Goal: Information Seeking & Learning: Learn about a topic

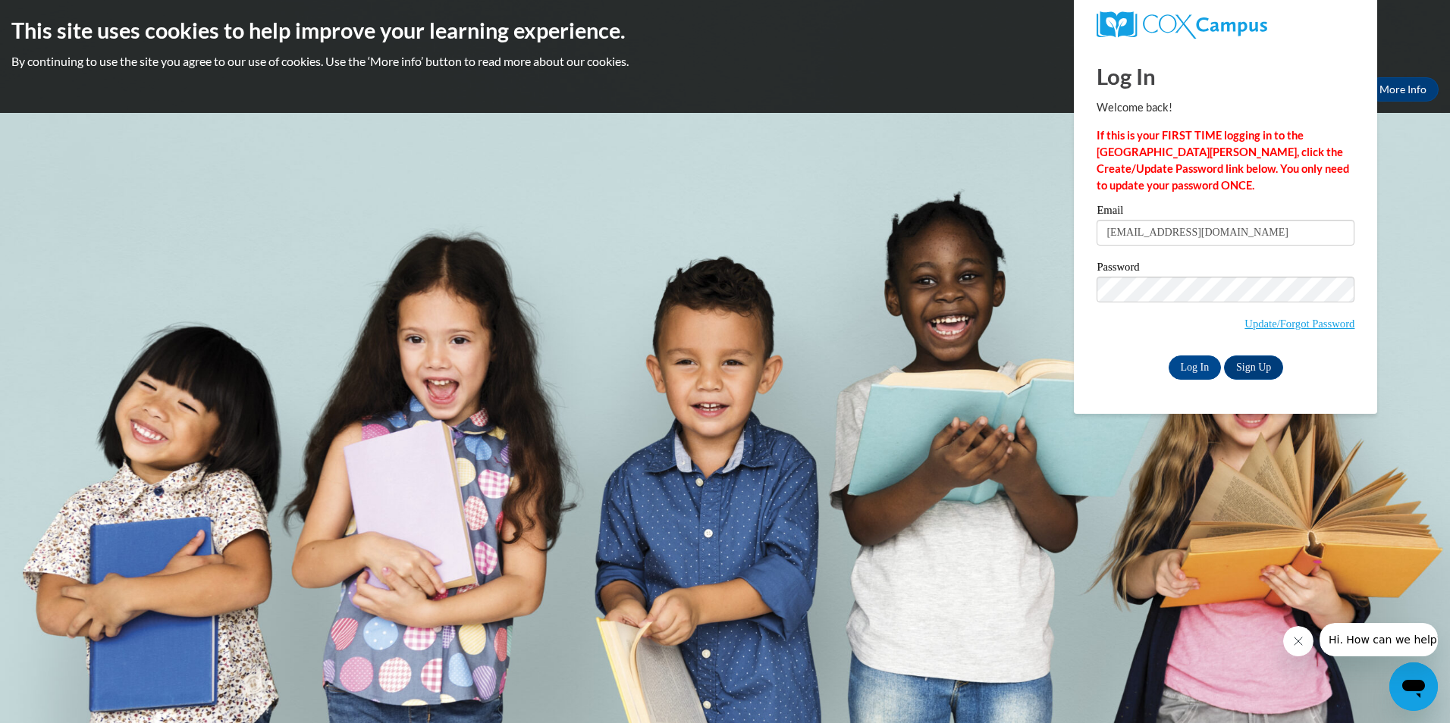
type input "wgauntt60@gmail.com"
click at [1197, 372] on input "Log In" at bounding box center [1195, 368] width 53 height 24
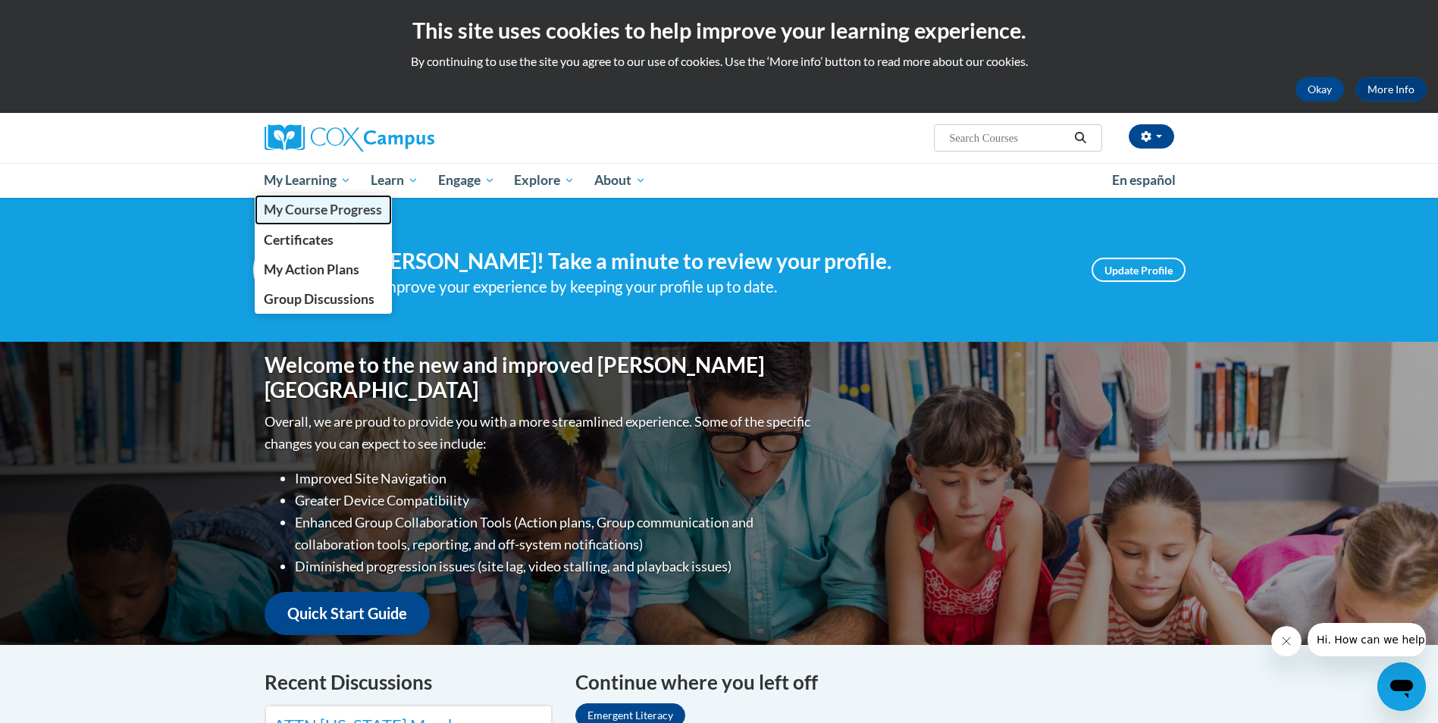
click at [347, 205] on span "My Course Progress" at bounding box center [323, 210] width 118 height 16
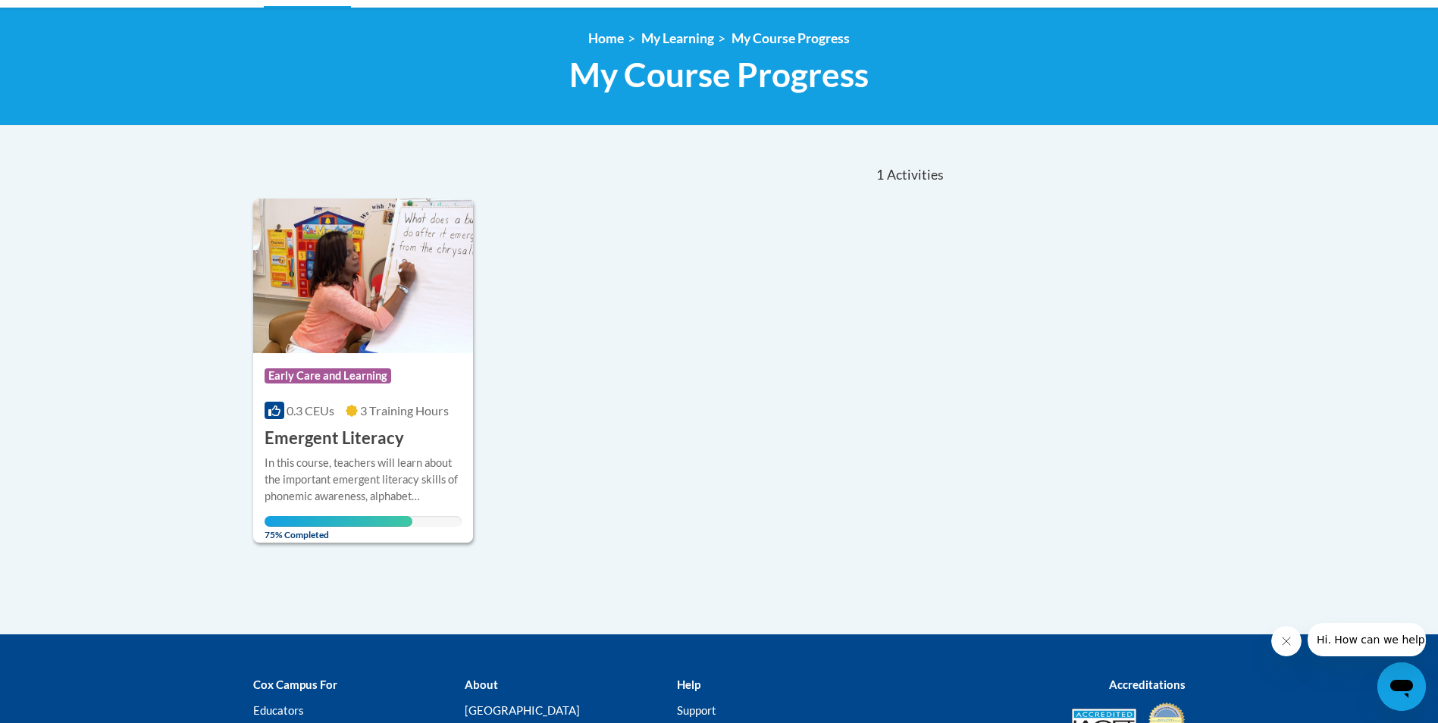
scroll to position [351, 0]
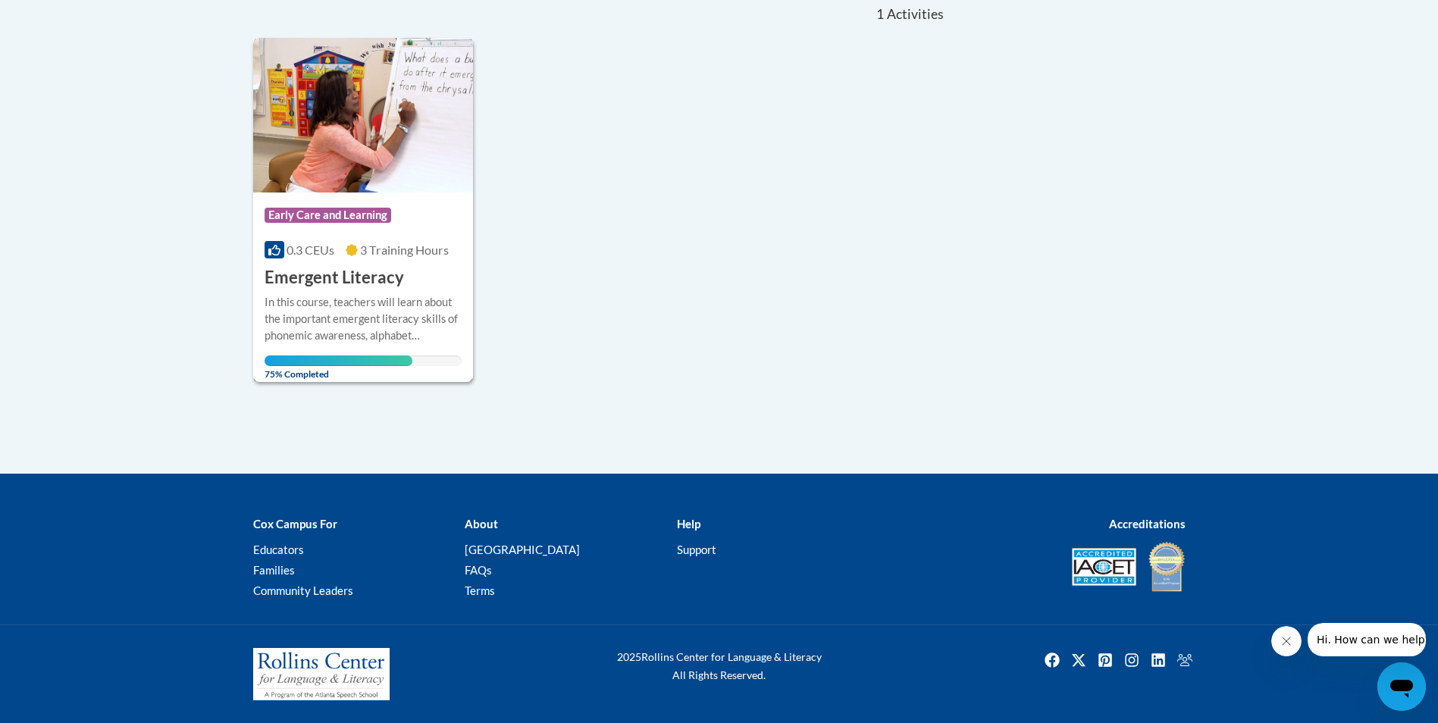
click at [409, 310] on div "In this course, teachers will learn about the important emergent literacy skill…" at bounding box center [364, 319] width 198 height 50
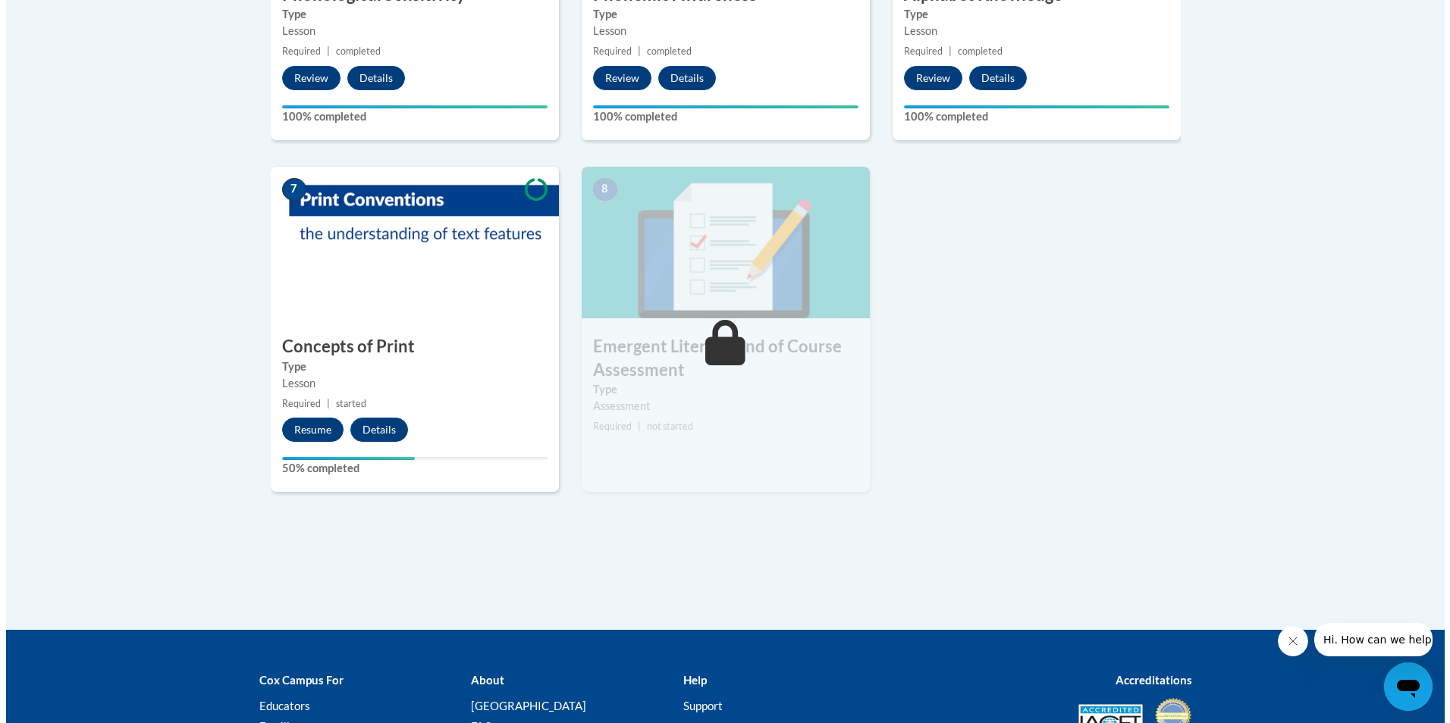
scroll to position [1072, 0]
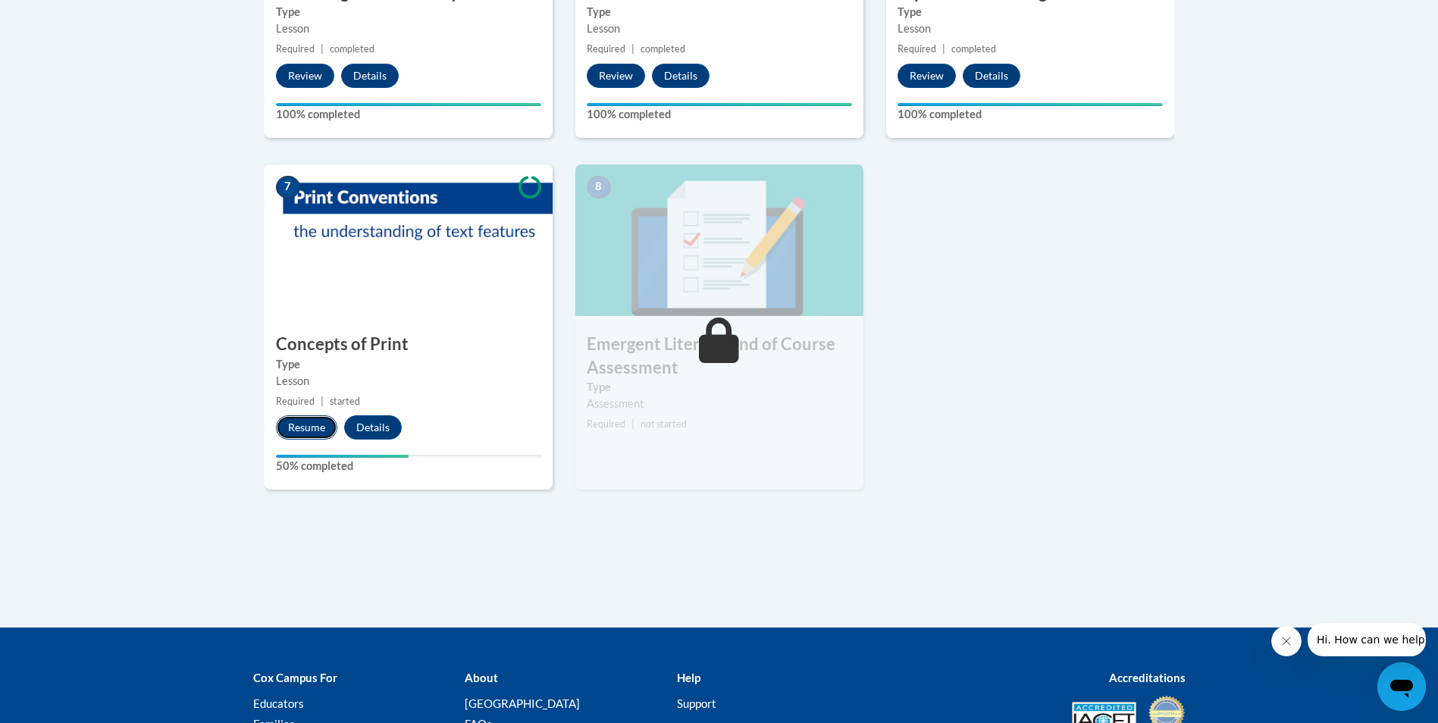
click at [312, 419] on button "Resume" at bounding box center [306, 428] width 61 height 24
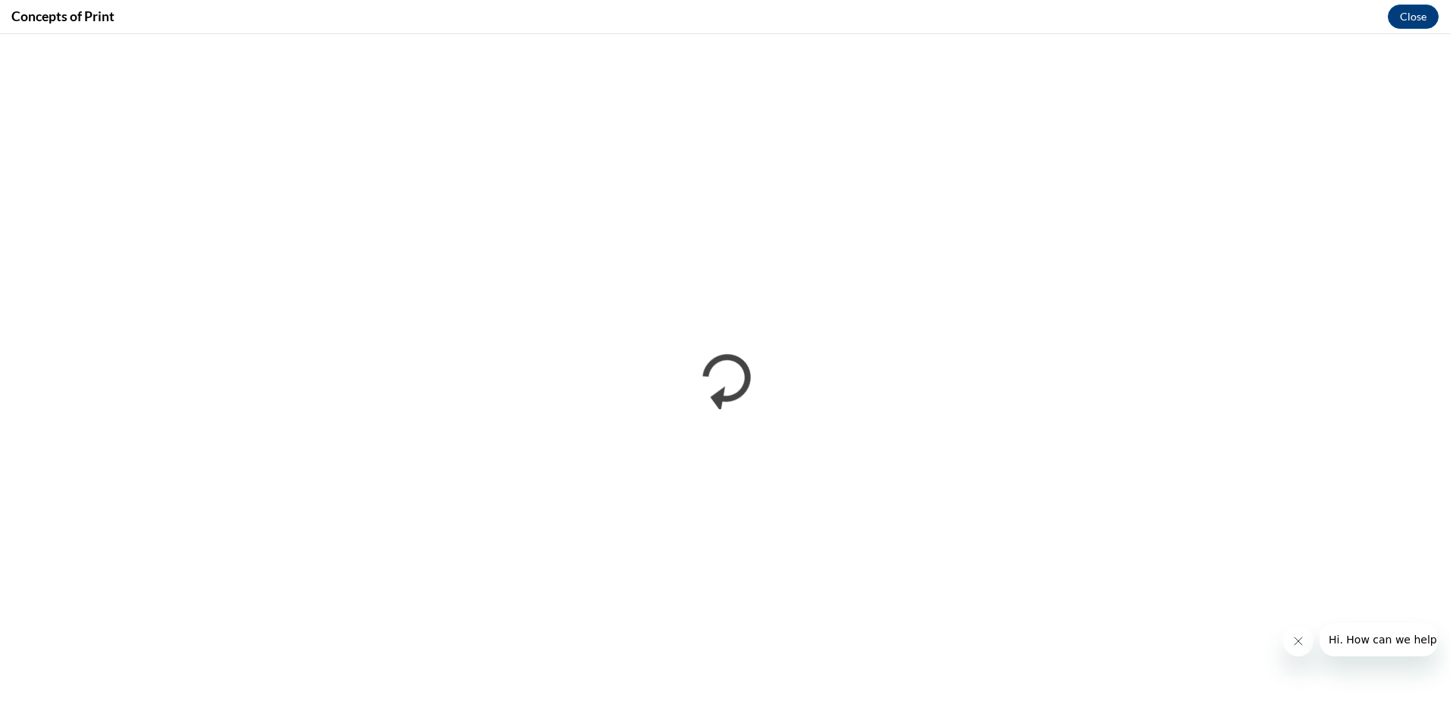
scroll to position [0, 0]
click at [1297, 643] on icon "Close message from company" at bounding box center [1297, 641] width 12 height 12
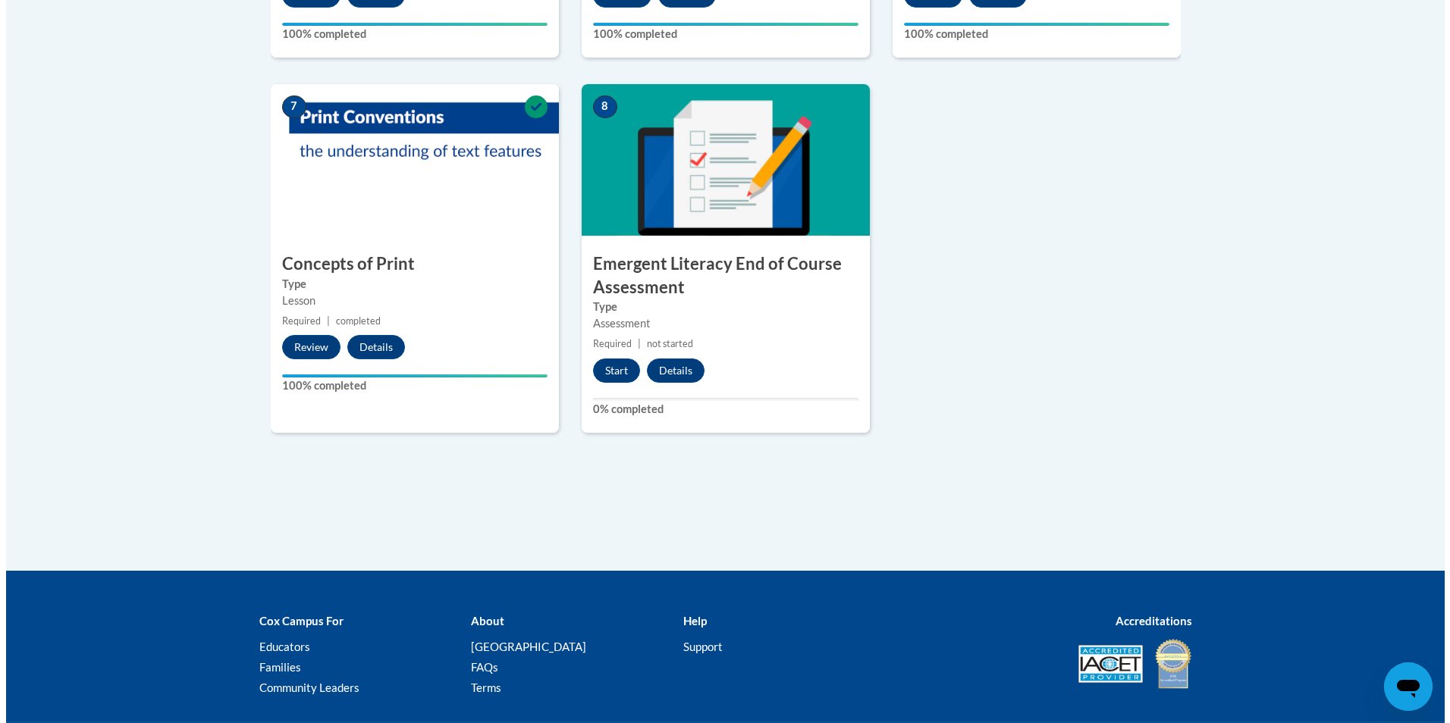
scroll to position [1250, 0]
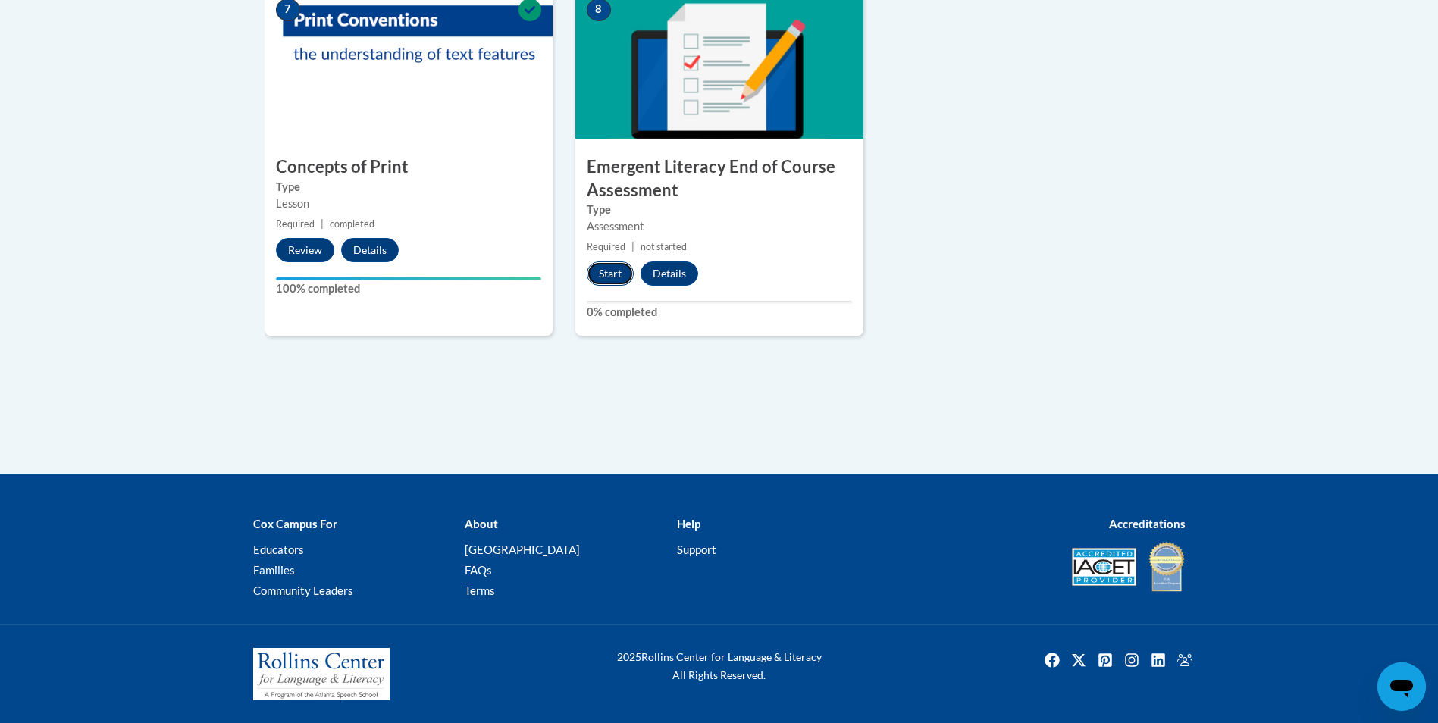
click at [610, 278] on button "Start" at bounding box center [610, 274] width 47 height 24
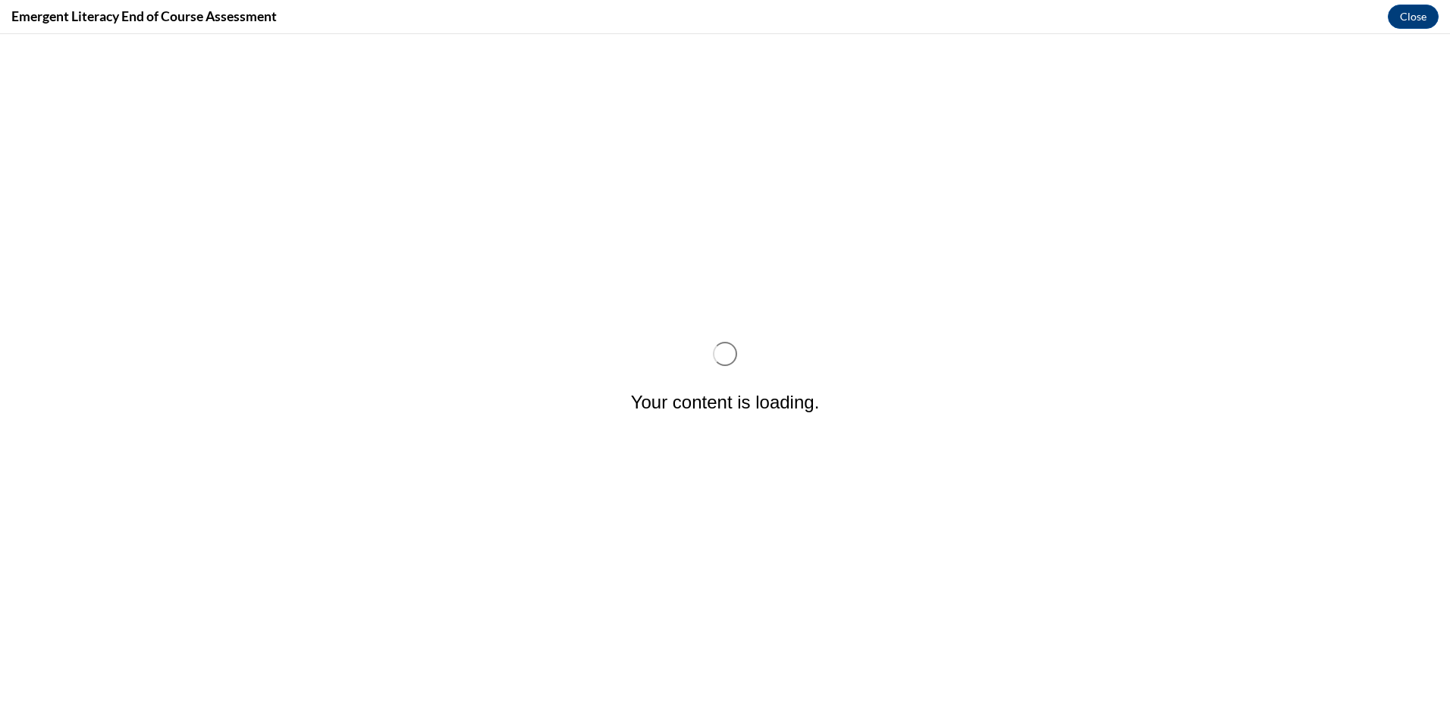
scroll to position [0, 0]
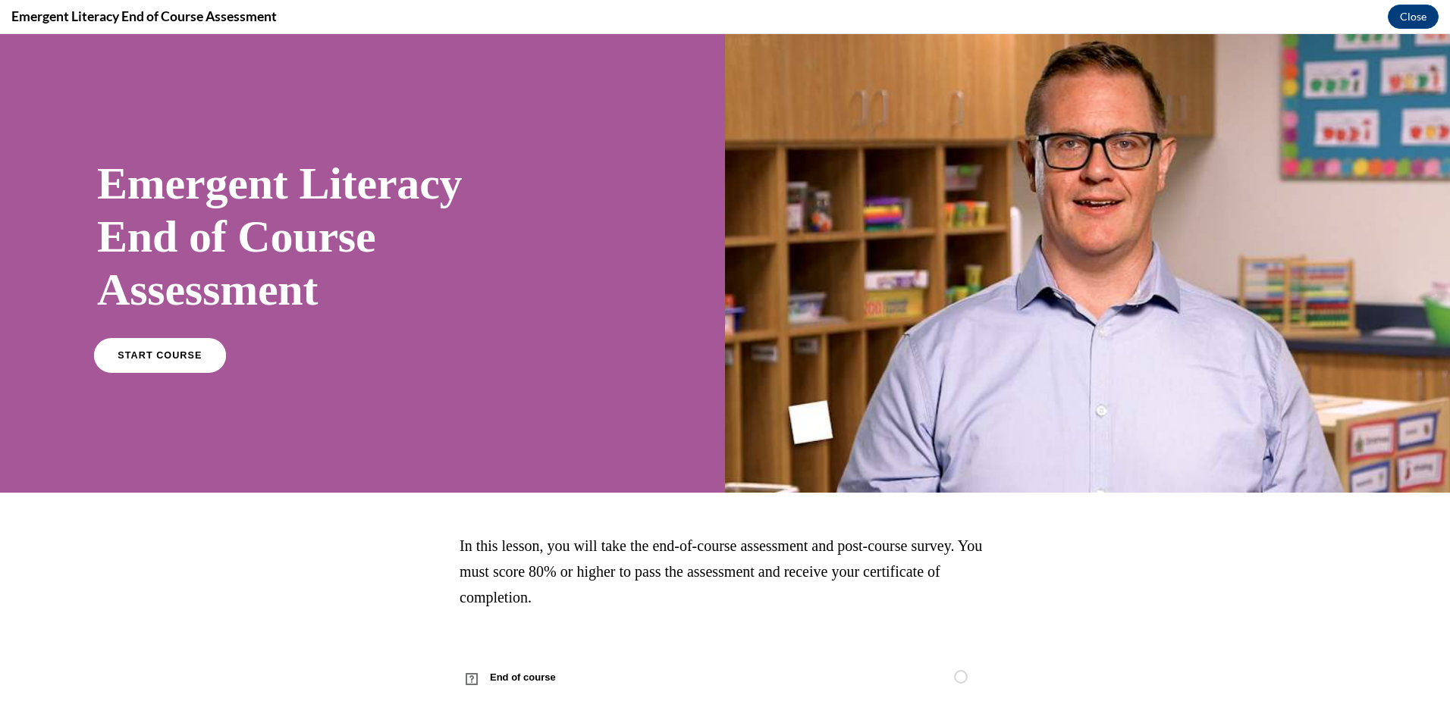
click at [187, 361] on link "START COURSE" at bounding box center [160, 355] width 132 height 35
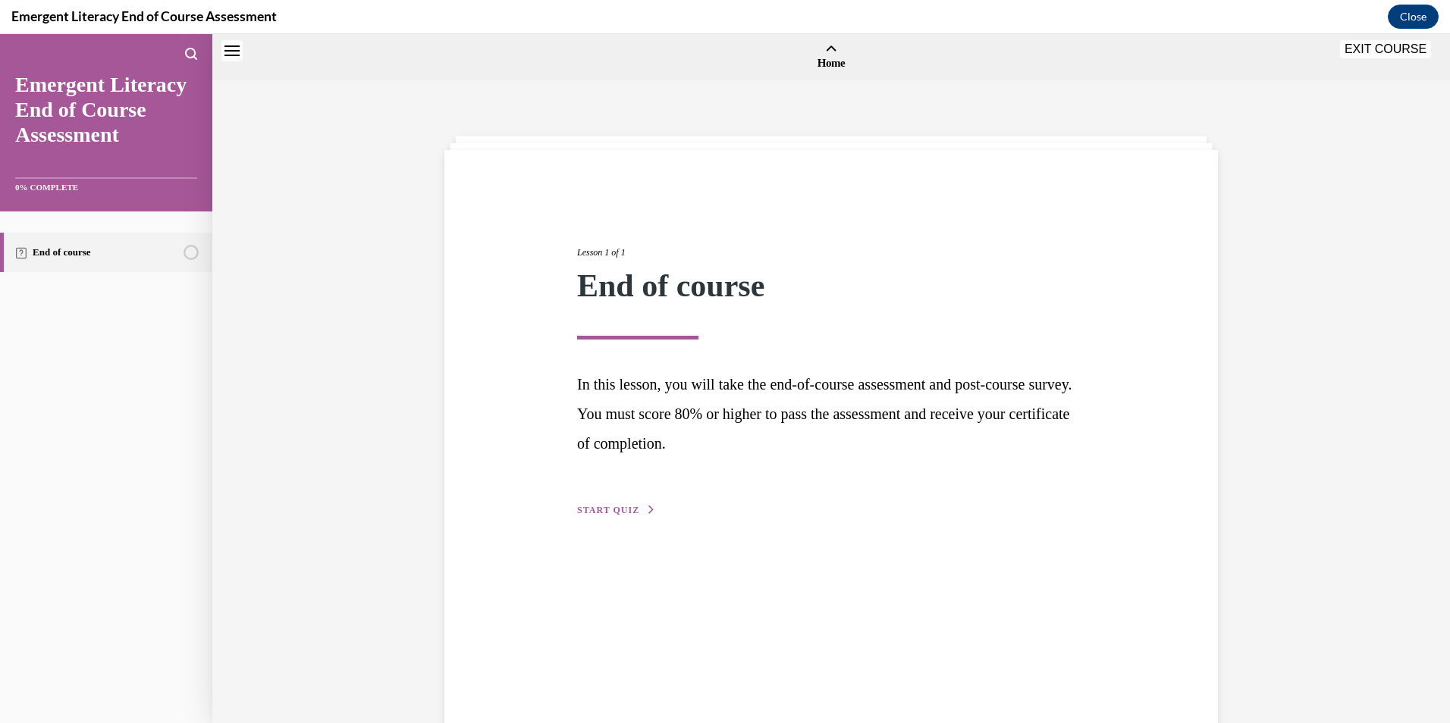
scroll to position [47, 0]
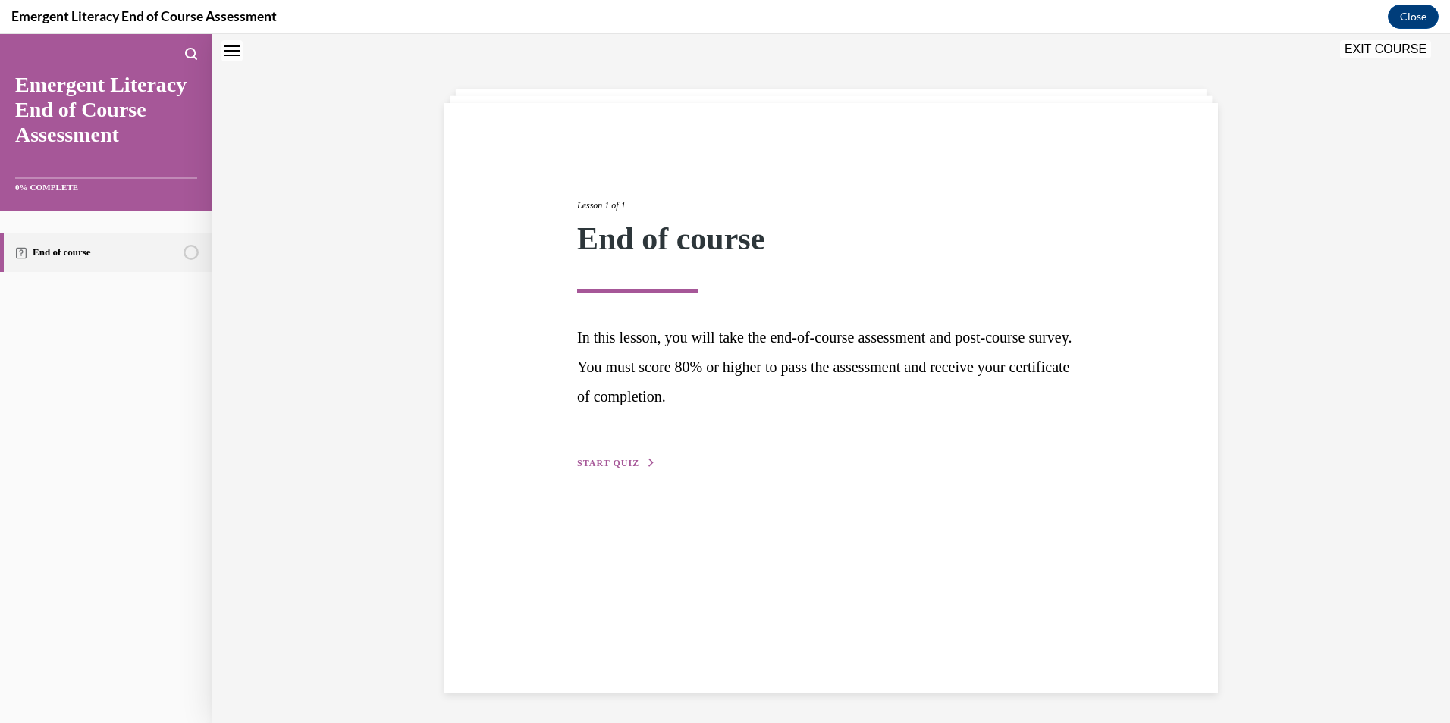
click at [621, 465] on span "START QUIZ" at bounding box center [608, 463] width 62 height 11
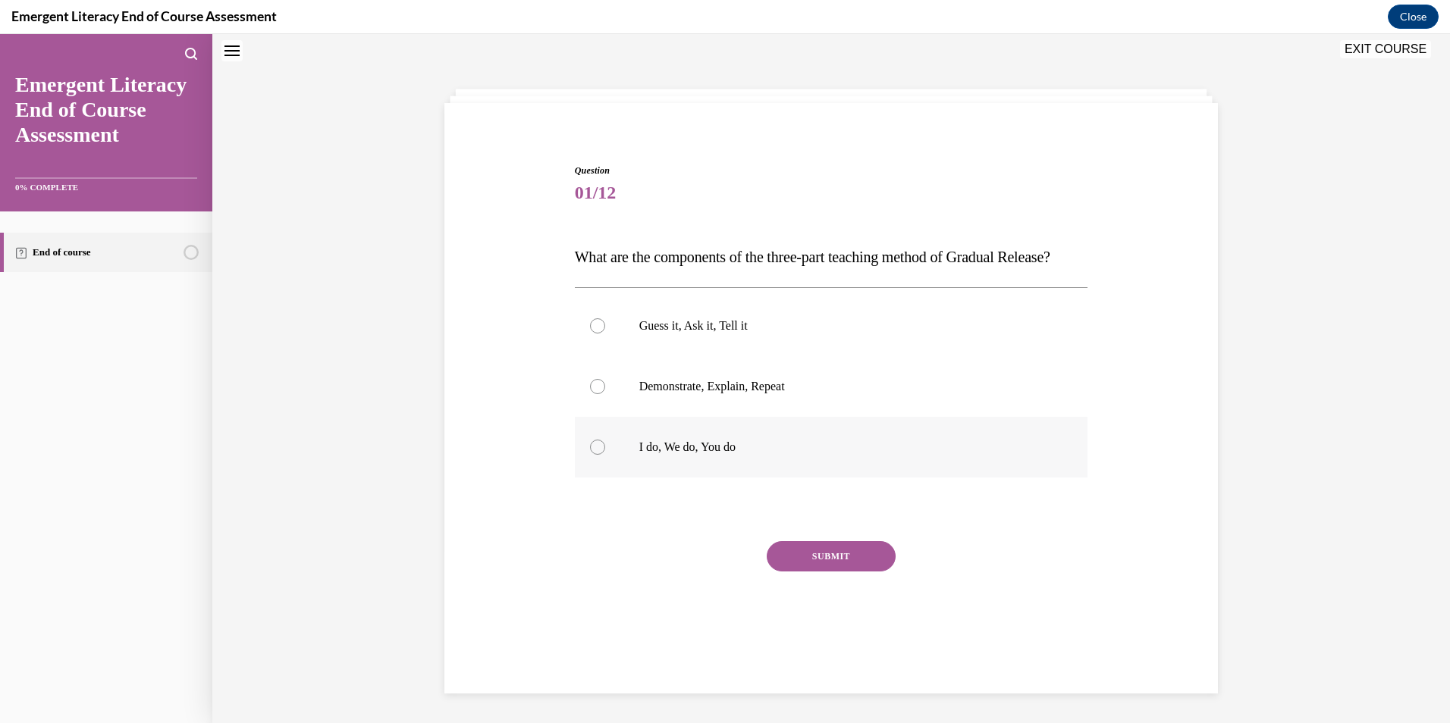
click at [591, 455] on div at bounding box center [597, 447] width 15 height 15
click at [591, 455] on input "I do, We do, You do" at bounding box center [597, 447] width 15 height 15
radio input "true"
click at [820, 572] on button "SUBMIT" at bounding box center [831, 556] width 129 height 30
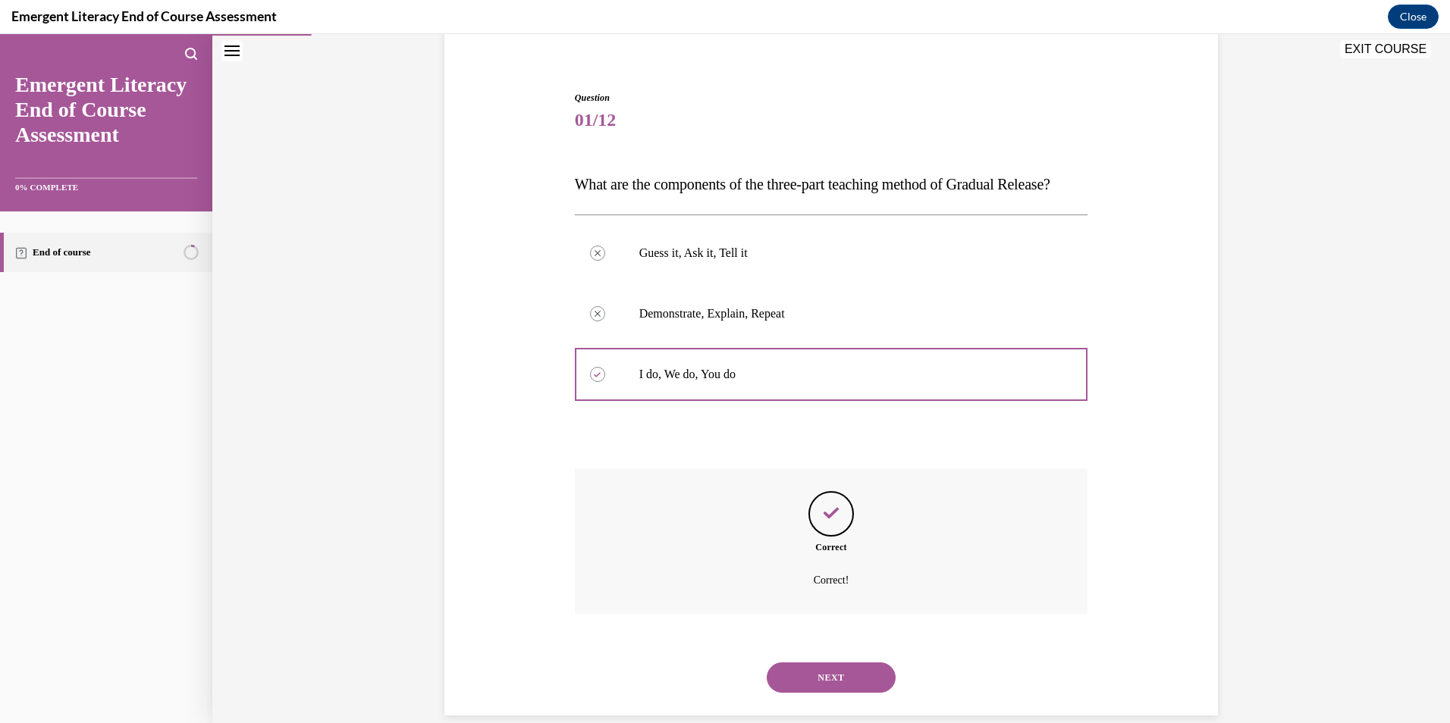
scroll to position [173, 0]
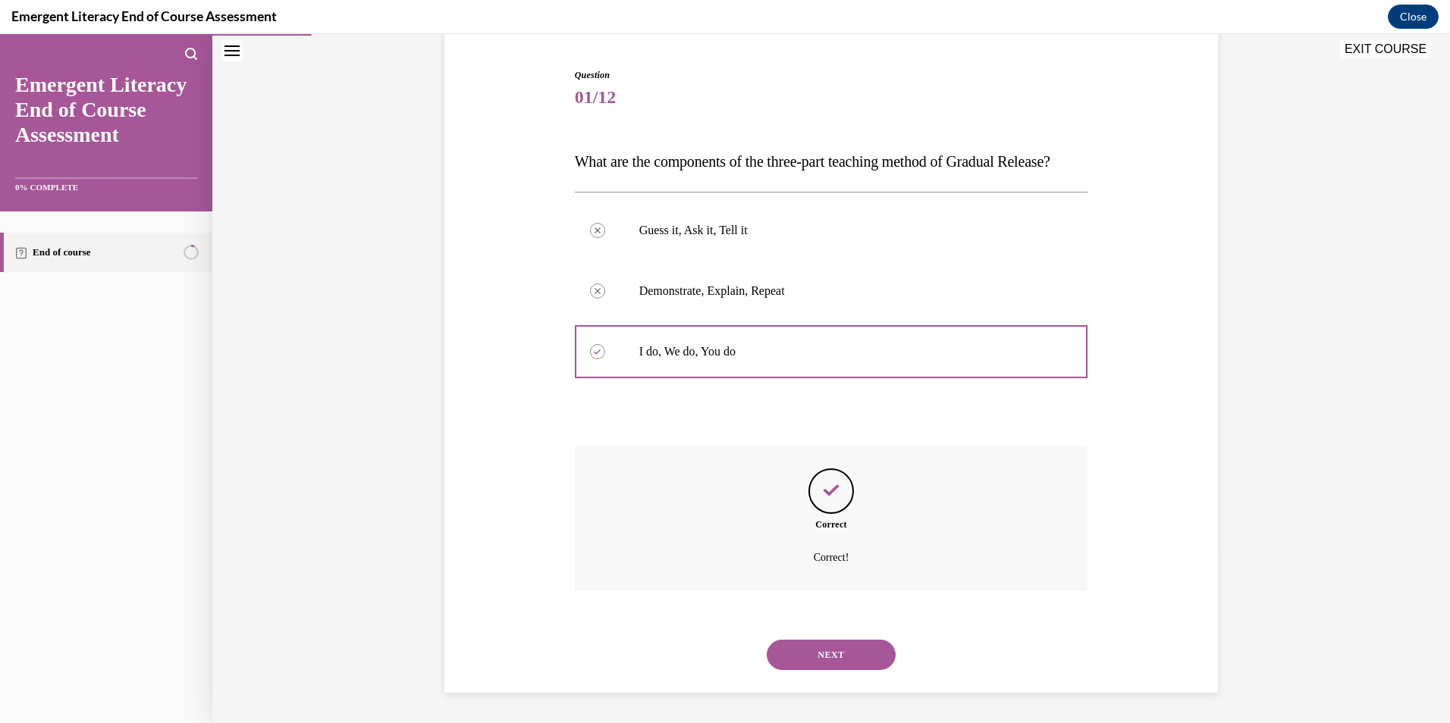
click at [850, 660] on button "NEXT" at bounding box center [831, 655] width 129 height 30
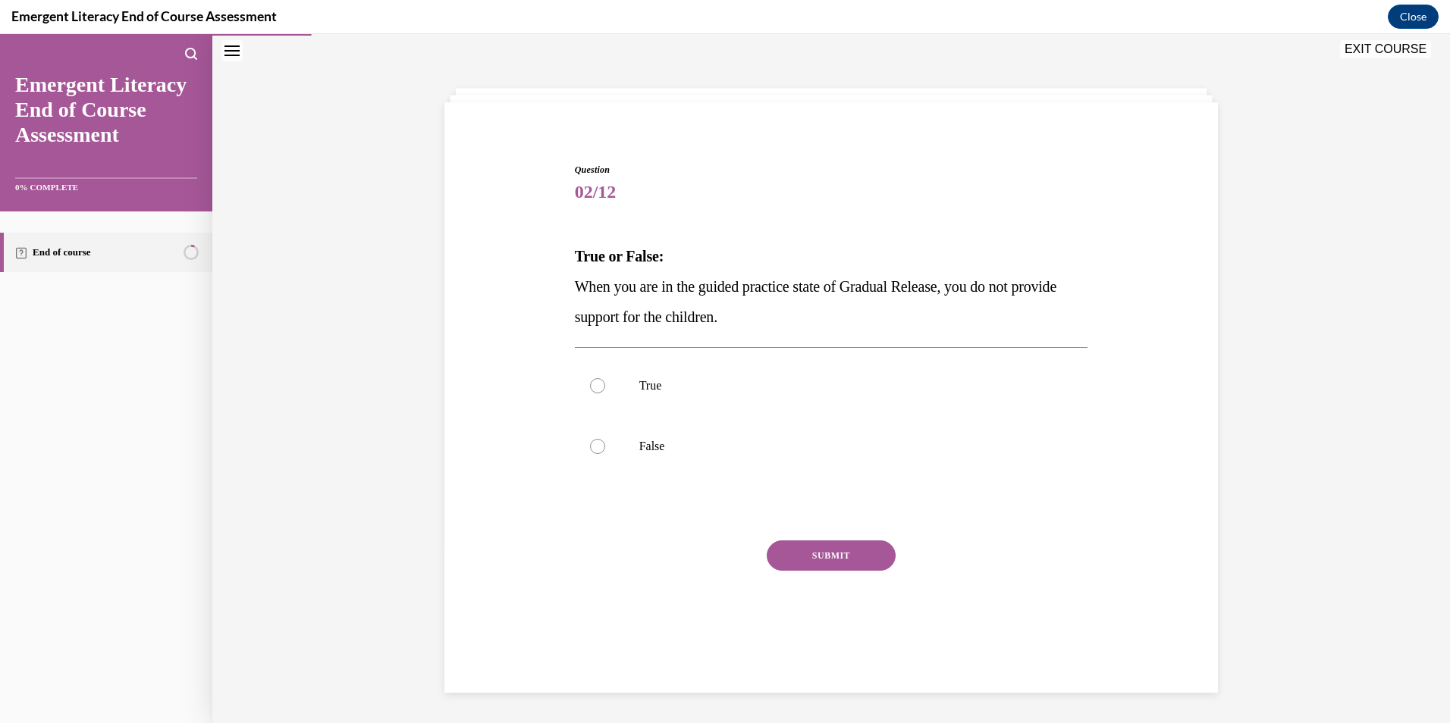
scroll to position [48, 0]
click at [595, 444] on div at bounding box center [597, 446] width 15 height 15
click at [595, 444] on input "False" at bounding box center [597, 446] width 15 height 15
radio input "true"
click at [827, 556] on button "SUBMIT" at bounding box center [831, 556] width 129 height 30
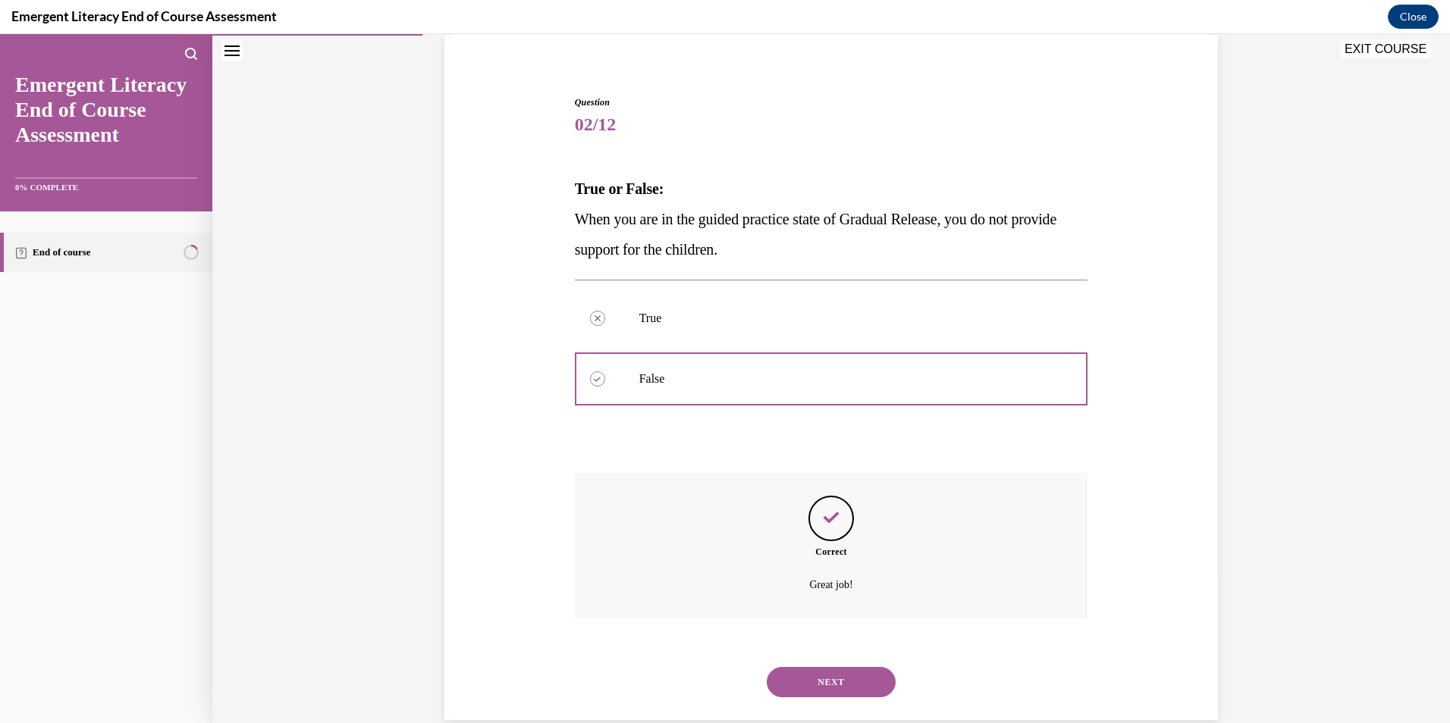
scroll to position [143, 0]
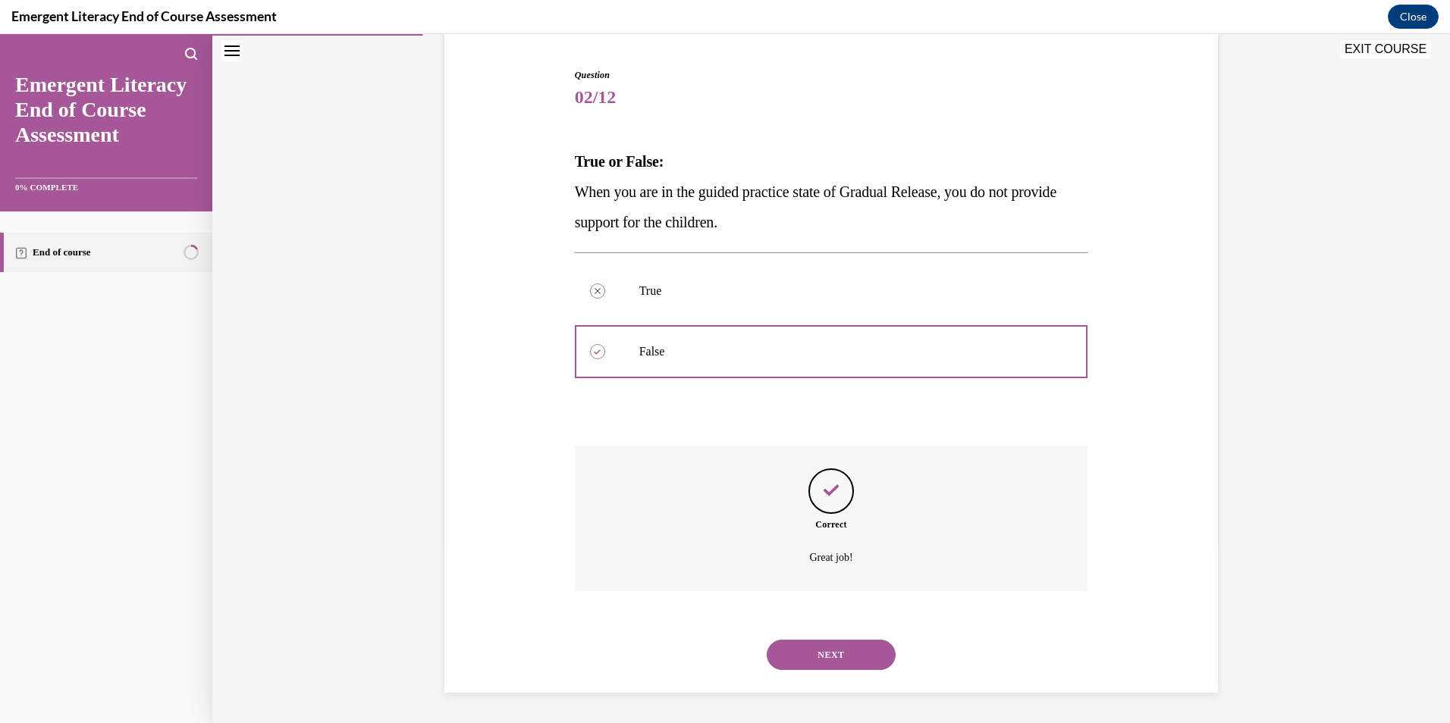
click at [852, 655] on button "NEXT" at bounding box center [831, 655] width 129 height 30
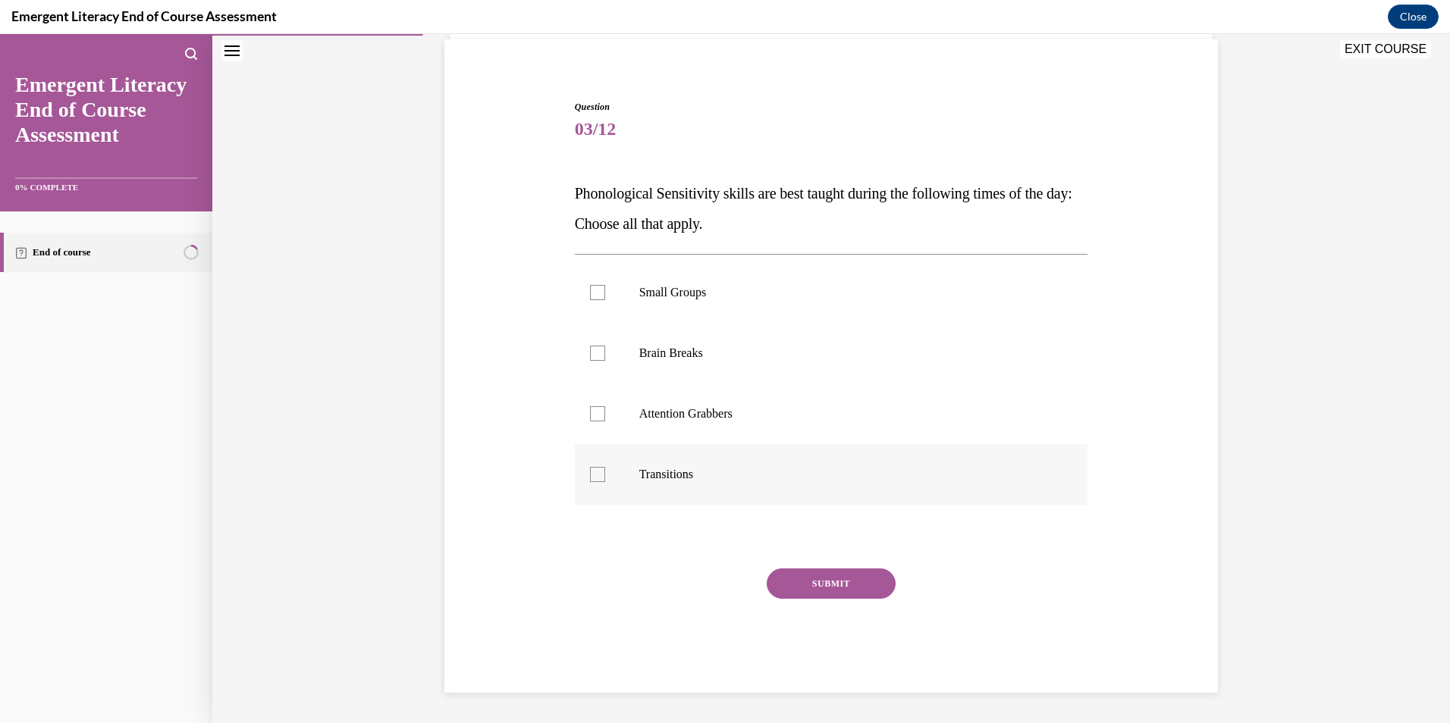
scroll to position [48, 0]
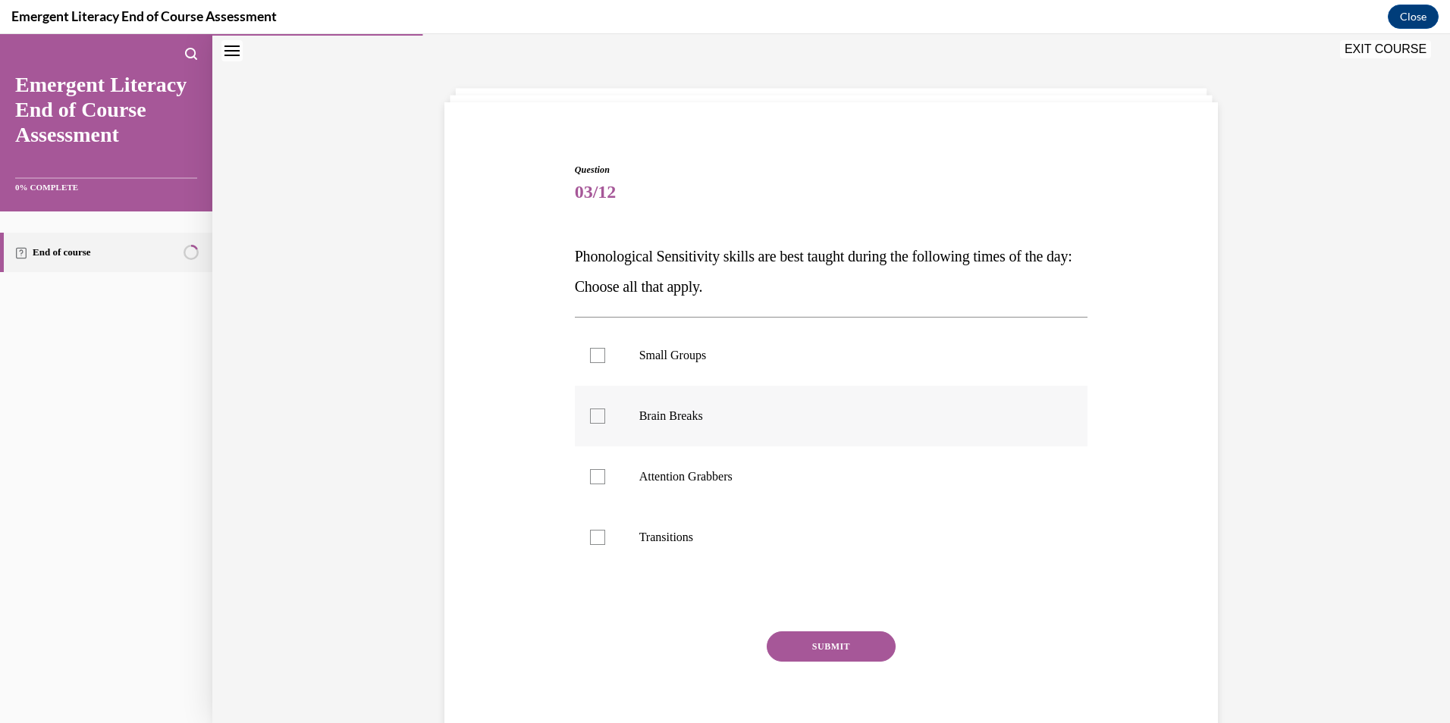
click at [591, 415] on div at bounding box center [597, 416] width 15 height 15
click at [591, 415] on input "Brain Breaks" at bounding box center [597, 416] width 15 height 15
checkbox input "true"
click at [594, 481] on div at bounding box center [597, 476] width 15 height 15
click at [594, 481] on input "Attention Grabbers" at bounding box center [597, 476] width 15 height 15
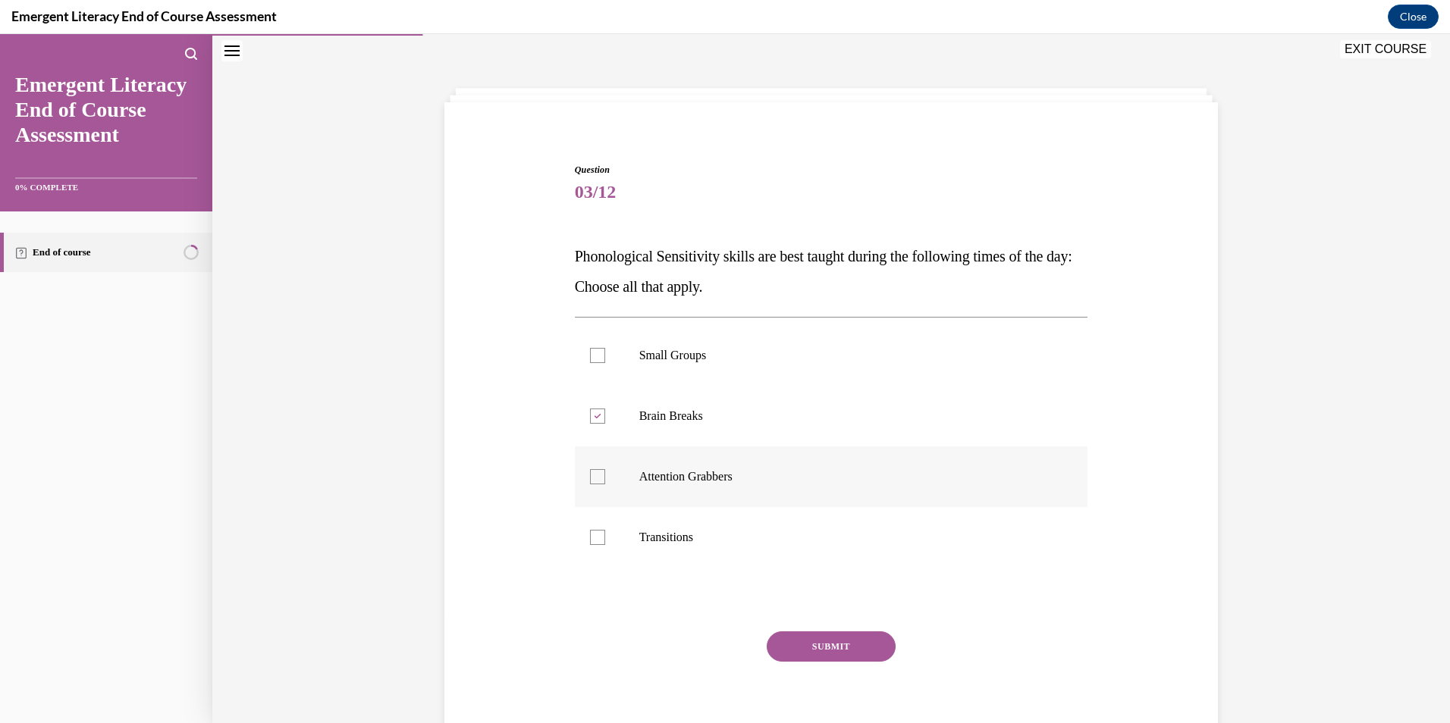
checkbox input "true"
click at [595, 538] on div at bounding box center [597, 537] width 15 height 15
click at [595, 538] on input "Transitions" at bounding box center [597, 537] width 15 height 15
checkbox input "true"
click at [836, 653] on button "SUBMIT" at bounding box center [831, 647] width 129 height 30
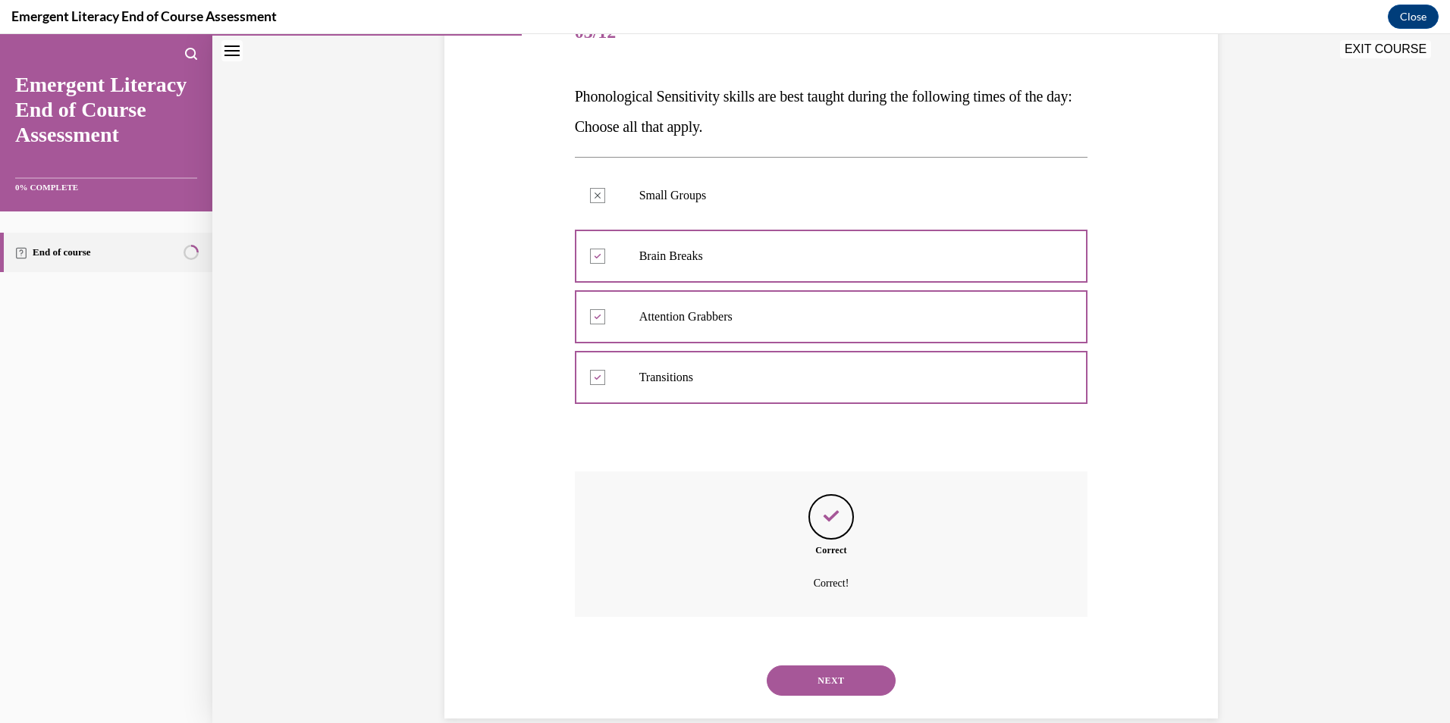
scroll to position [234, 0]
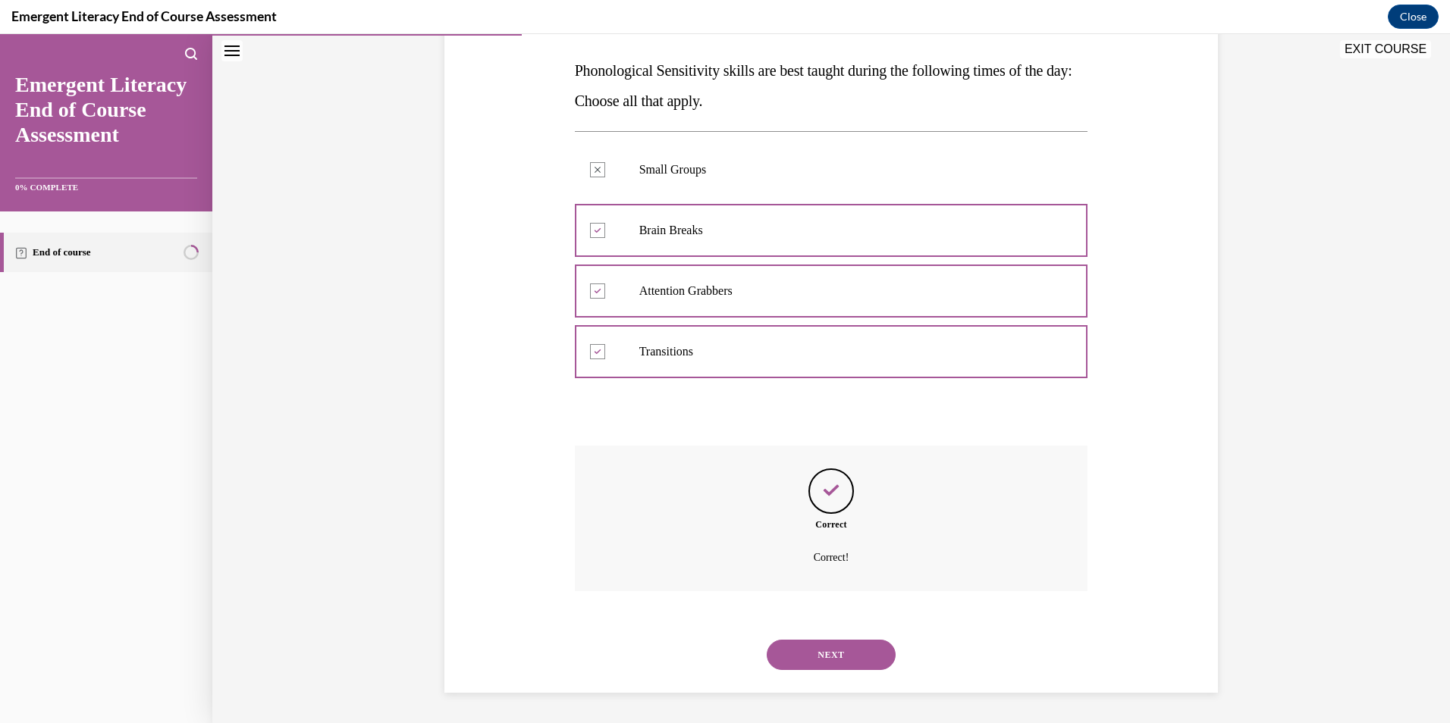
click at [839, 660] on button "NEXT" at bounding box center [831, 655] width 129 height 30
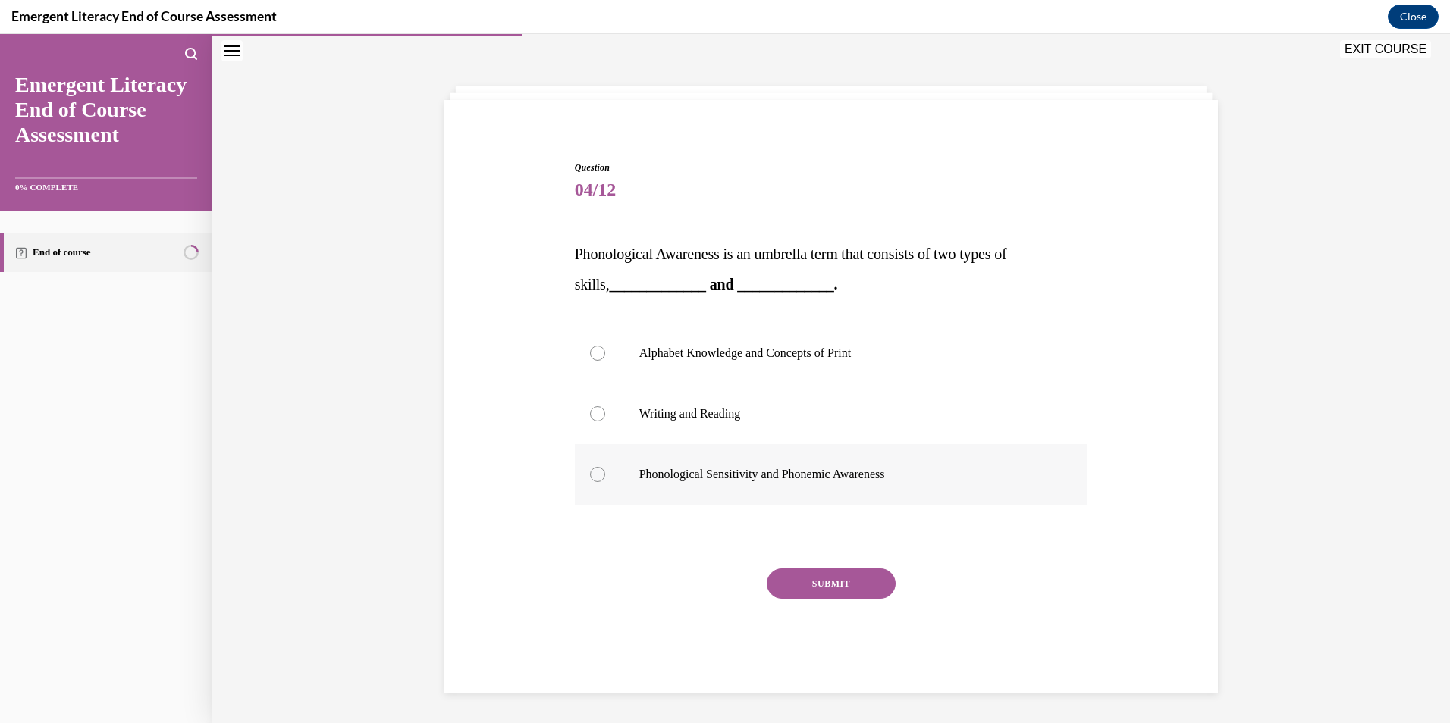
click at [590, 475] on div at bounding box center [597, 474] width 15 height 15
click at [590, 475] on input "Phonological Sensitivity and Phonemic Awareness" at bounding box center [597, 474] width 15 height 15
radio input "true"
click at [841, 590] on button "SUBMIT" at bounding box center [831, 584] width 129 height 30
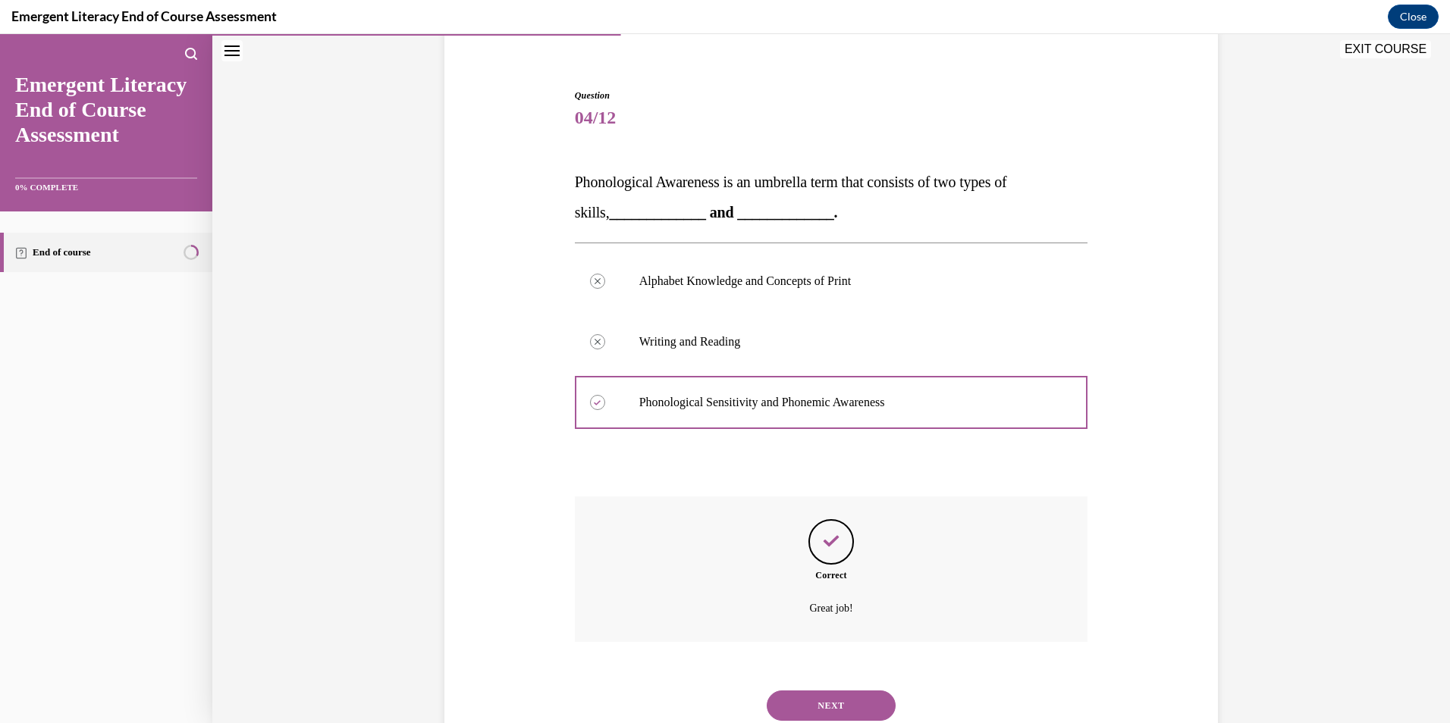
scroll to position [173, 0]
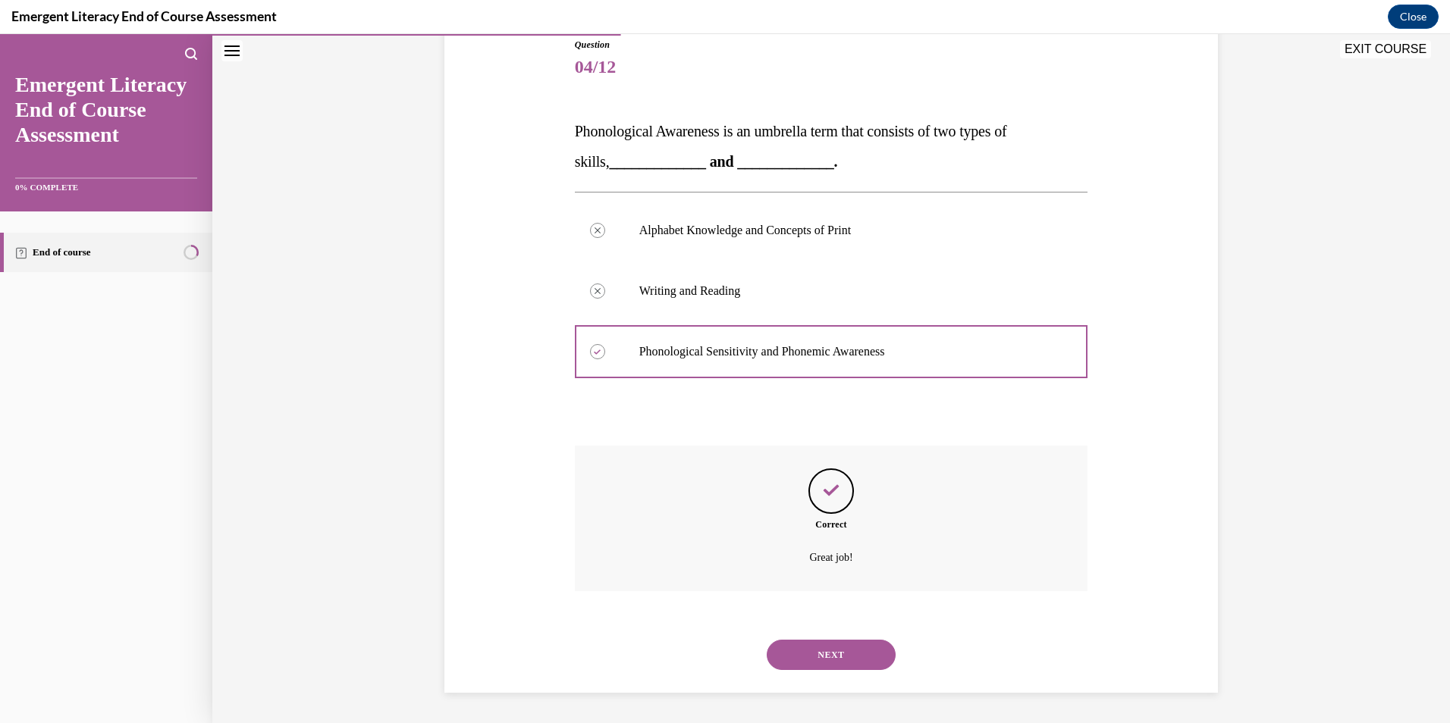
click at [827, 657] on button "NEXT" at bounding box center [831, 655] width 129 height 30
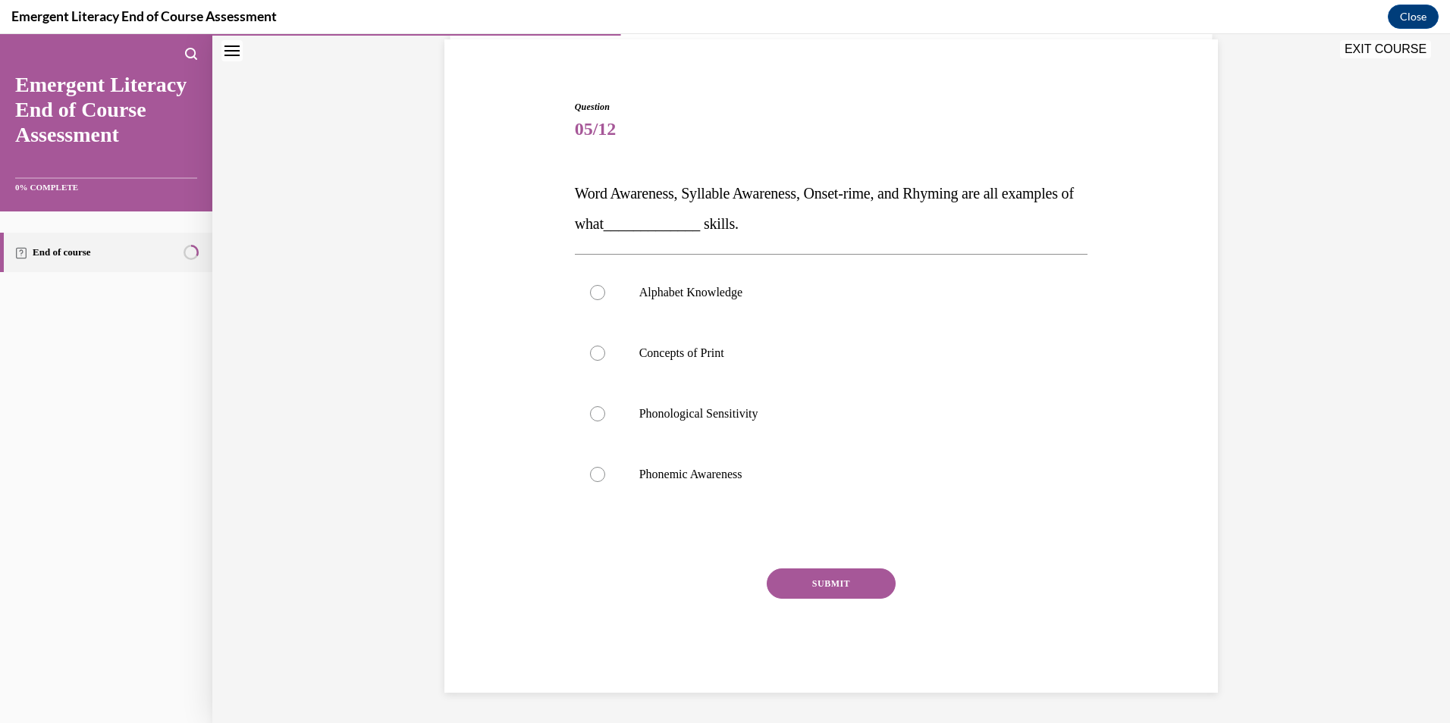
scroll to position [111, 0]
click at [591, 415] on div at bounding box center [597, 413] width 15 height 15
click at [591, 415] on input "Phonological Sensitivity" at bounding box center [597, 413] width 15 height 15
radio input "true"
click at [842, 582] on button "SUBMIT" at bounding box center [831, 584] width 129 height 30
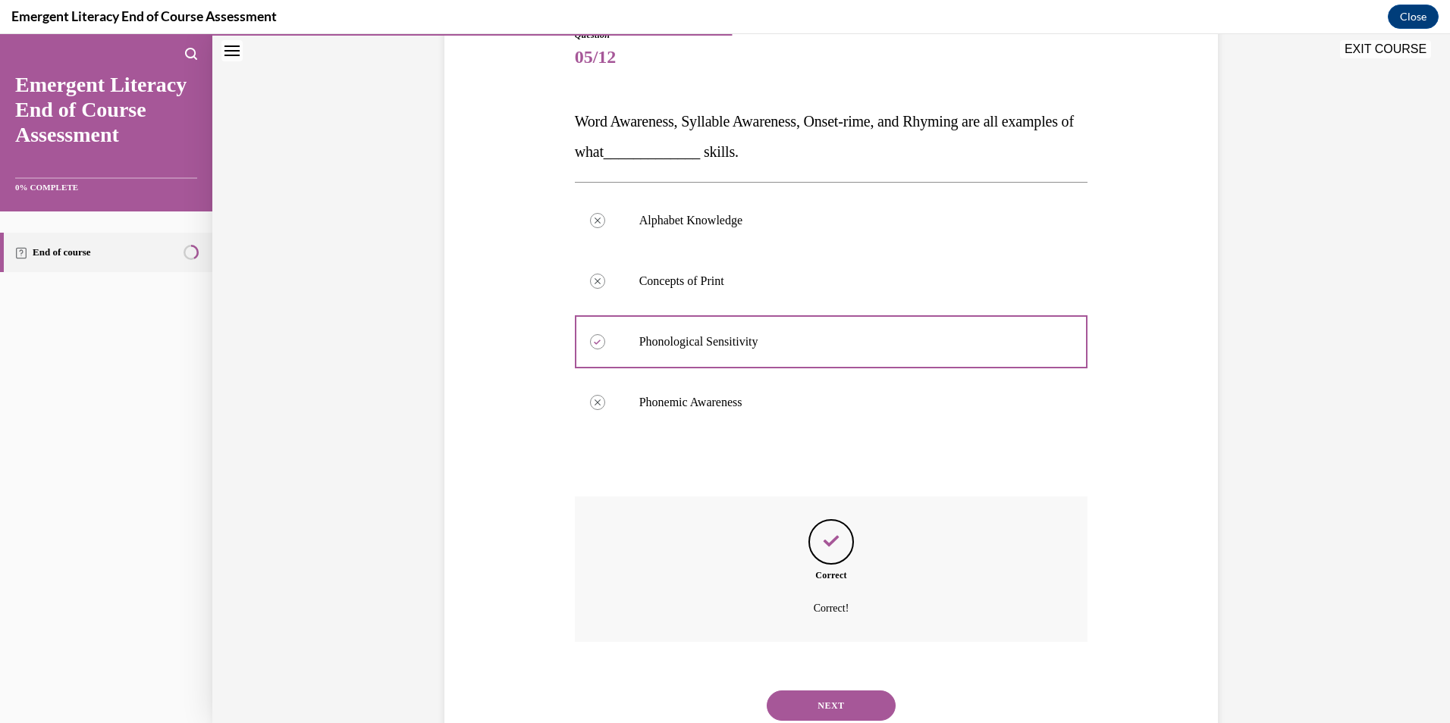
scroll to position [234, 0]
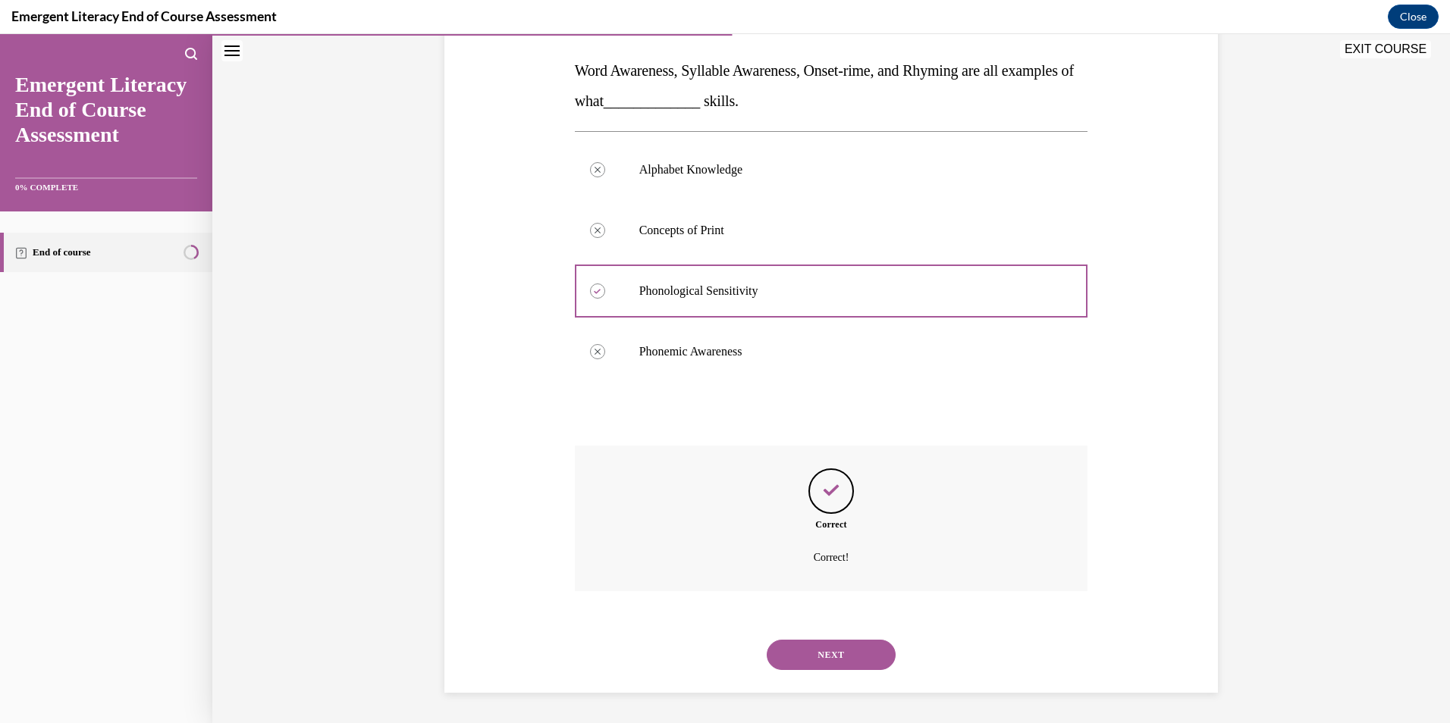
click at [819, 649] on button "NEXT" at bounding box center [831, 655] width 129 height 30
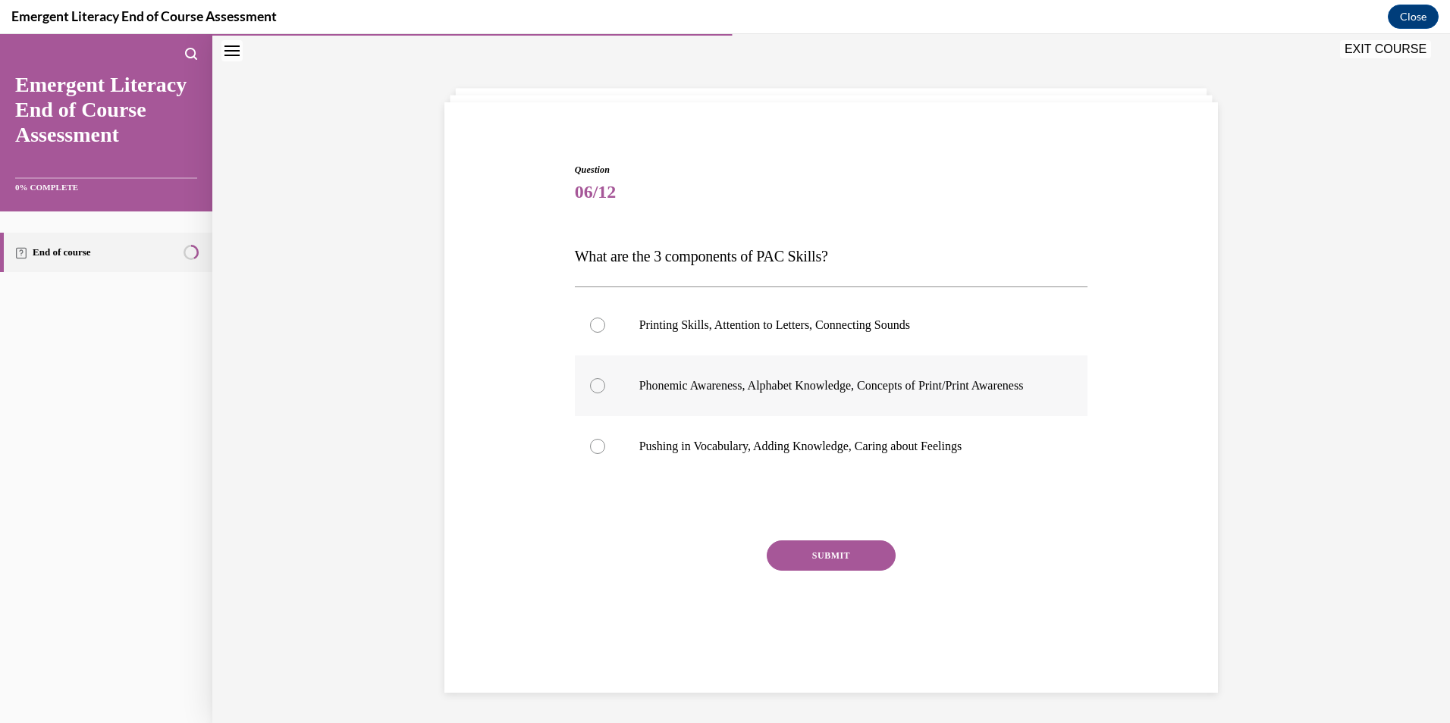
click at [590, 391] on div at bounding box center [597, 385] width 15 height 15
click at [590, 391] on input "Phonemic Awareness, Alphabet Knowledge, Concepts of Print/Print Awareness" at bounding box center [597, 385] width 15 height 15
radio input "true"
click at [811, 571] on button "SUBMIT" at bounding box center [831, 556] width 129 height 30
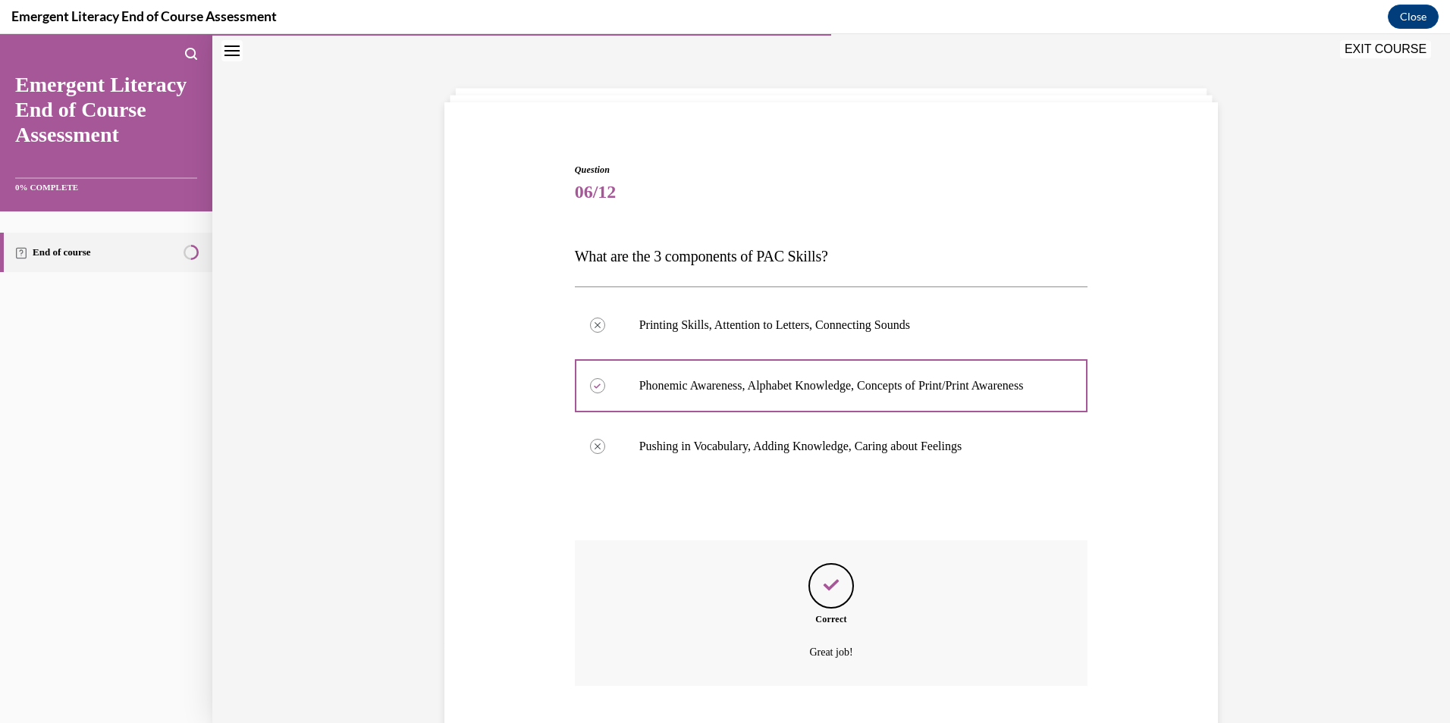
scroll to position [158, 0]
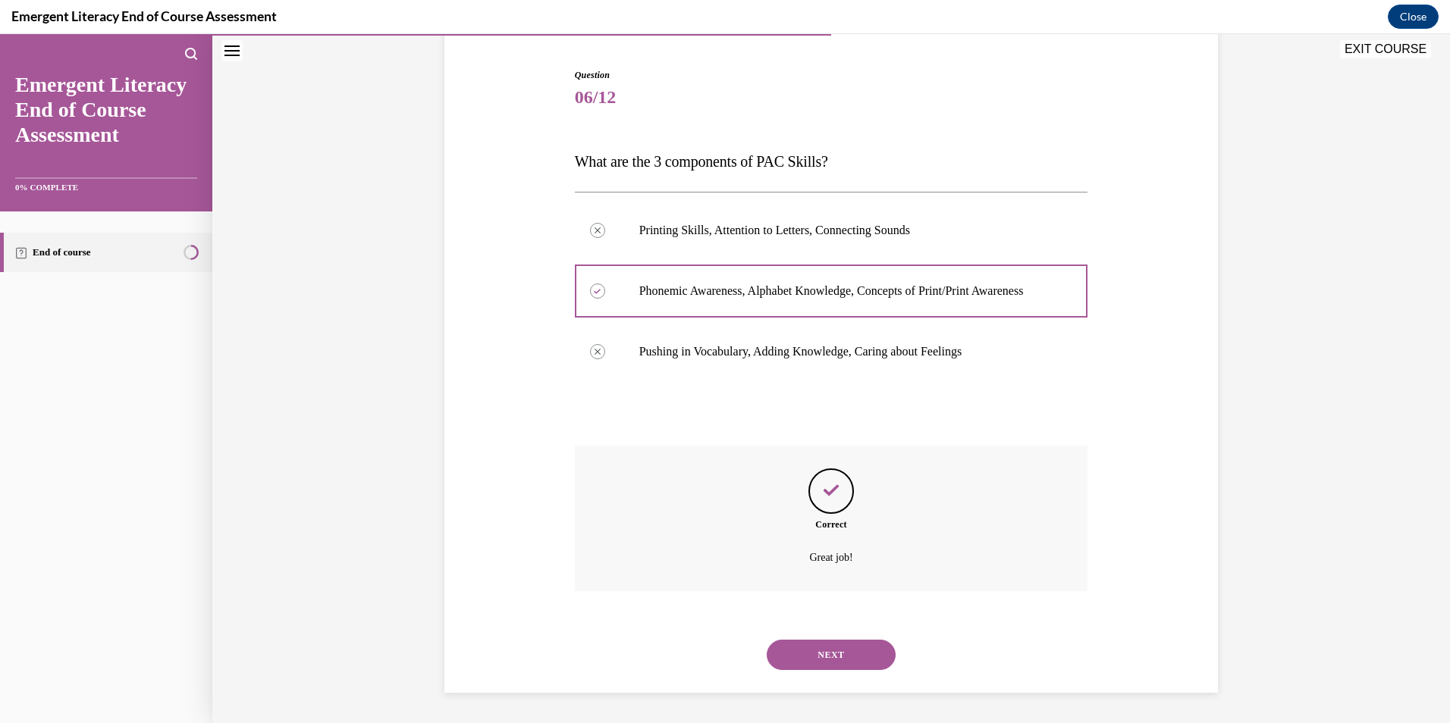
click at [831, 646] on button "NEXT" at bounding box center [831, 655] width 129 height 30
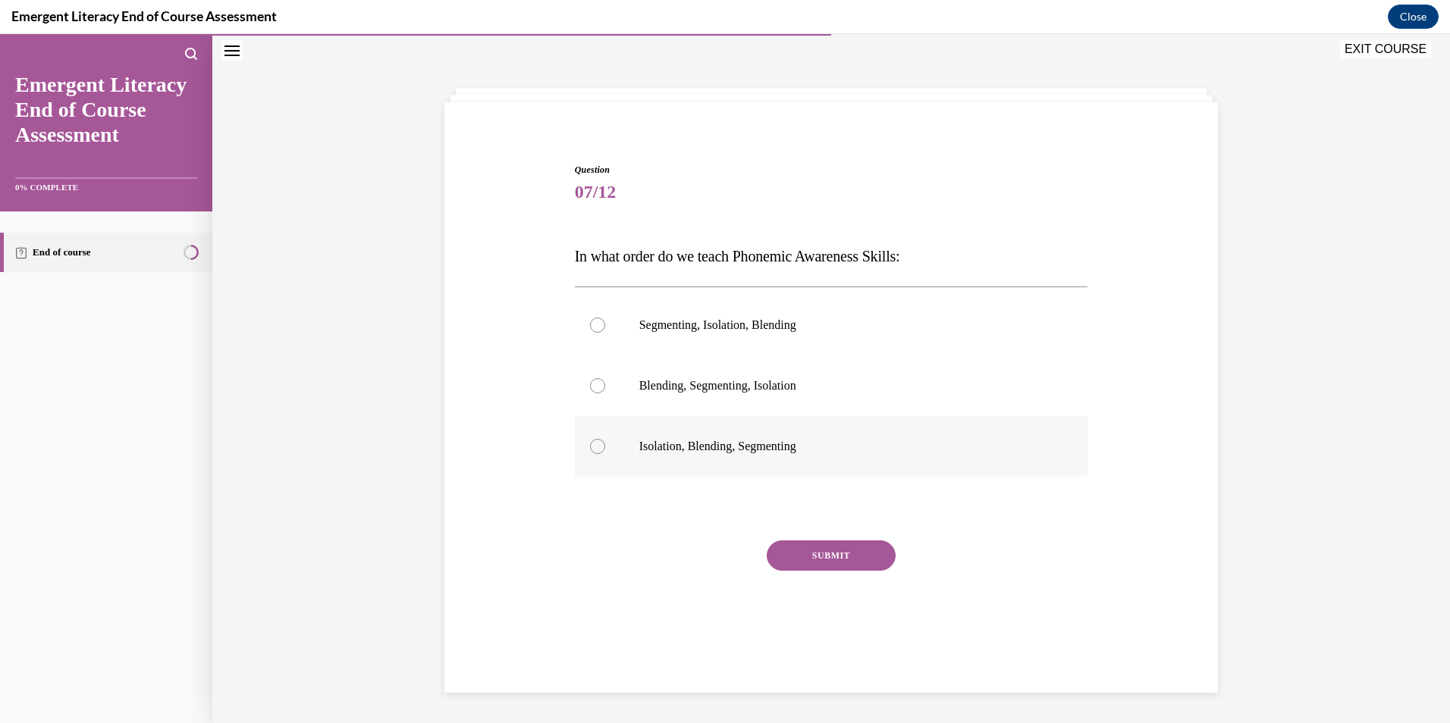
click at [590, 443] on div at bounding box center [597, 446] width 15 height 15
click at [590, 443] on input "Isolation, Blending, Segmenting" at bounding box center [597, 446] width 15 height 15
radio input "true"
click at [790, 556] on button "SUBMIT" at bounding box center [831, 556] width 129 height 30
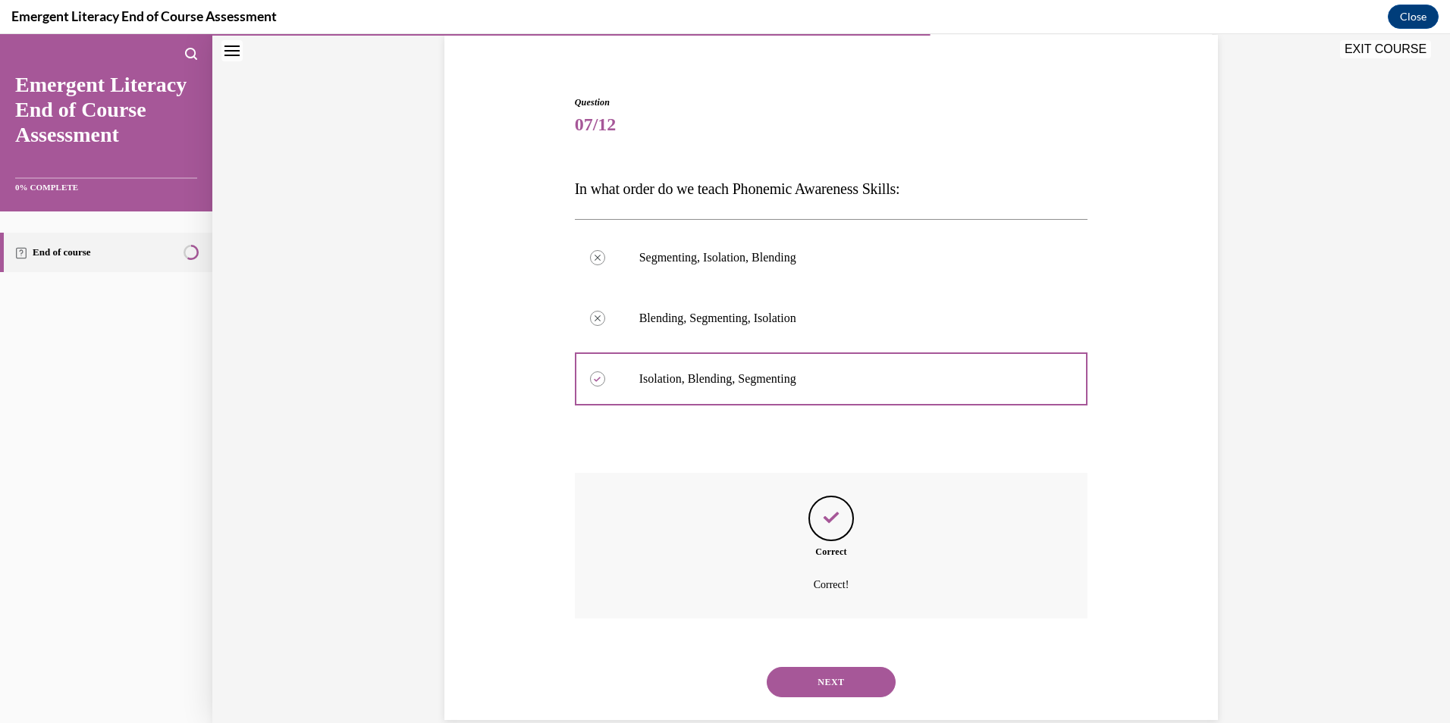
scroll to position [143, 0]
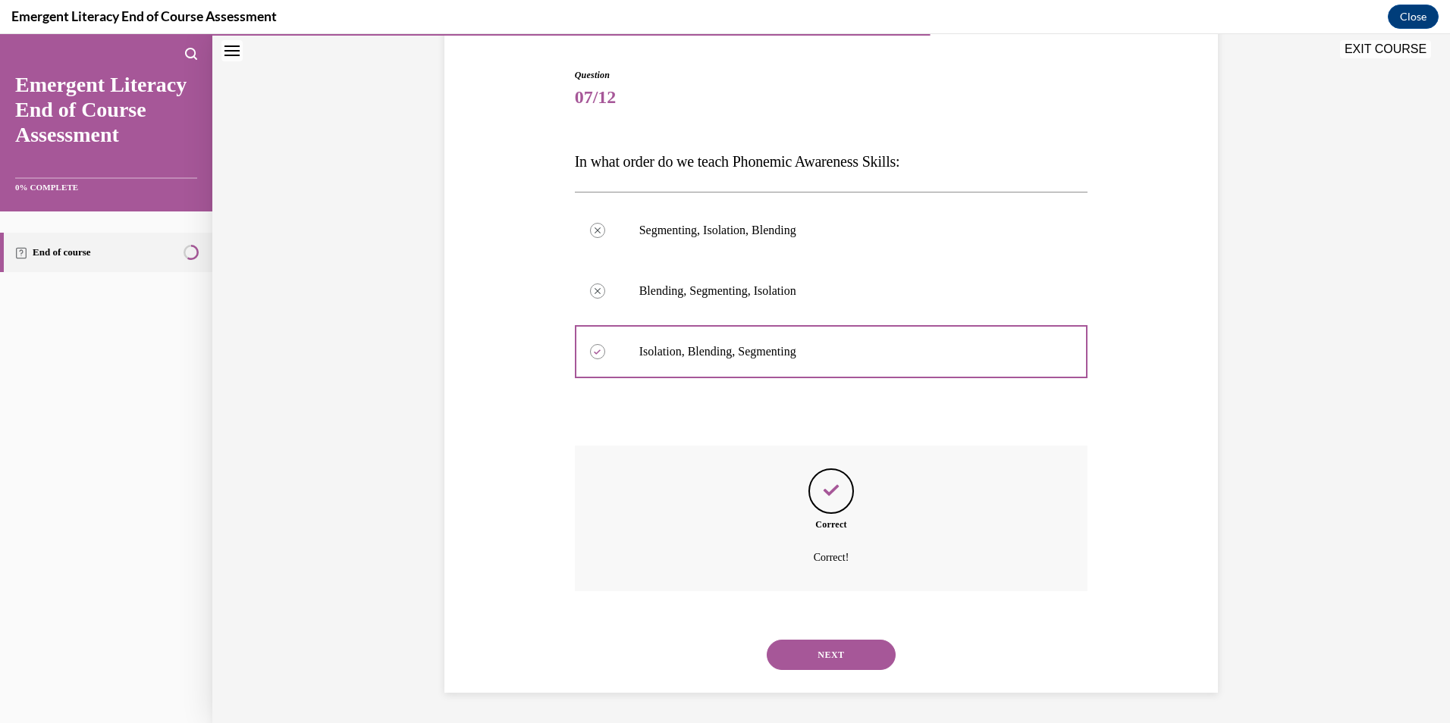
click at [823, 653] on button "NEXT" at bounding box center [831, 655] width 129 height 30
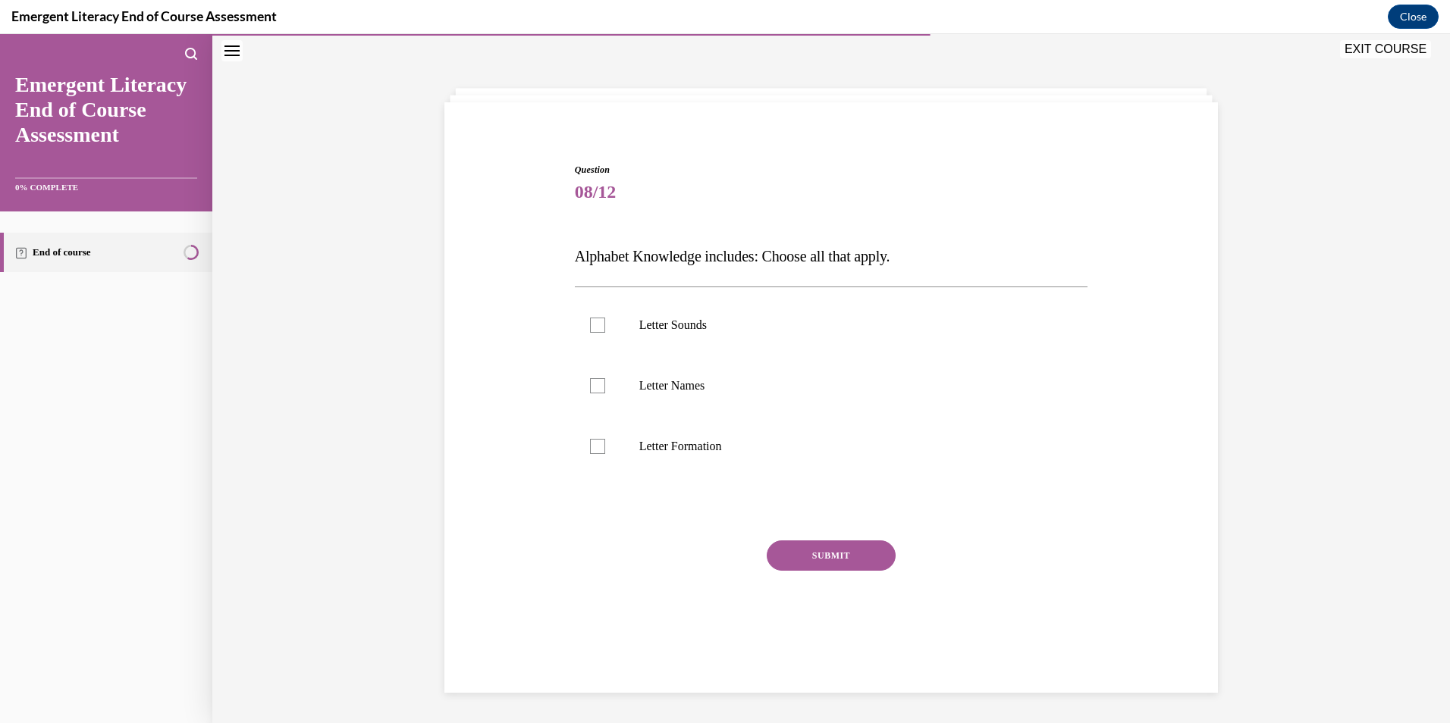
scroll to position [48, 0]
click at [591, 324] on div at bounding box center [597, 325] width 15 height 15
click at [591, 324] on input "Letter Sounds" at bounding box center [597, 325] width 15 height 15
checkbox input "true"
click at [596, 381] on div at bounding box center [597, 385] width 15 height 15
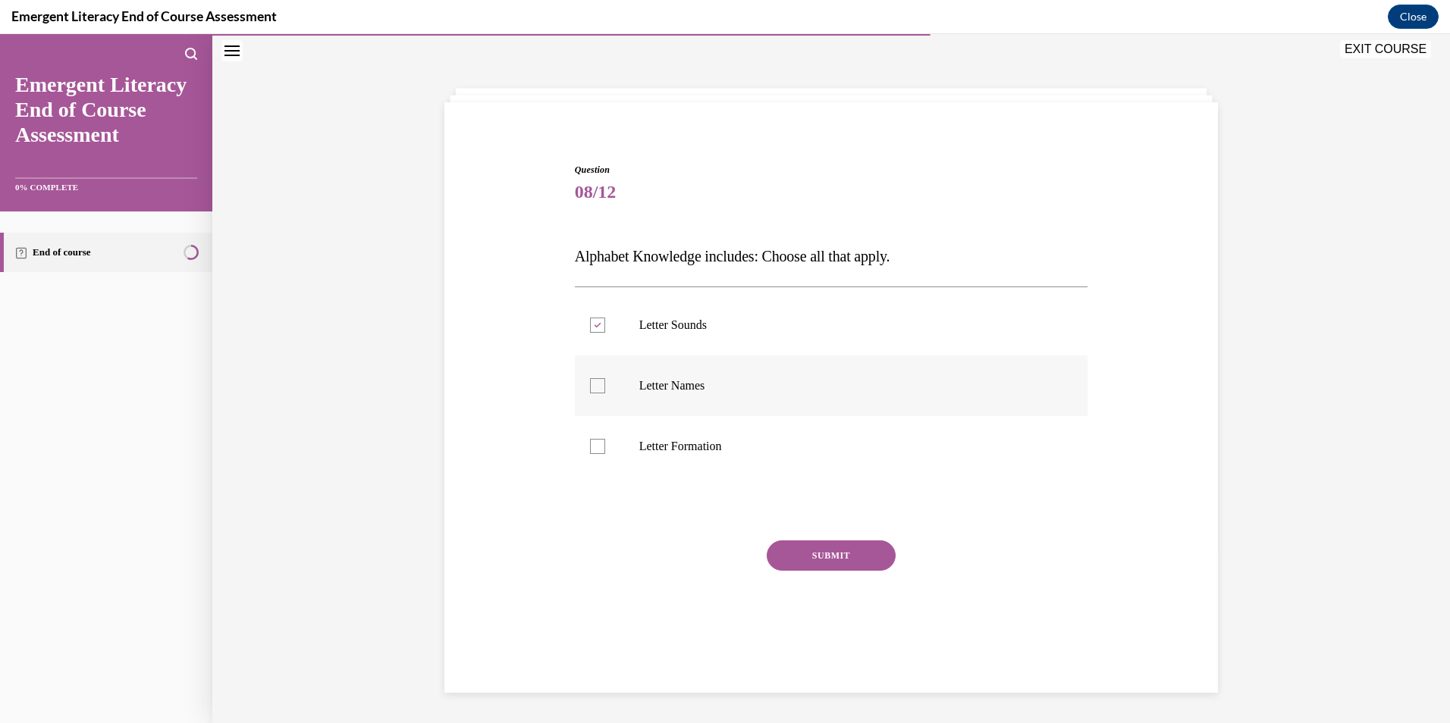
click at [596, 381] on input "Letter Names" at bounding box center [597, 385] width 15 height 15
checkbox input "true"
click at [593, 447] on div at bounding box center [597, 446] width 15 height 15
click at [593, 447] on input "Letter Formation" at bounding box center [597, 446] width 15 height 15
checkbox input "true"
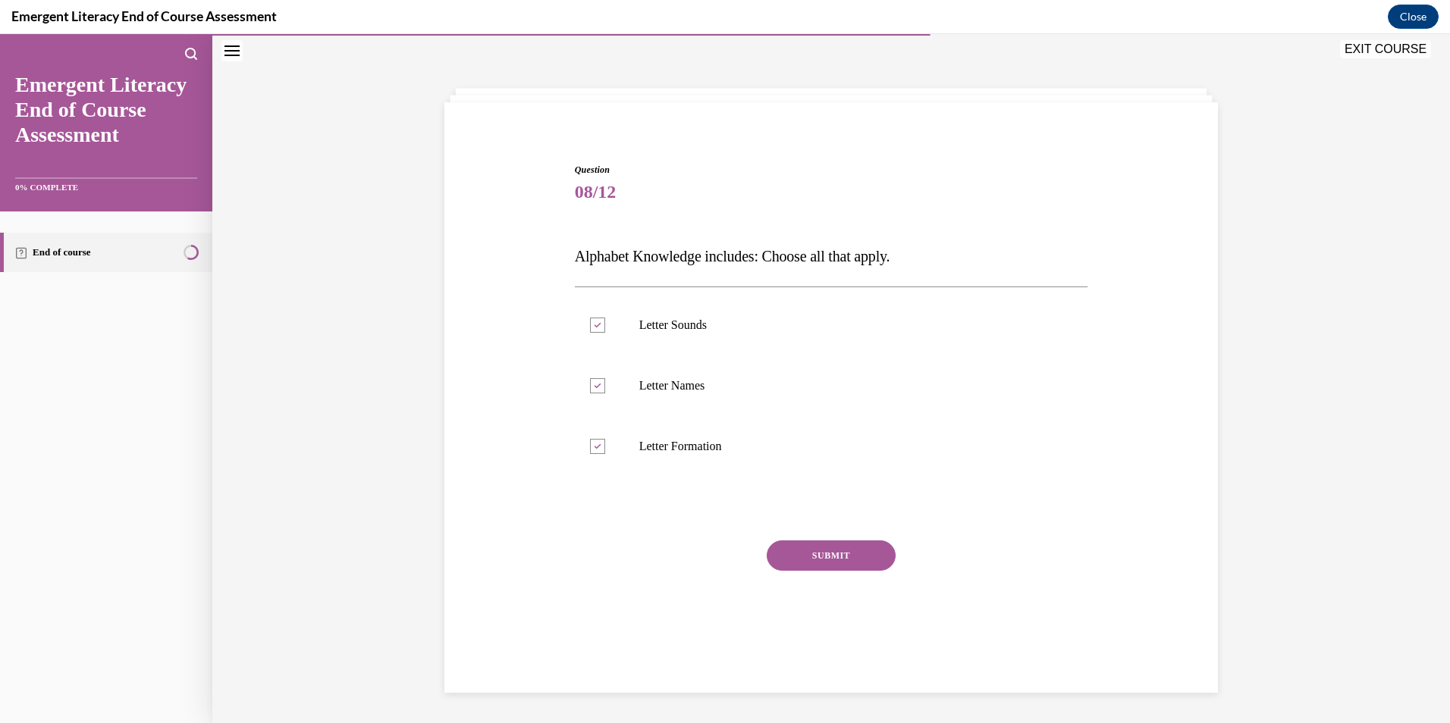
click at [800, 560] on button "SUBMIT" at bounding box center [831, 556] width 129 height 30
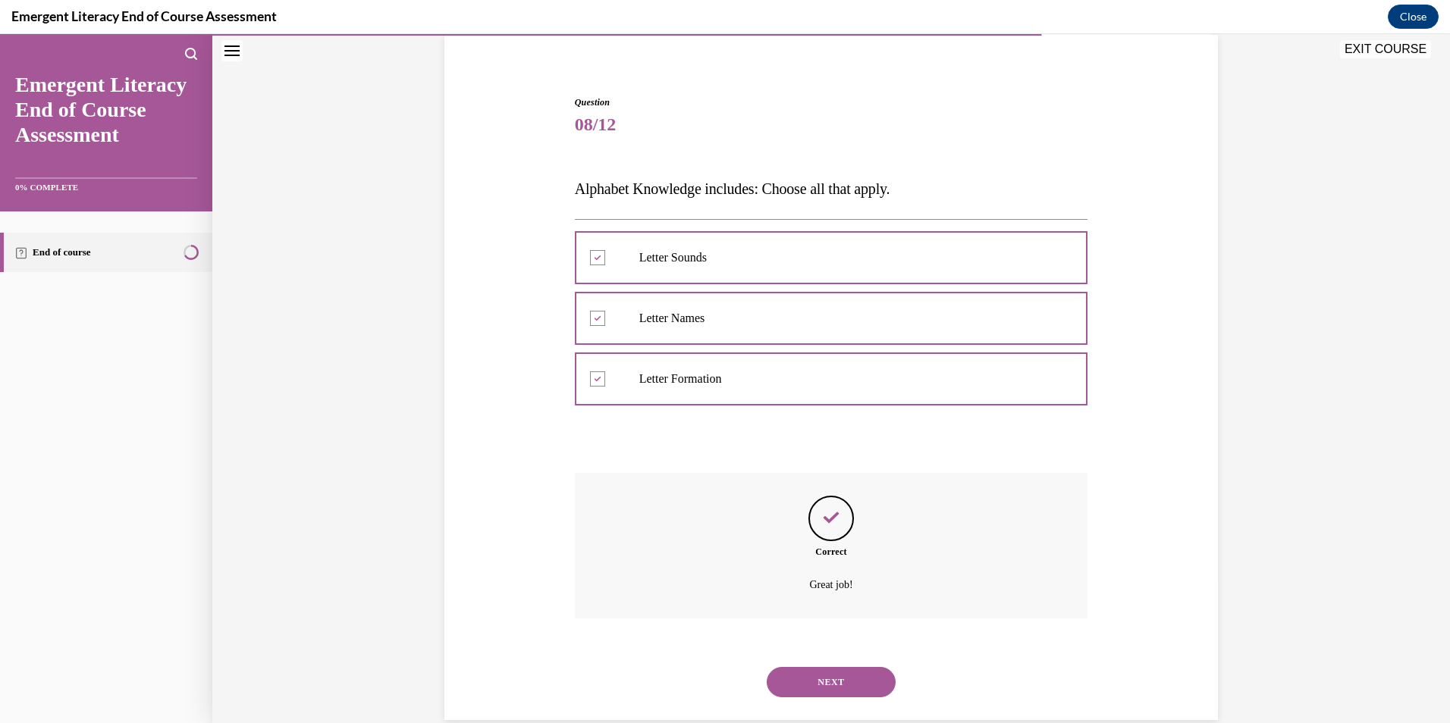
scroll to position [143, 0]
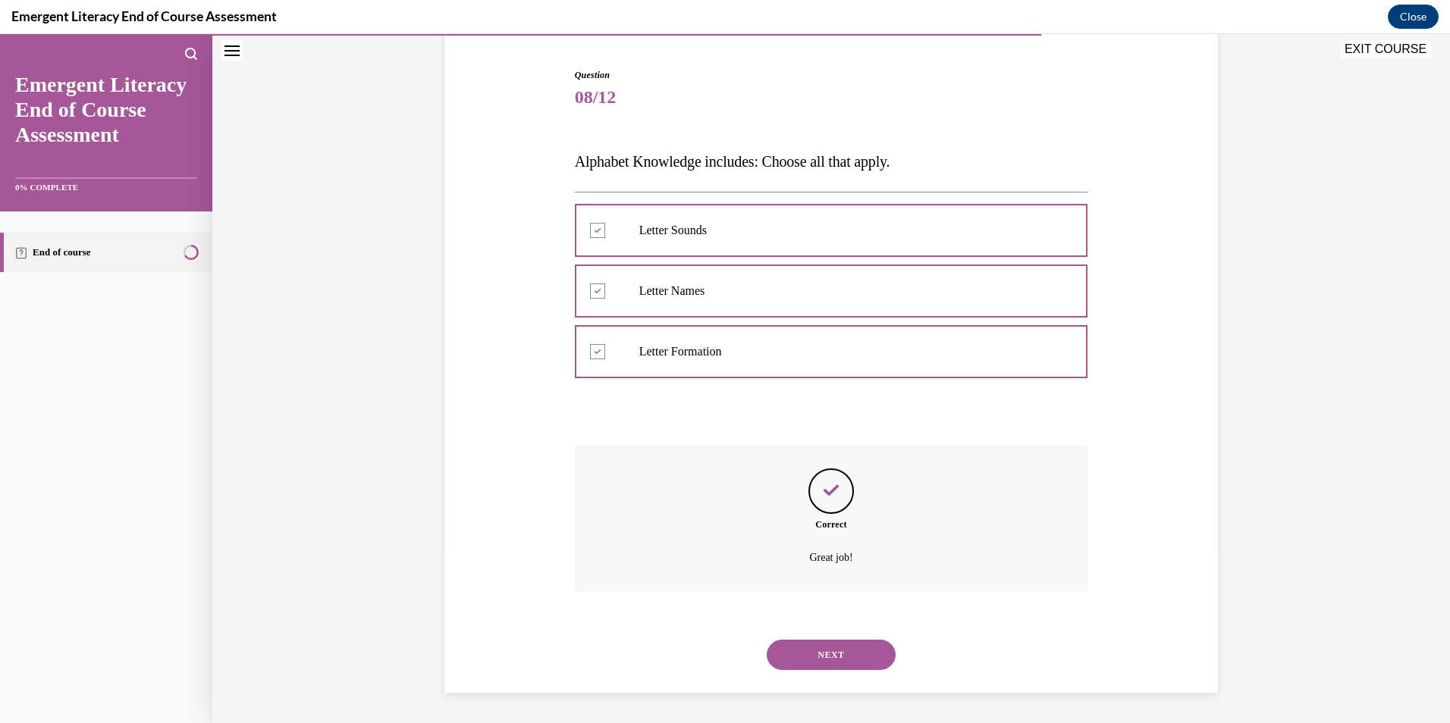
click at [824, 660] on button "NEXT" at bounding box center [831, 655] width 129 height 30
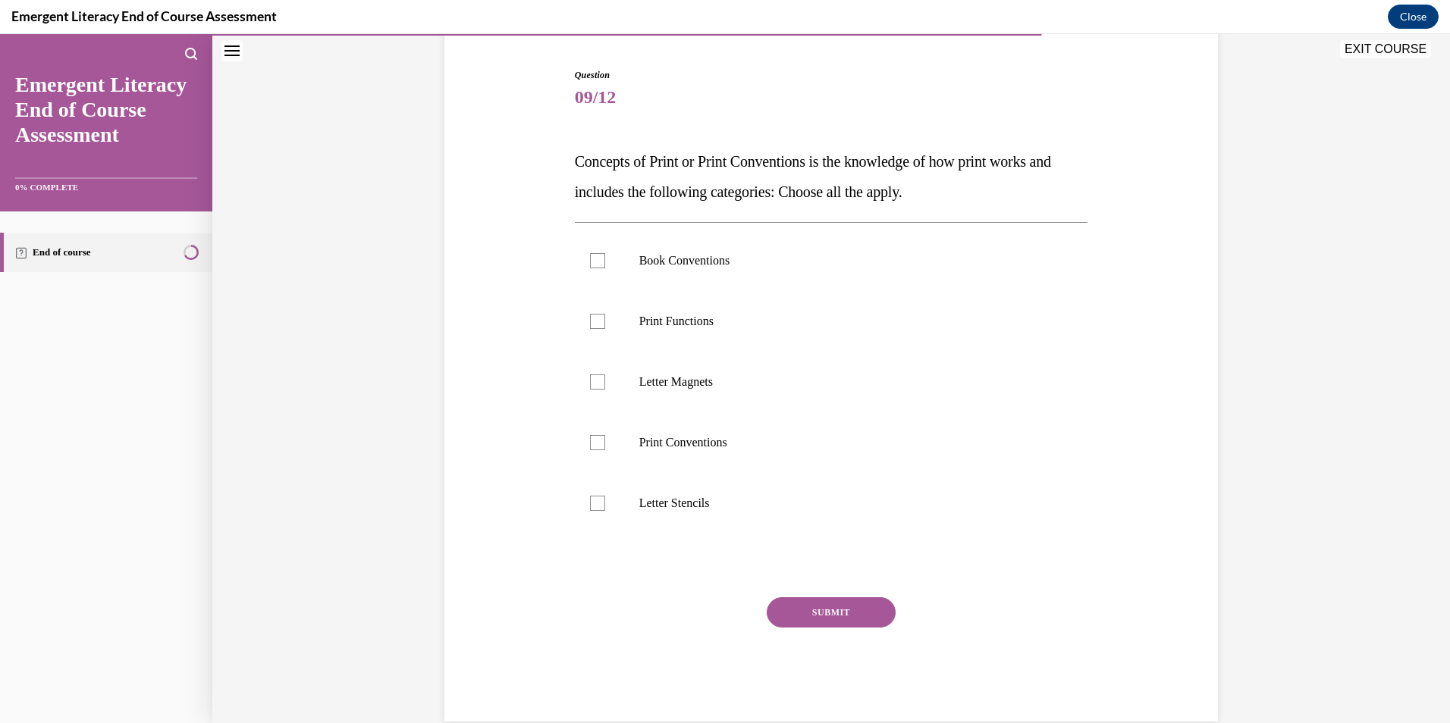
scroll to position [80, 0]
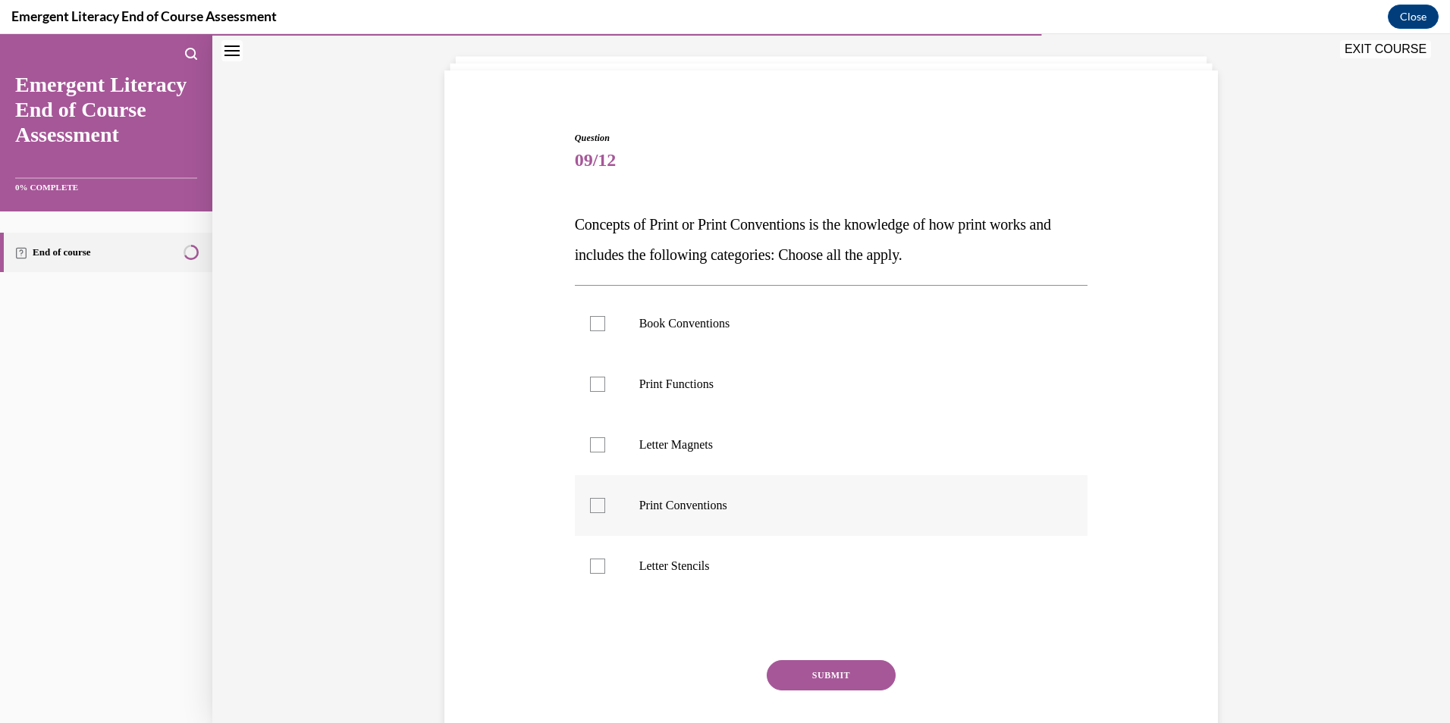
click at [591, 509] on div at bounding box center [597, 505] width 15 height 15
click at [591, 509] on input "Print Conventions" at bounding box center [597, 505] width 15 height 15
checkbox input "true"
click at [591, 384] on div at bounding box center [597, 384] width 15 height 15
click at [591, 384] on input "Print Functions" at bounding box center [597, 384] width 15 height 15
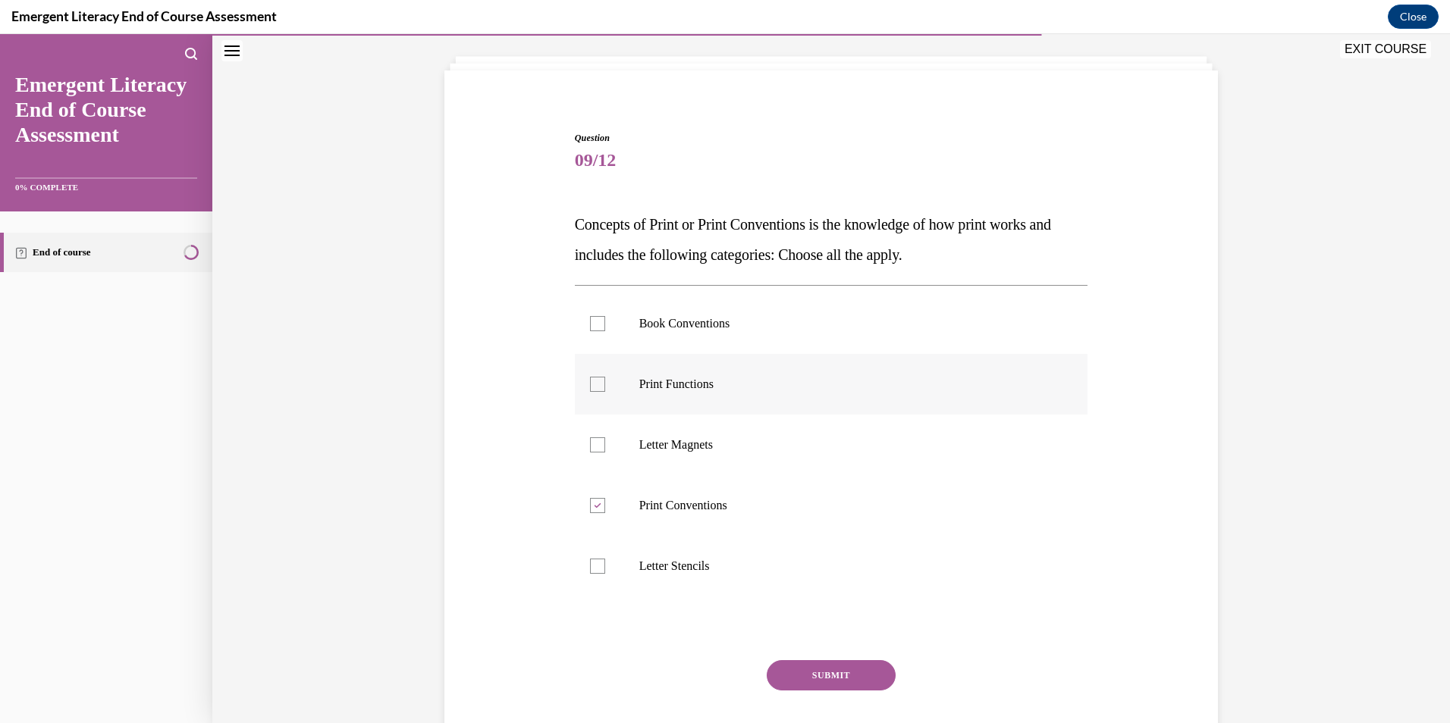
checkbox input "true"
click at [590, 328] on div at bounding box center [597, 323] width 15 height 15
click at [590, 328] on input "Book Conventions" at bounding box center [597, 323] width 15 height 15
checkbox input "true"
click at [828, 676] on button "SUBMIT" at bounding box center [831, 675] width 129 height 30
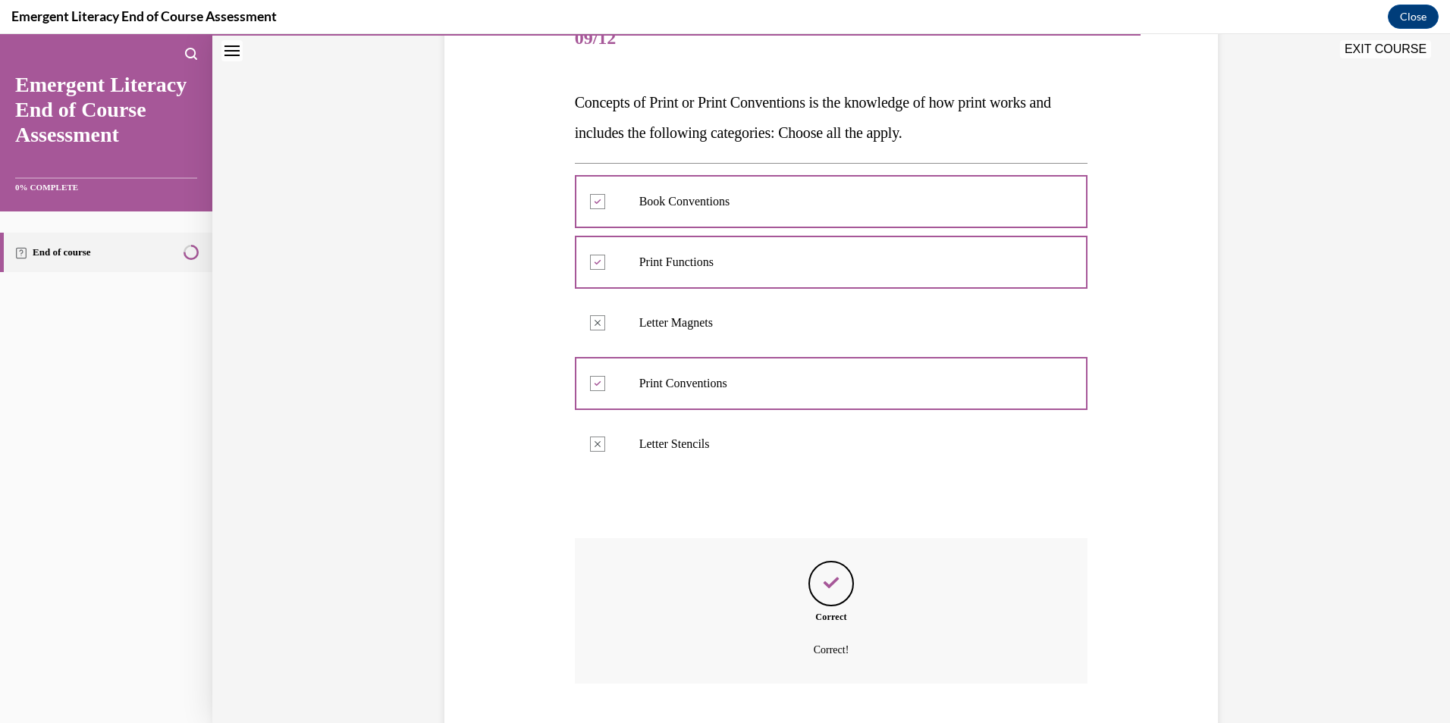
scroll to position [294, 0]
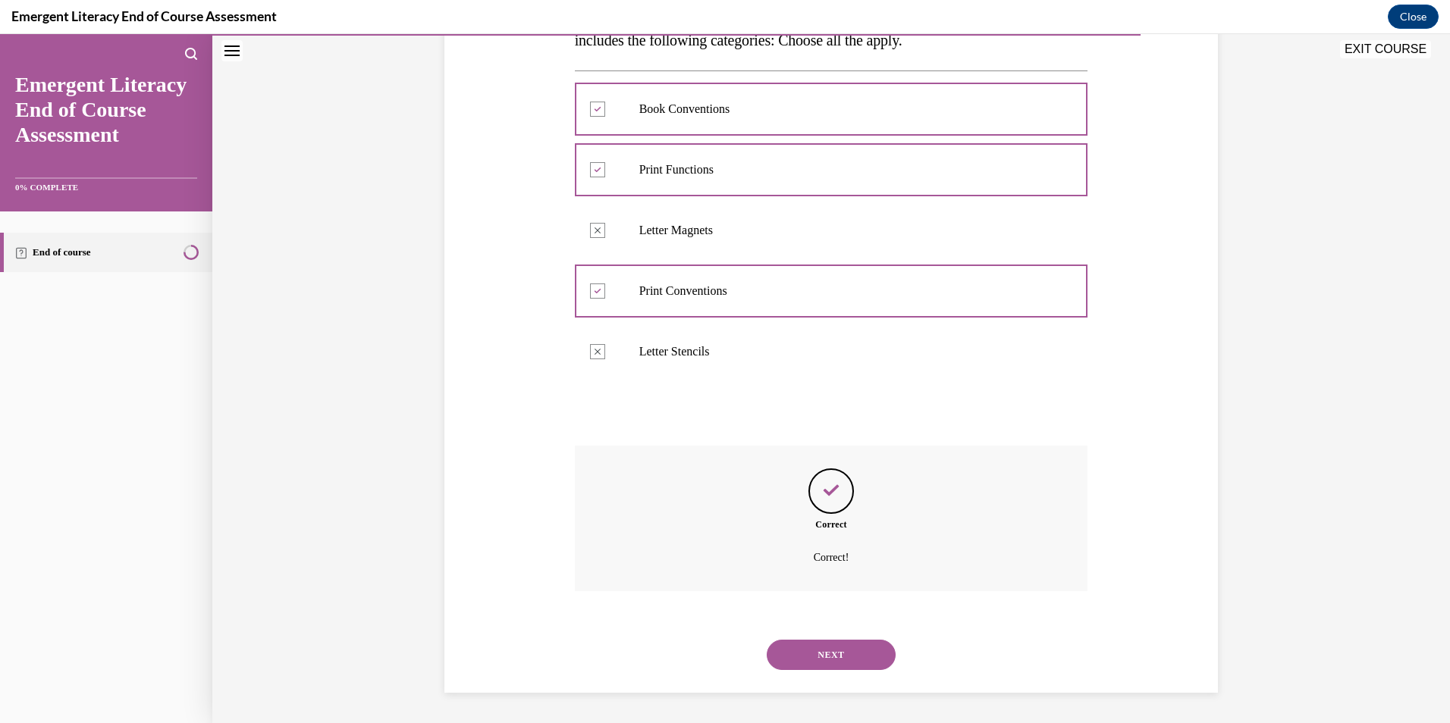
click at [816, 657] on button "NEXT" at bounding box center [831, 655] width 129 height 30
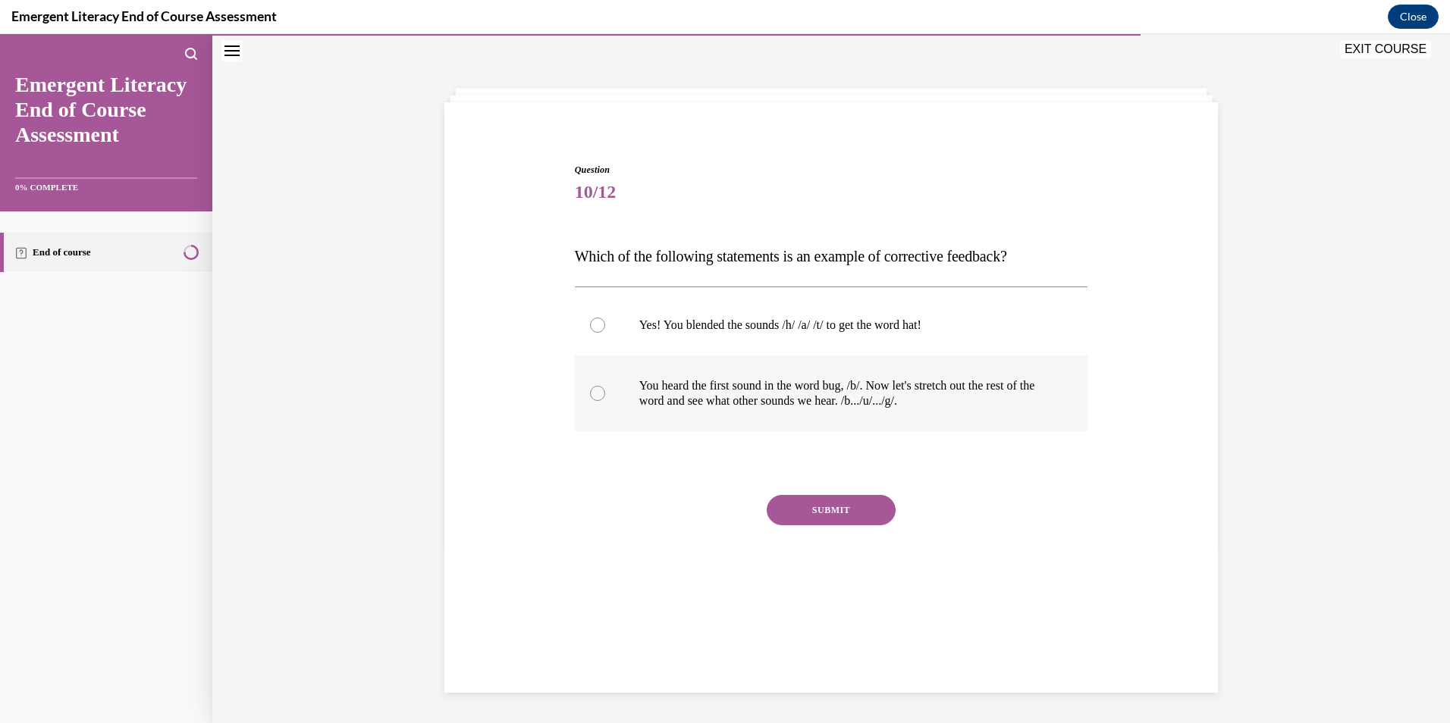
click at [593, 394] on div at bounding box center [597, 393] width 15 height 15
click at [593, 394] on input "You heard the first sound in the word bug, /b/. Now let's stretch out the rest …" at bounding box center [597, 393] width 15 height 15
radio input "true"
click at [824, 508] on button "SUBMIT" at bounding box center [831, 510] width 129 height 30
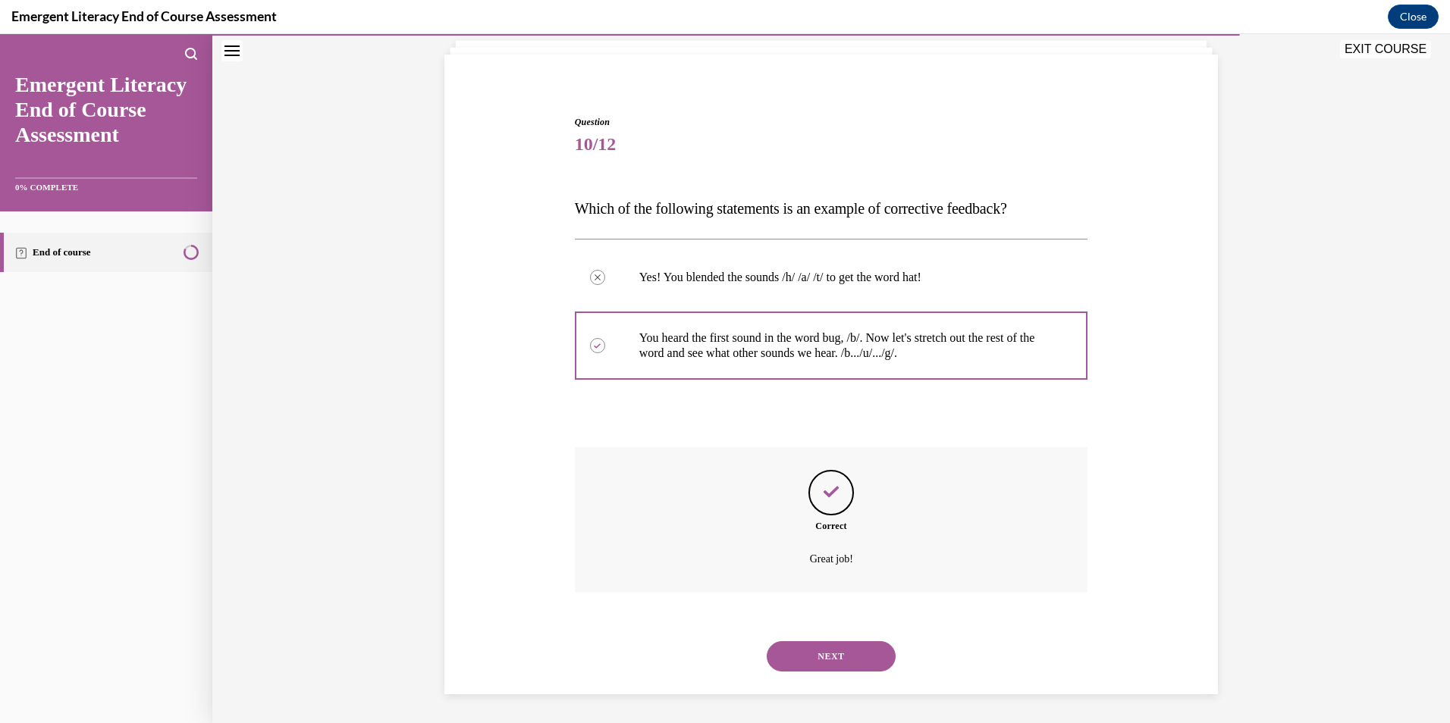
scroll to position [97, 0]
click at [836, 647] on button "NEXT" at bounding box center [831, 655] width 129 height 30
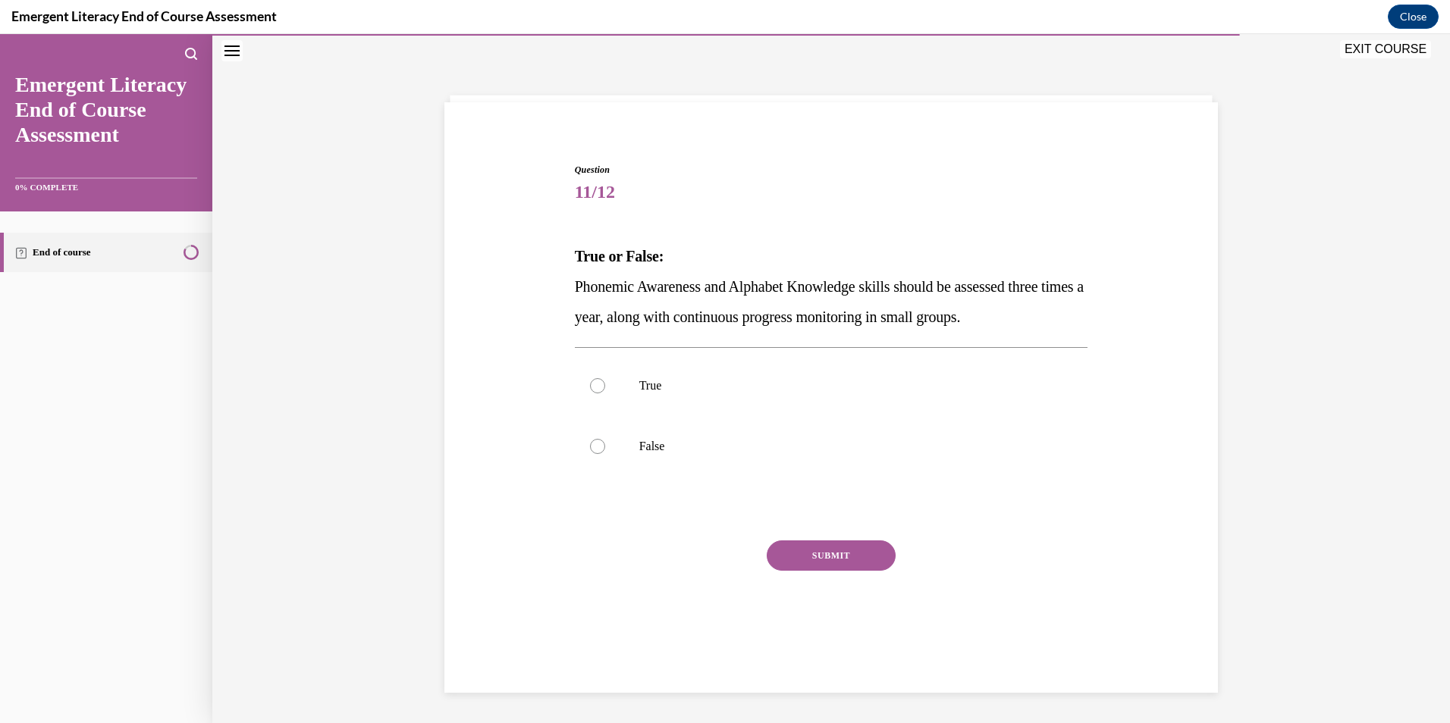
scroll to position [48, 0]
click at [590, 387] on div at bounding box center [597, 385] width 15 height 15
click at [590, 387] on input "True" at bounding box center [597, 385] width 15 height 15
radio input "true"
click at [834, 557] on button "SUBMIT" at bounding box center [831, 556] width 129 height 30
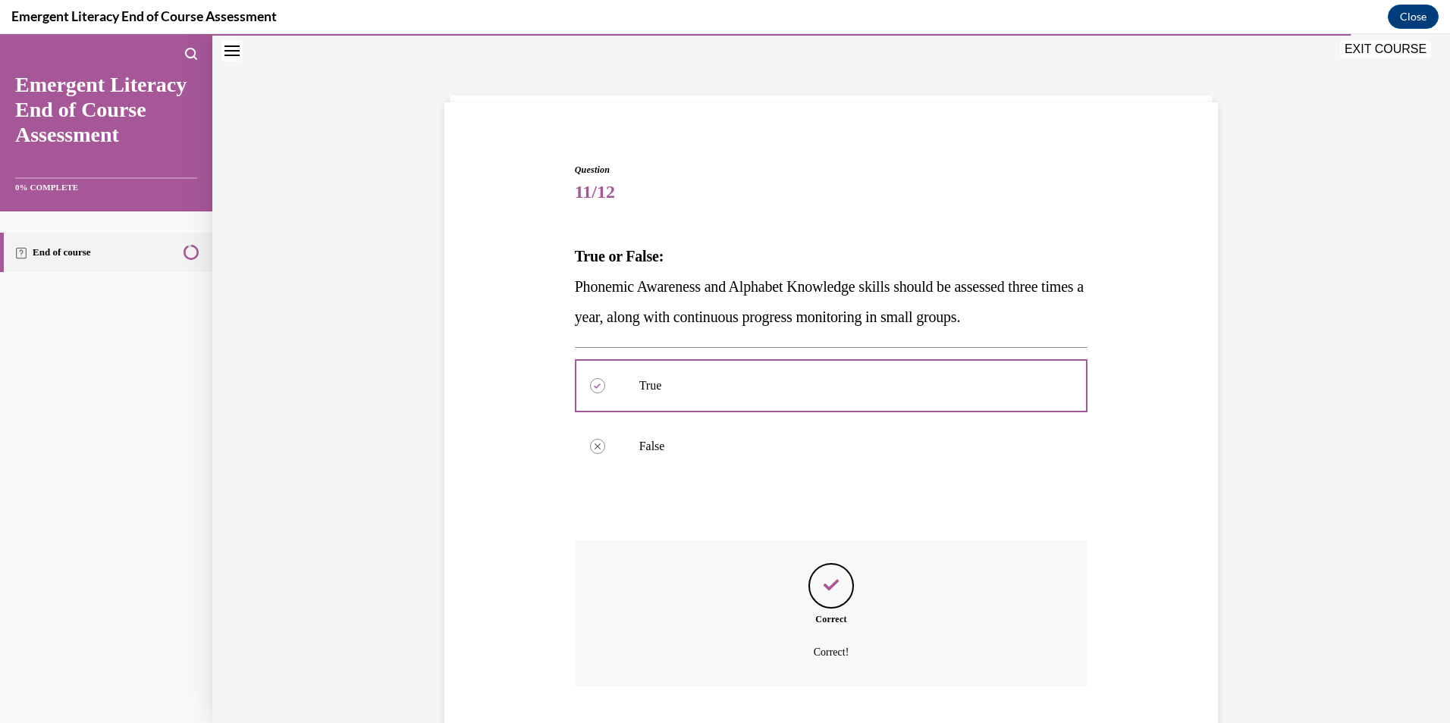
scroll to position [143, 0]
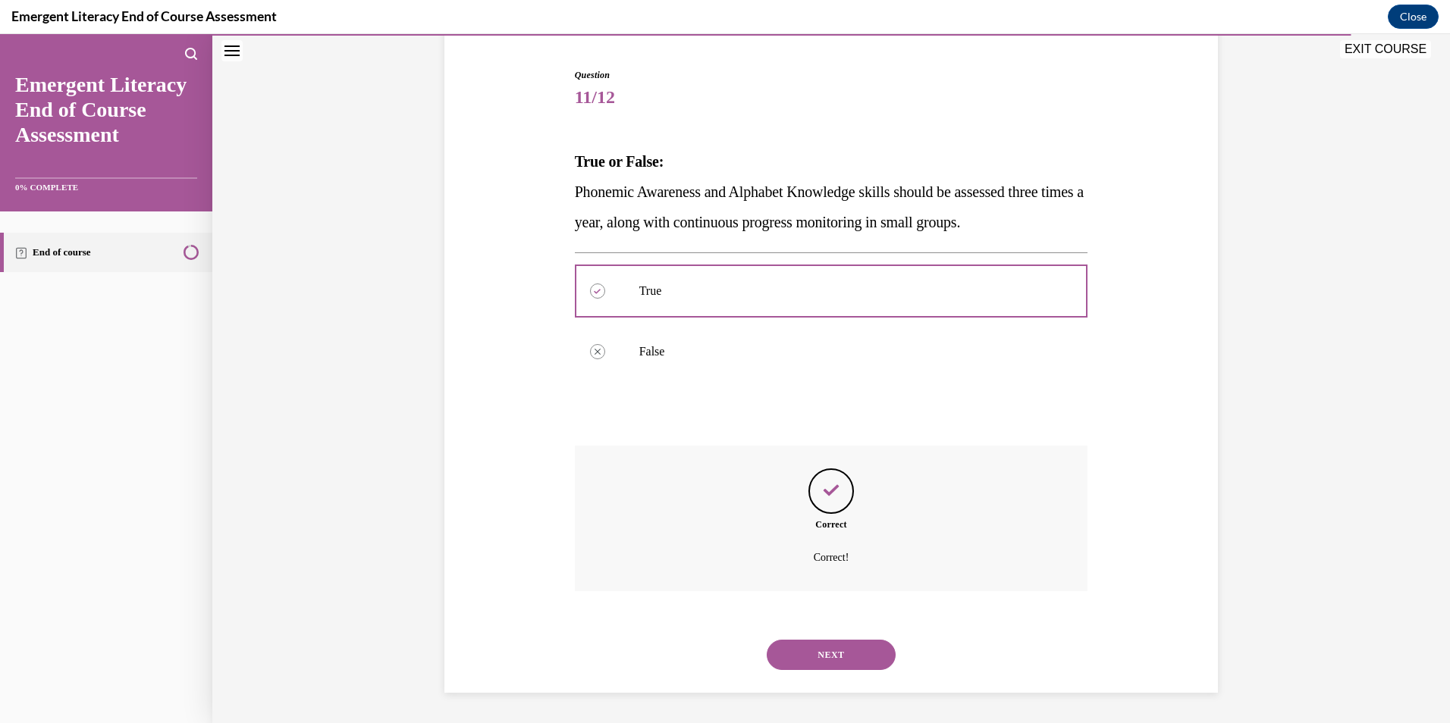
click at [802, 653] on button "NEXT" at bounding box center [831, 655] width 129 height 30
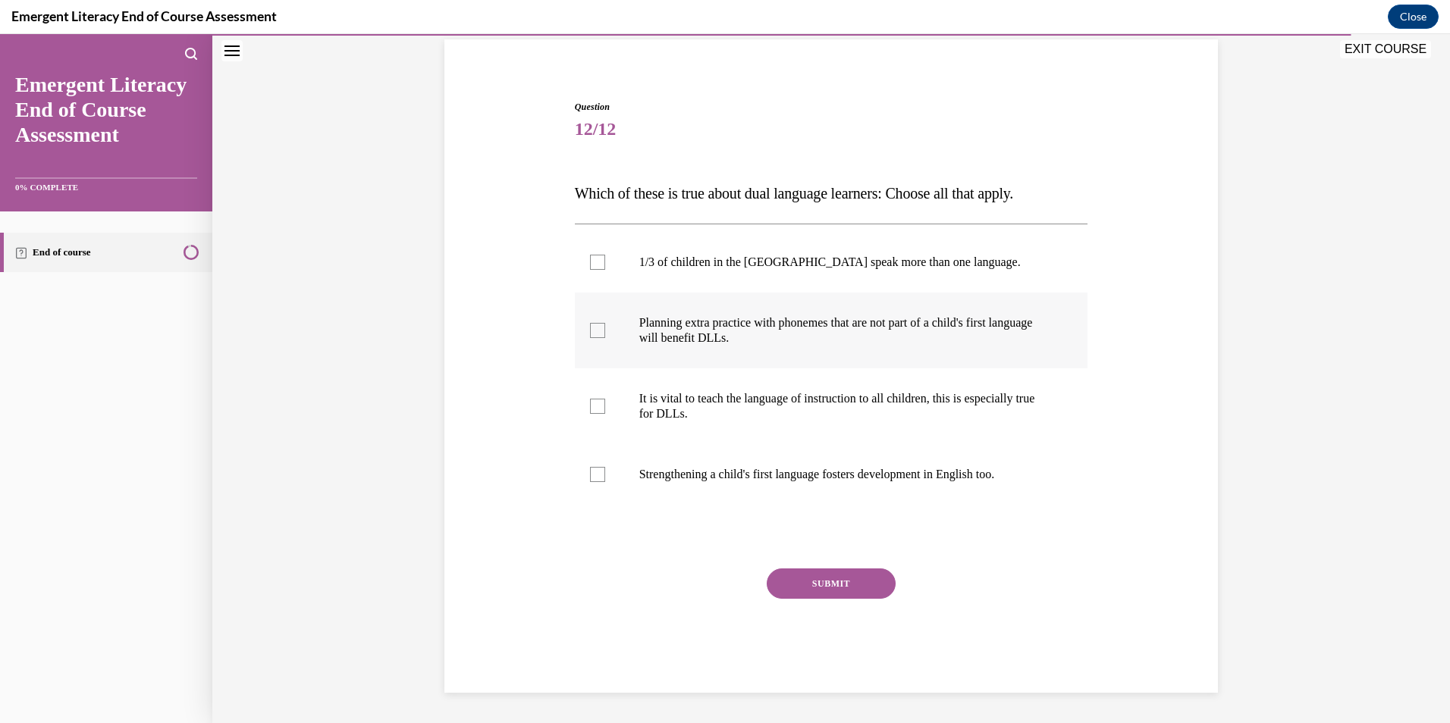
scroll to position [48, 0]
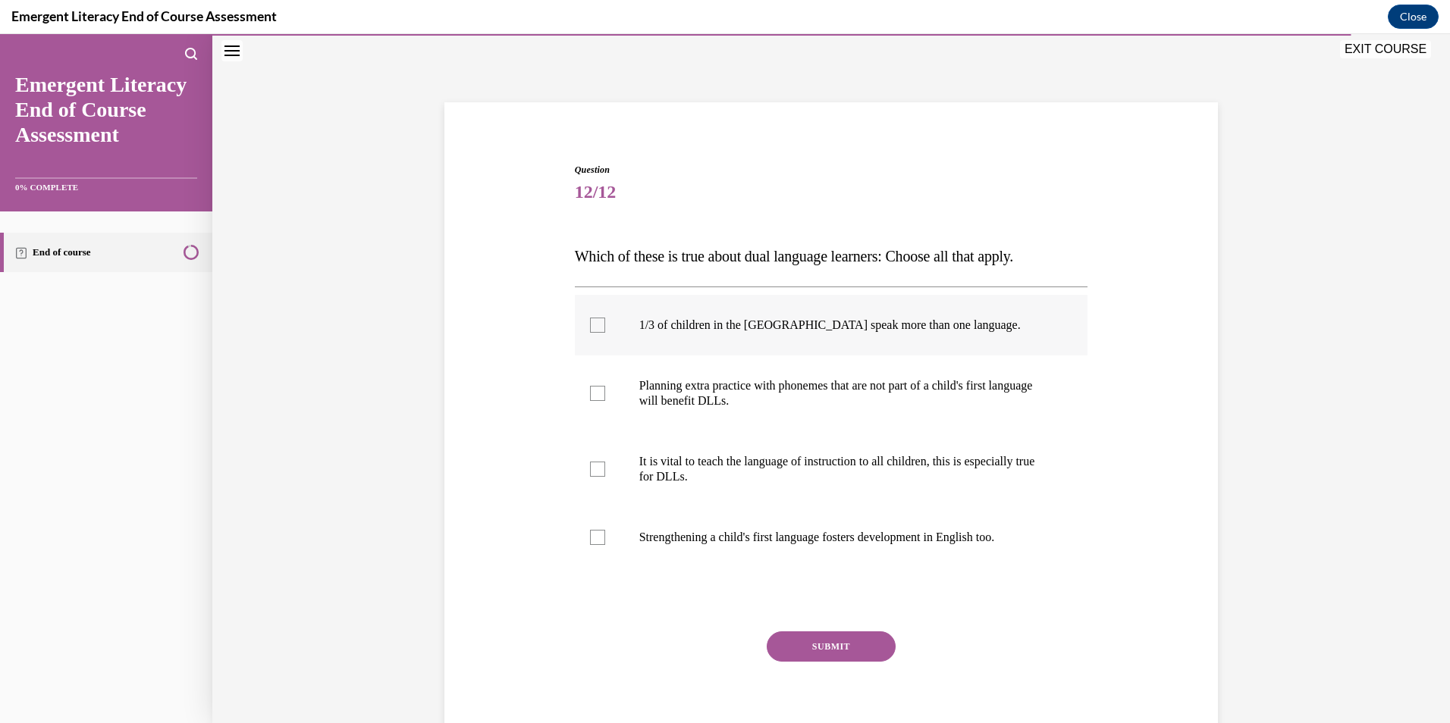
click at [590, 322] on div at bounding box center [597, 325] width 15 height 15
click at [590, 322] on input "1/3 of children in the US speak more than one language." at bounding box center [597, 325] width 15 height 15
checkbox input "true"
click at [591, 394] on div at bounding box center [597, 393] width 15 height 15
click at [591, 394] on input "Planning extra practice with phonemes that are not part of a child's first lang…" at bounding box center [597, 393] width 15 height 15
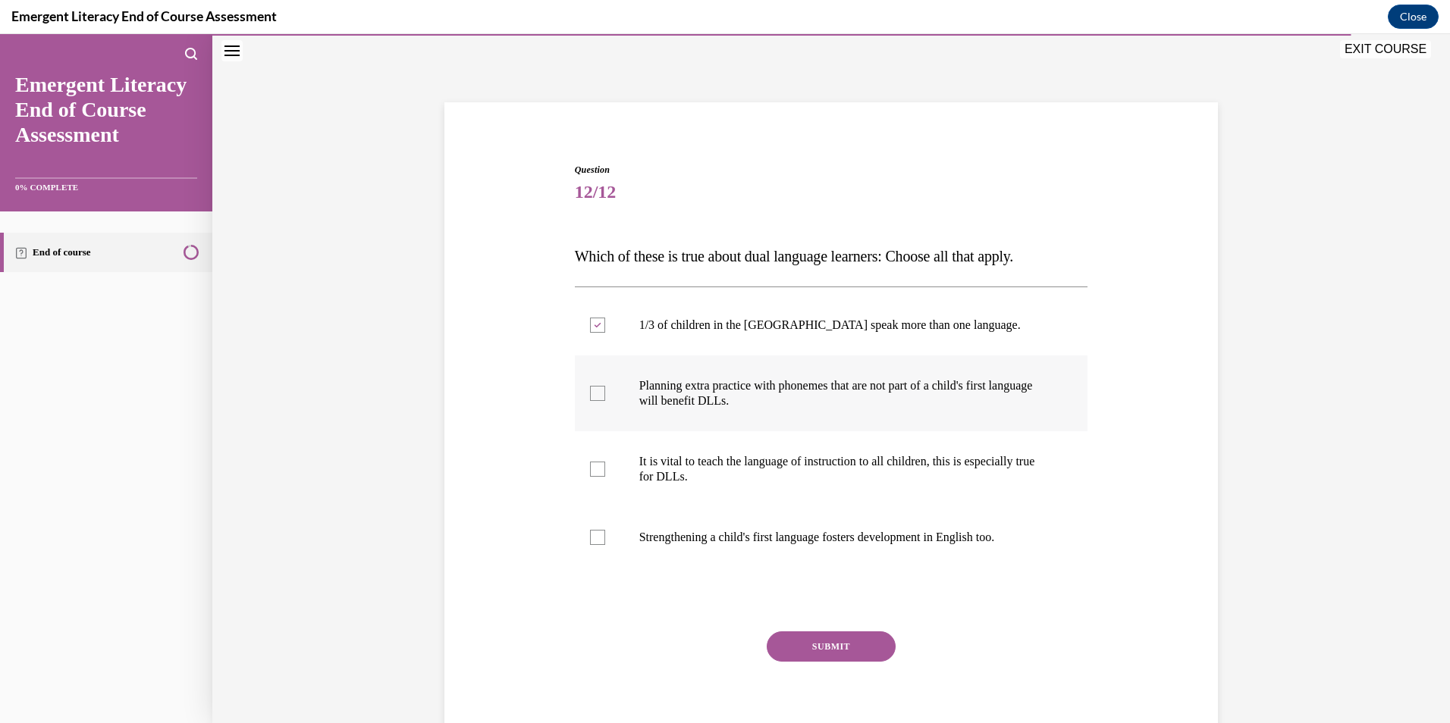
checkbox input "true"
click at [591, 472] on div at bounding box center [597, 469] width 15 height 15
click at [591, 472] on input "It is vital to teach the language of instruction to all children, this is espec…" at bounding box center [597, 469] width 15 height 15
checkbox input "true"
click at [595, 538] on div at bounding box center [597, 537] width 15 height 15
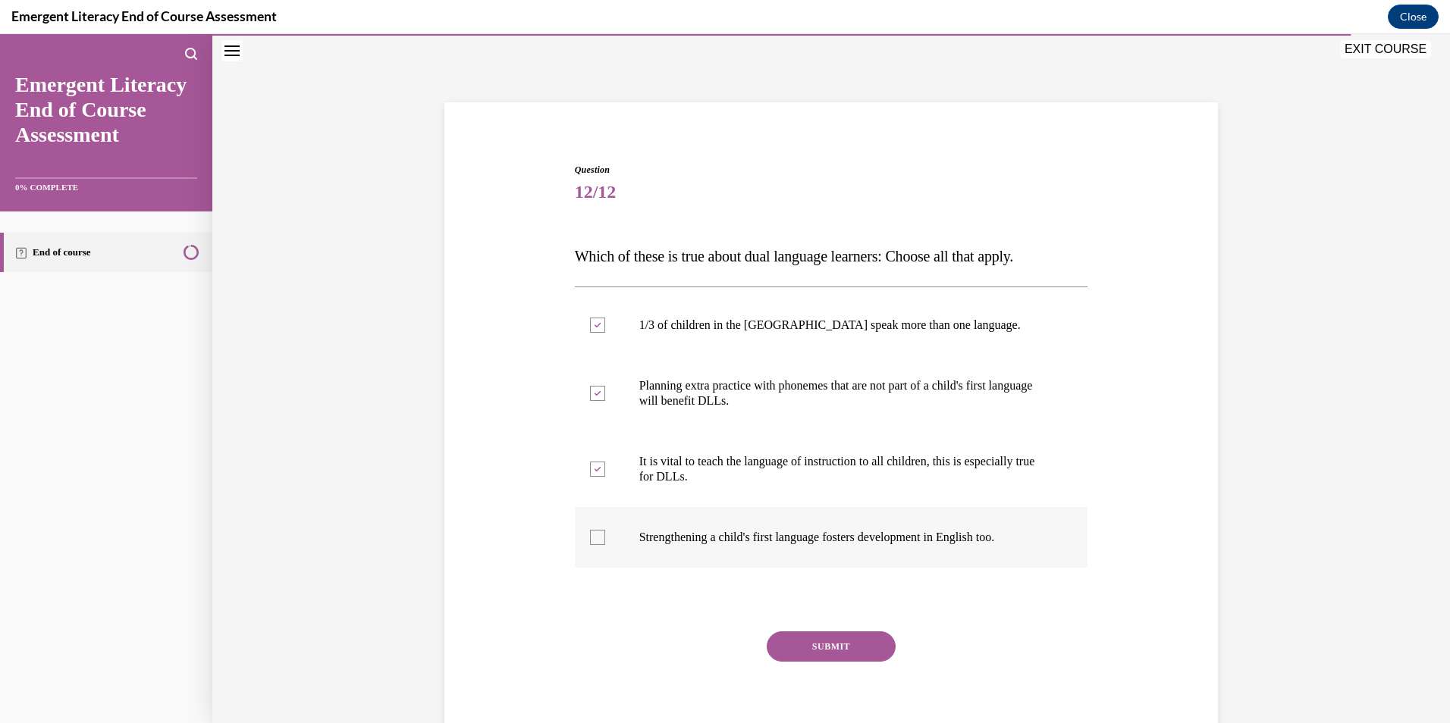
click at [595, 538] on input "Strengthening a child's first language fosters development in English too." at bounding box center [597, 537] width 15 height 15
checkbox input "true"
click at [805, 650] on button "SUBMIT" at bounding box center [831, 647] width 129 height 30
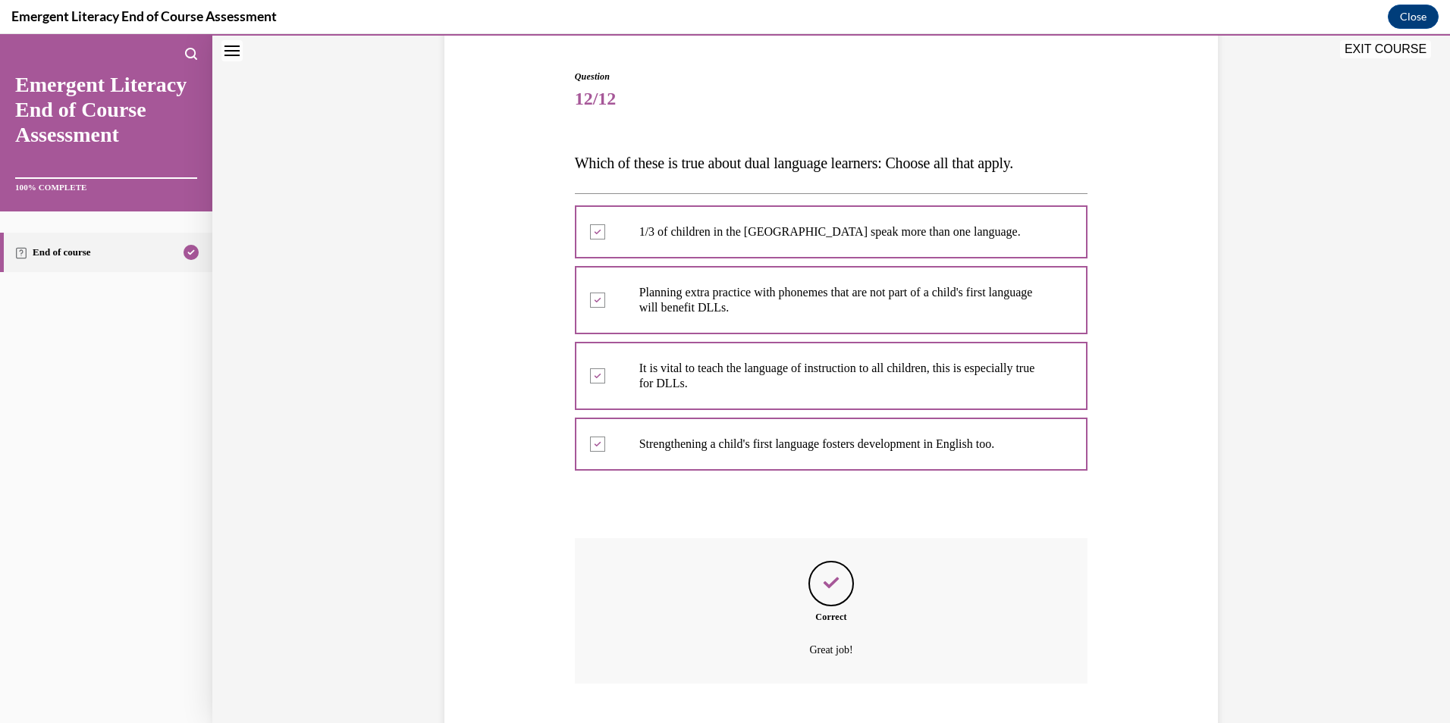
scroll to position [234, 0]
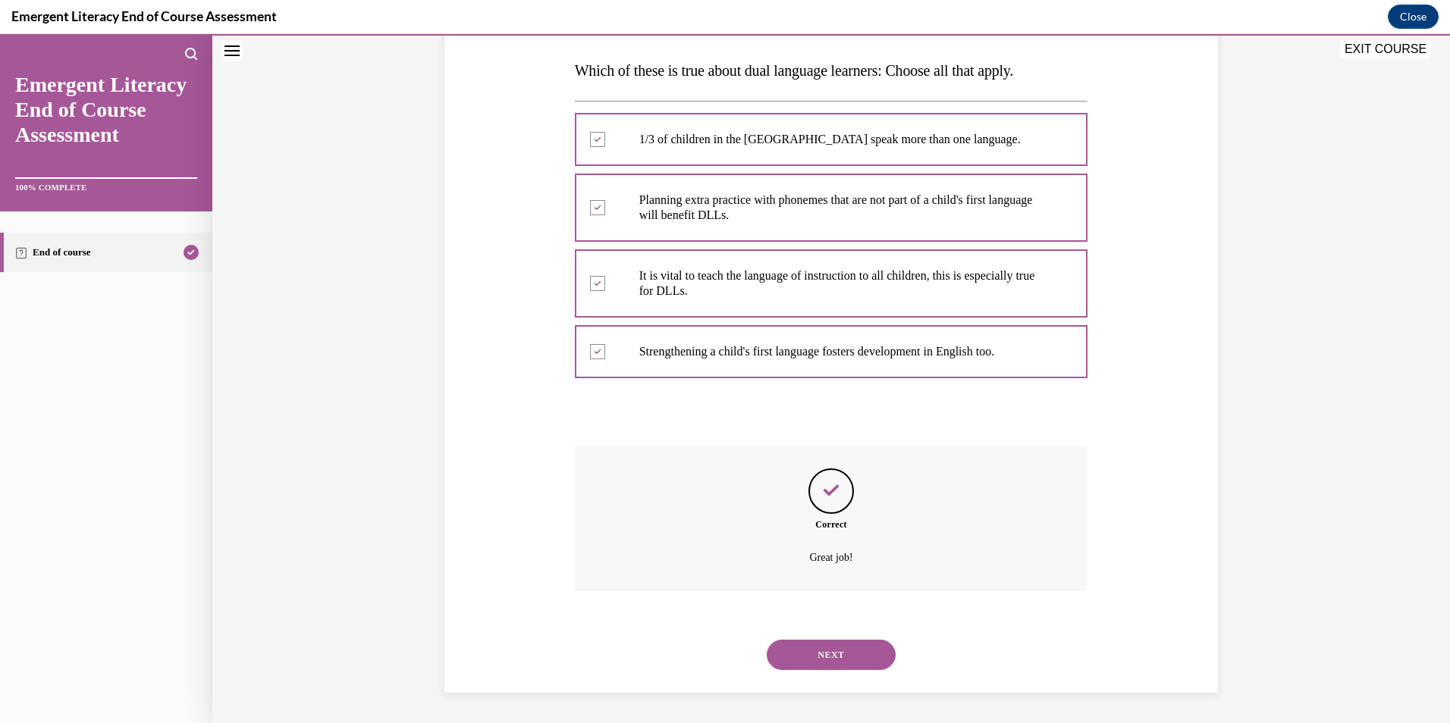
click at [812, 653] on button "NEXT" at bounding box center [831, 655] width 129 height 30
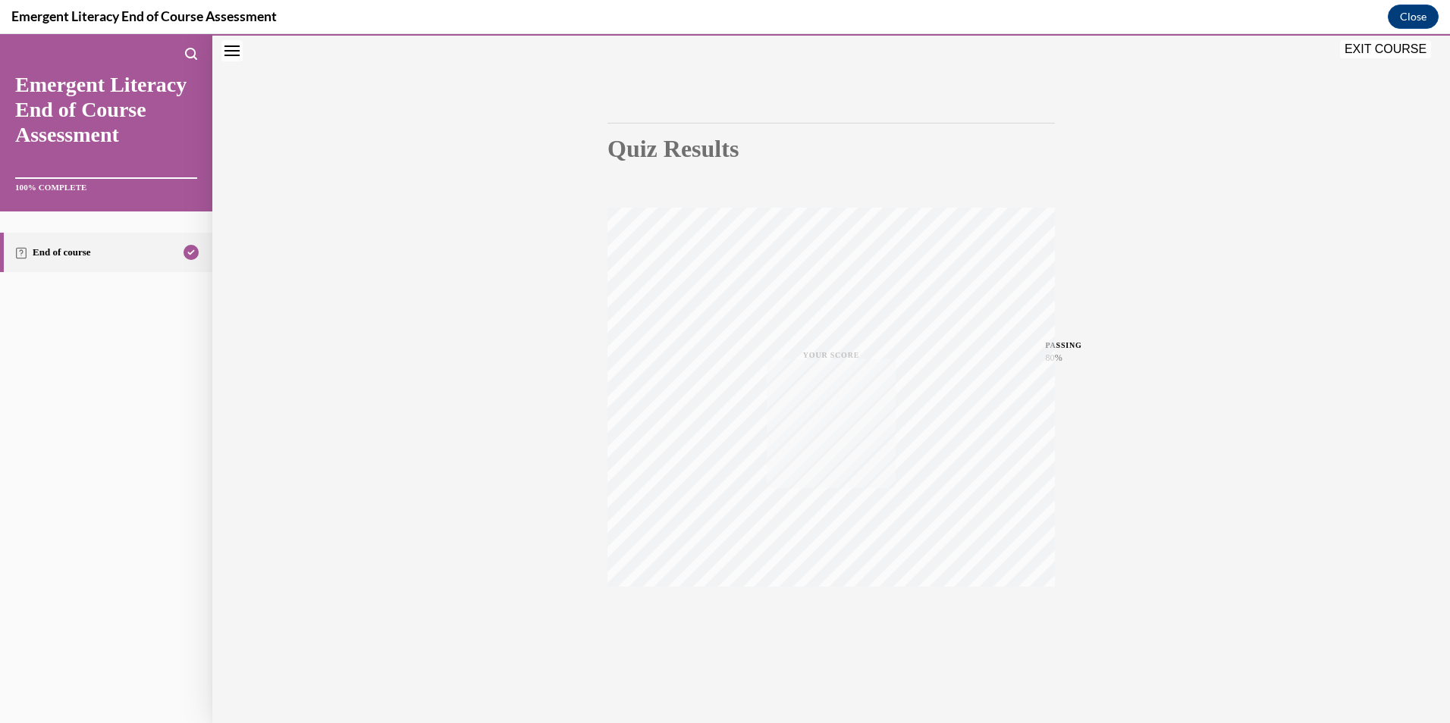
scroll to position [88, 0]
click at [1381, 50] on button "EXIT COURSE" at bounding box center [1385, 49] width 91 height 18
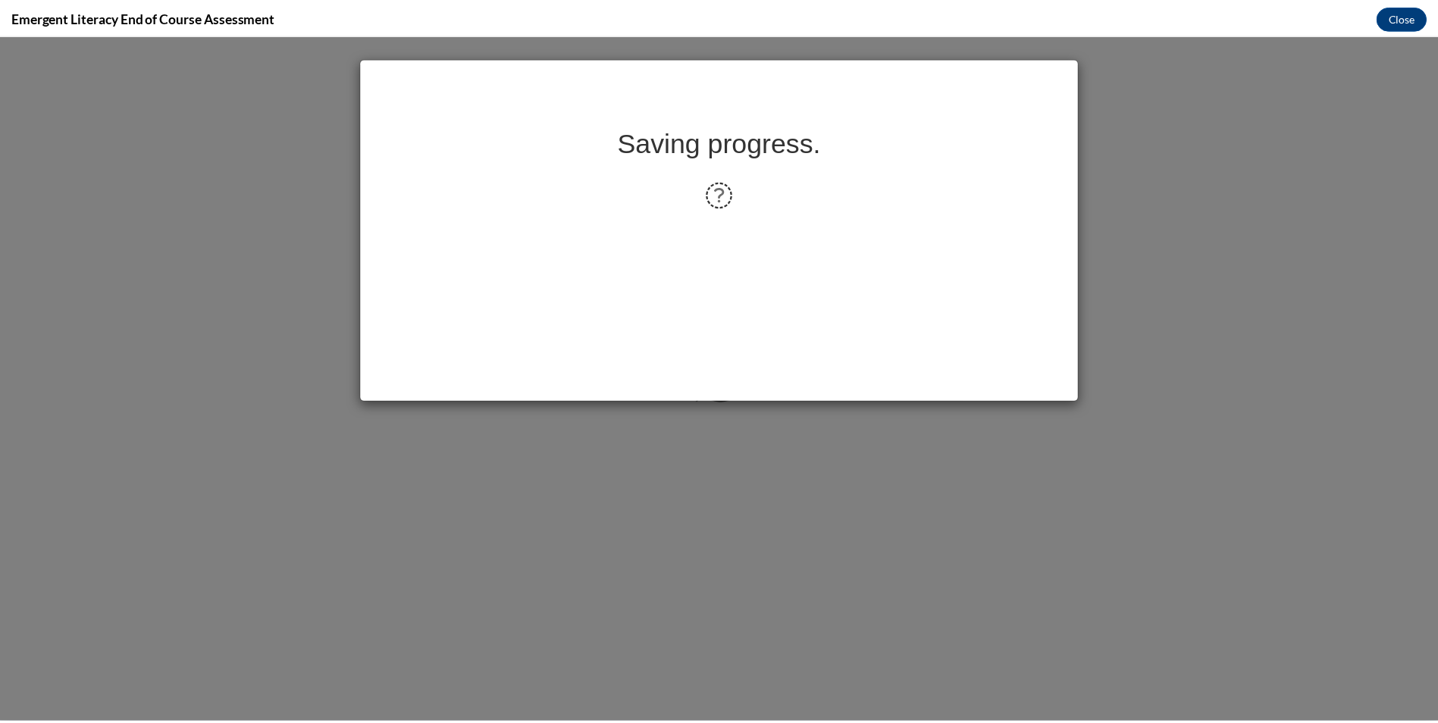
scroll to position [0, 0]
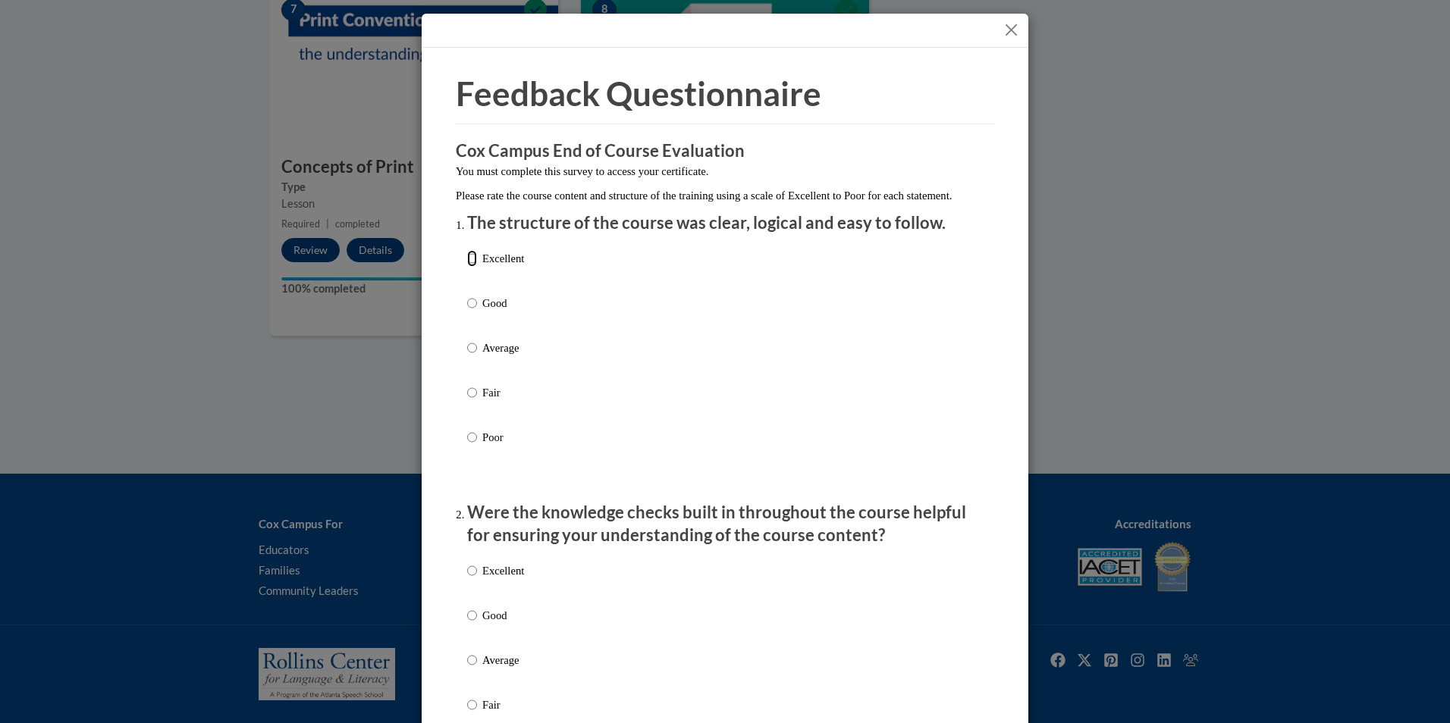
click at [471, 267] on input "Excellent" at bounding box center [472, 258] width 10 height 17
radio input "true"
drag, startPoint x: 1438, startPoint y: 199, endPoint x: 1132, endPoint y: 103, distance: 320.4
click at [1132, 103] on div "Feedback Questionnaire Rate Course Comments Cox Campus End of Course Evaluation…" at bounding box center [725, 361] width 1450 height 723
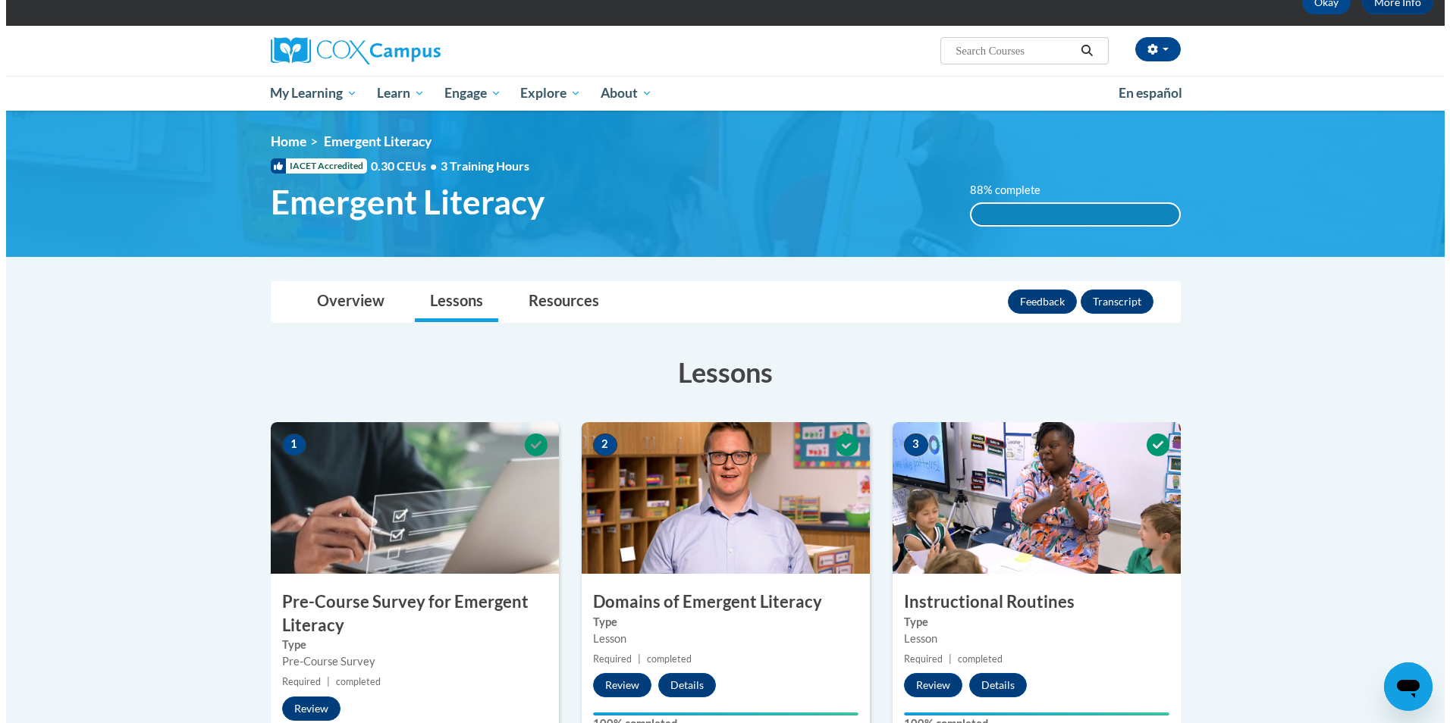
scroll to position [77, 0]
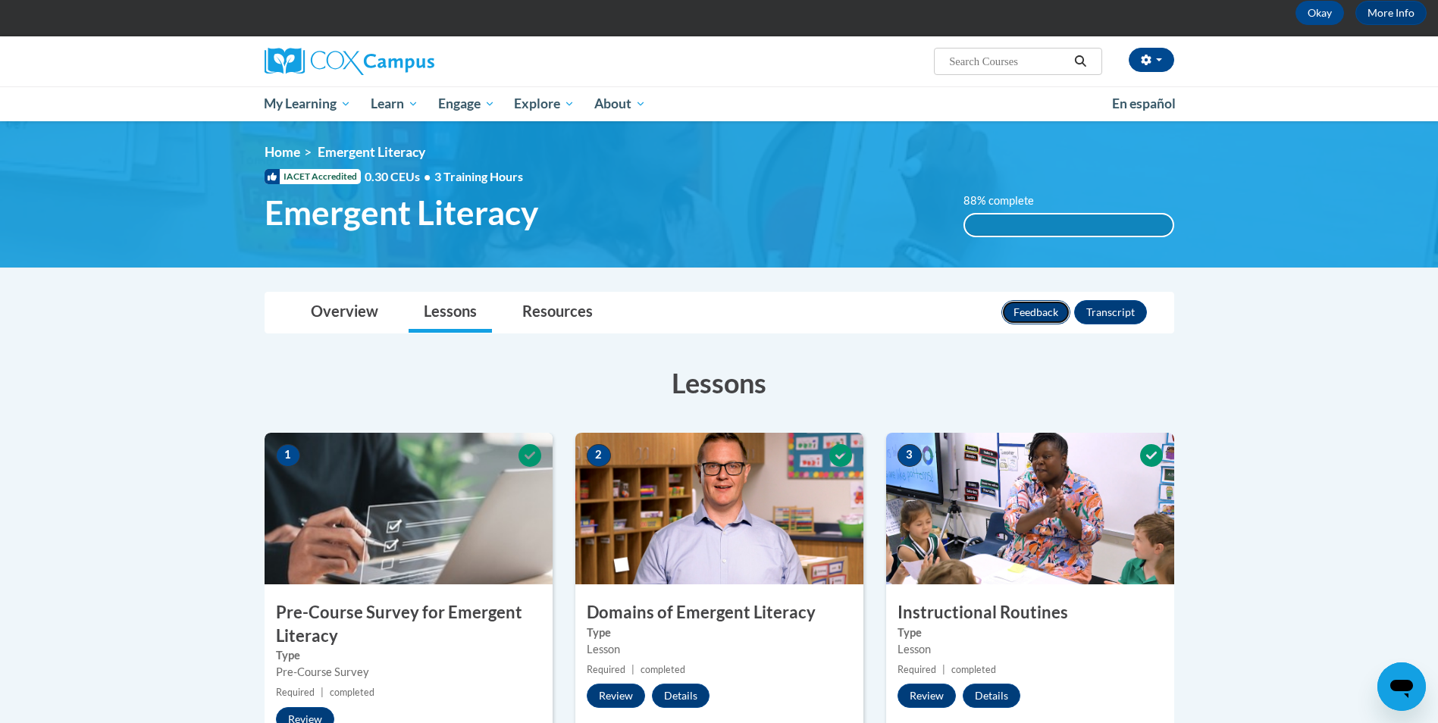
click at [1039, 313] on button "Feedback" at bounding box center [1036, 312] width 69 height 24
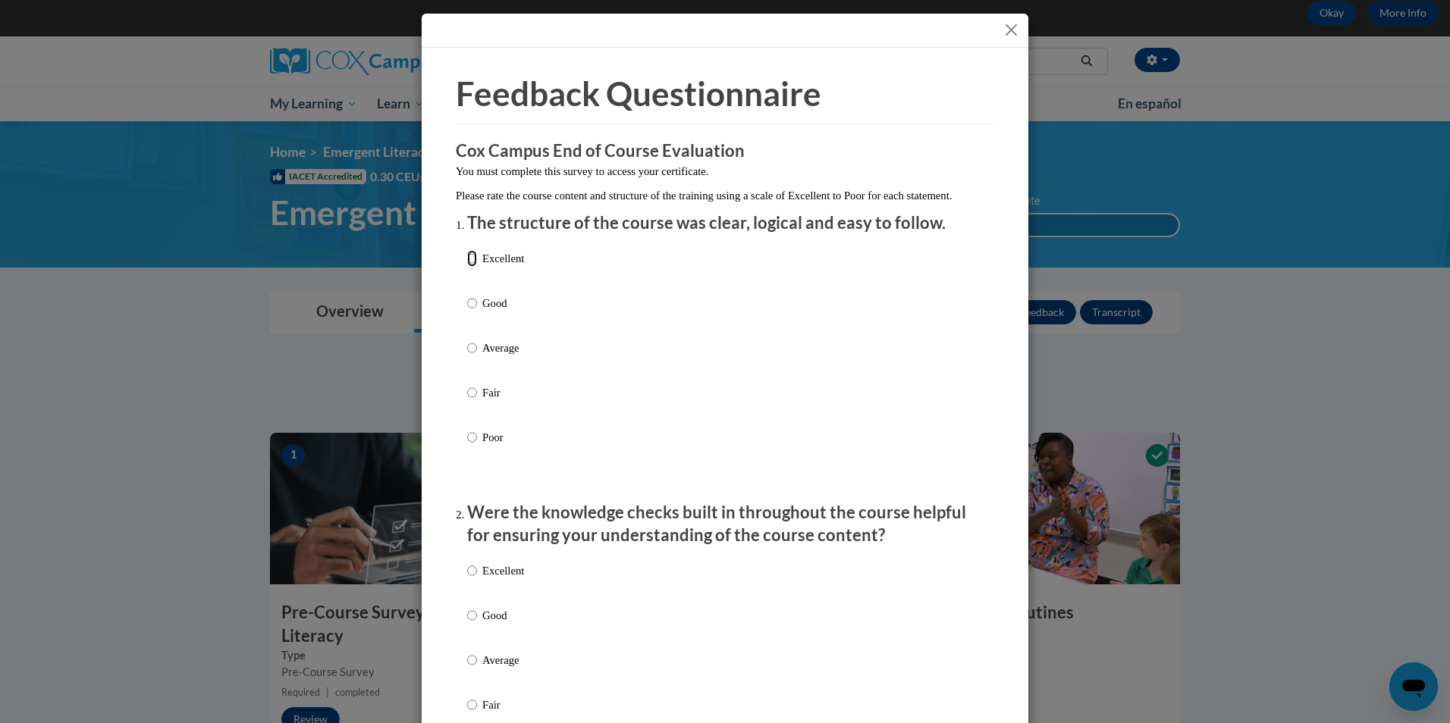
click at [468, 267] on input "Excellent" at bounding box center [472, 258] width 10 height 17
radio input "true"
click at [468, 579] on input "Excellent" at bounding box center [472, 571] width 10 height 17
radio input "true"
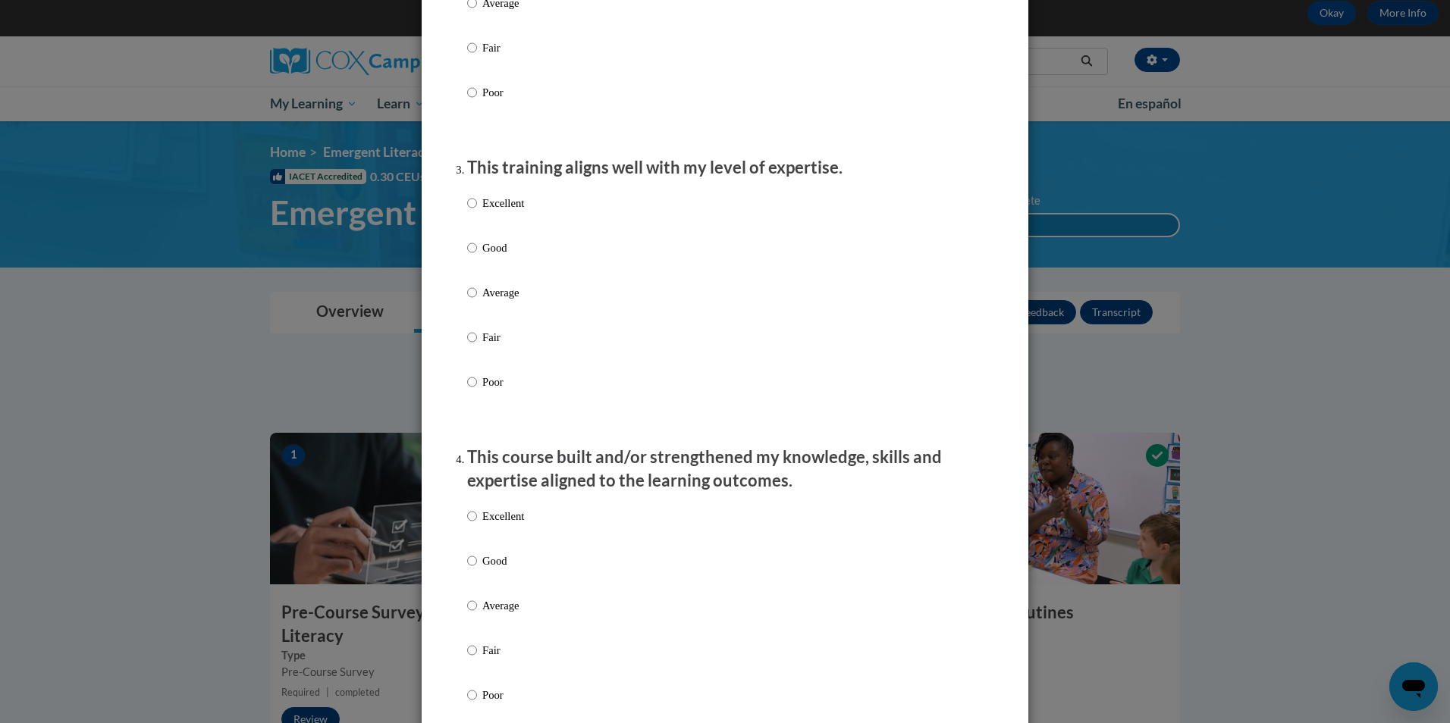
scroll to position [698, 0]
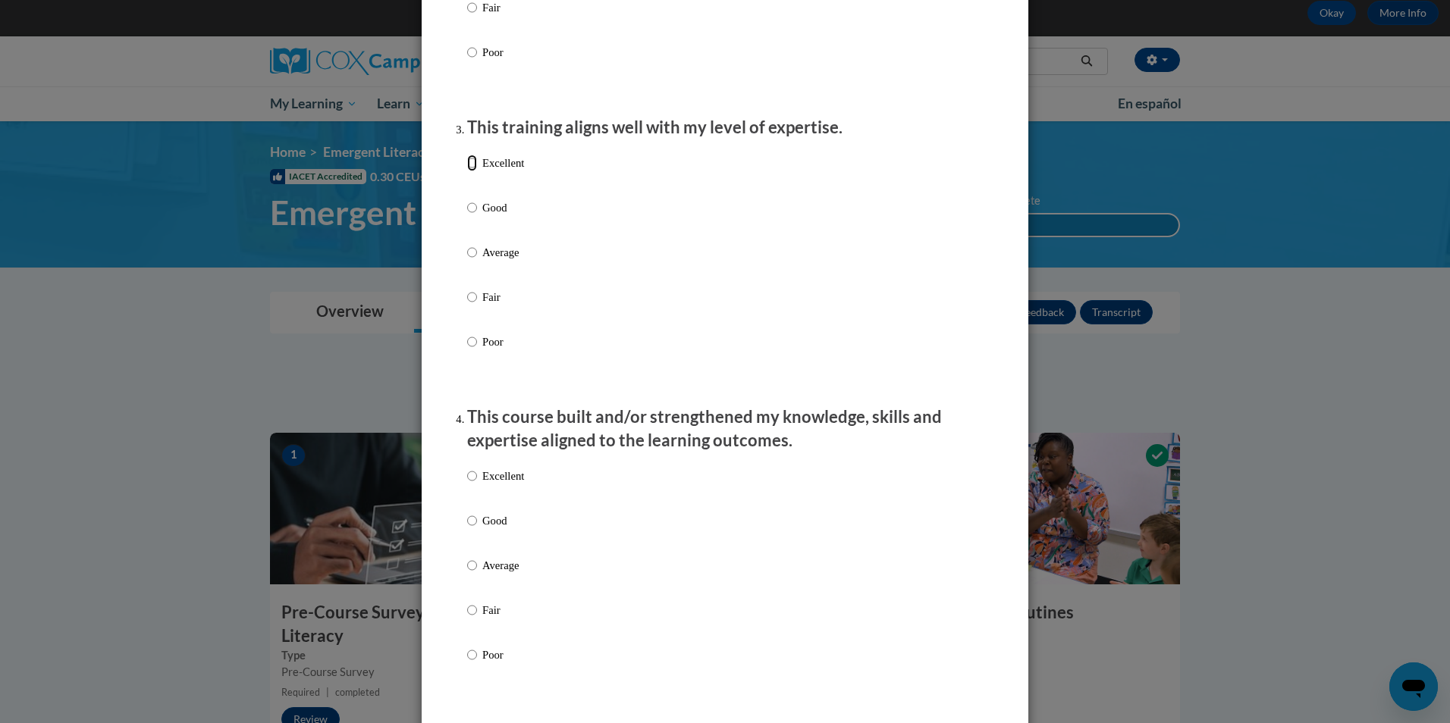
click at [467, 171] on input "Excellent" at bounding box center [472, 163] width 10 height 17
radio input "true"
click at [470, 485] on input "Excellent" at bounding box center [472, 476] width 10 height 17
radio input "true"
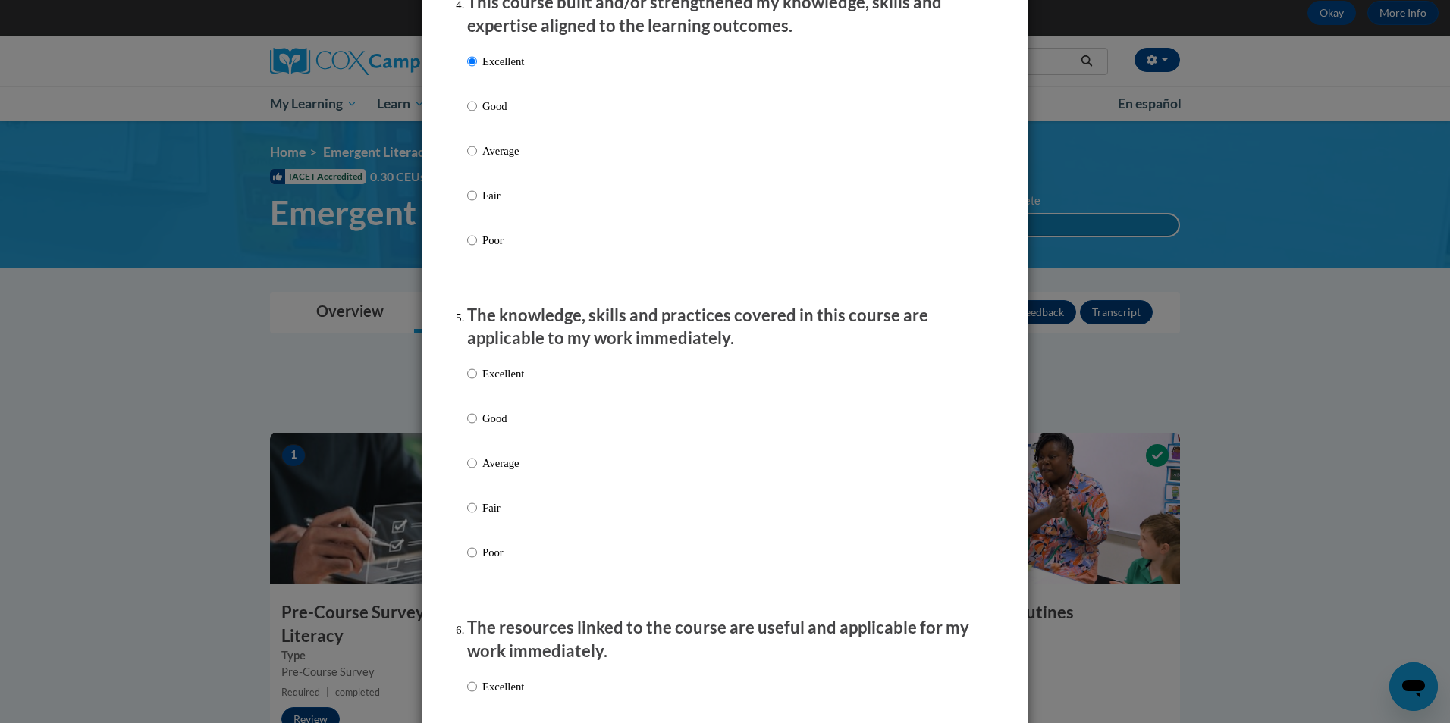
scroll to position [1194, 0]
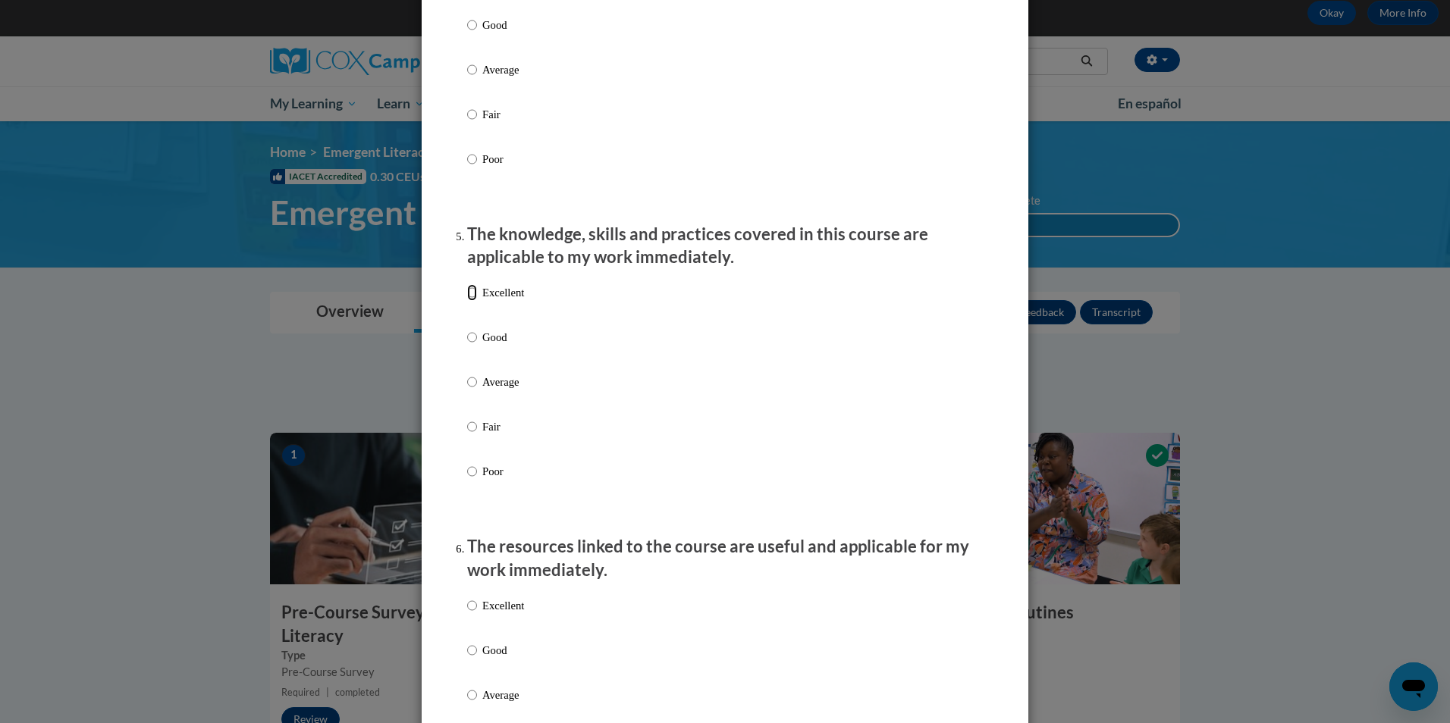
click at [467, 301] on input "Excellent" at bounding box center [472, 292] width 10 height 17
radio input "true"
click at [467, 614] on input "Excellent" at bounding box center [472, 606] width 10 height 17
radio input "true"
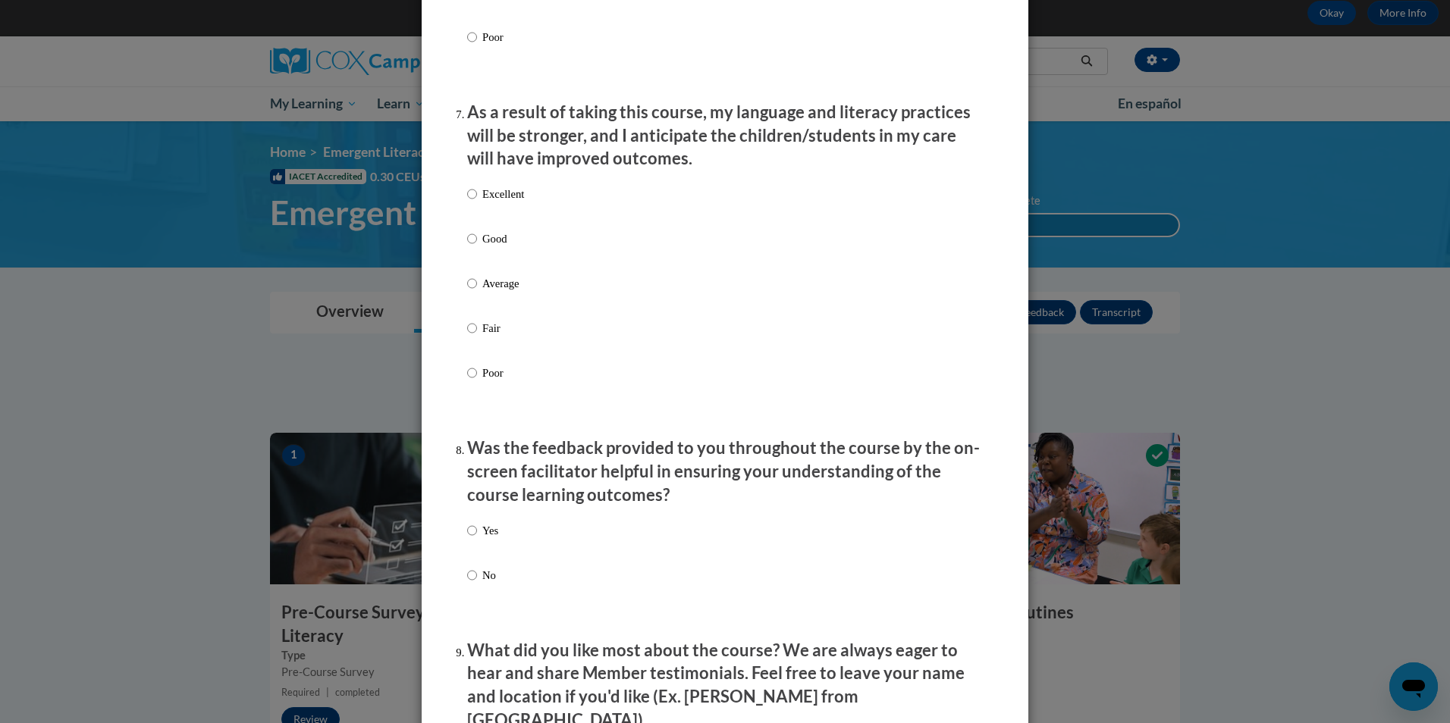
scroll to position [1982, 0]
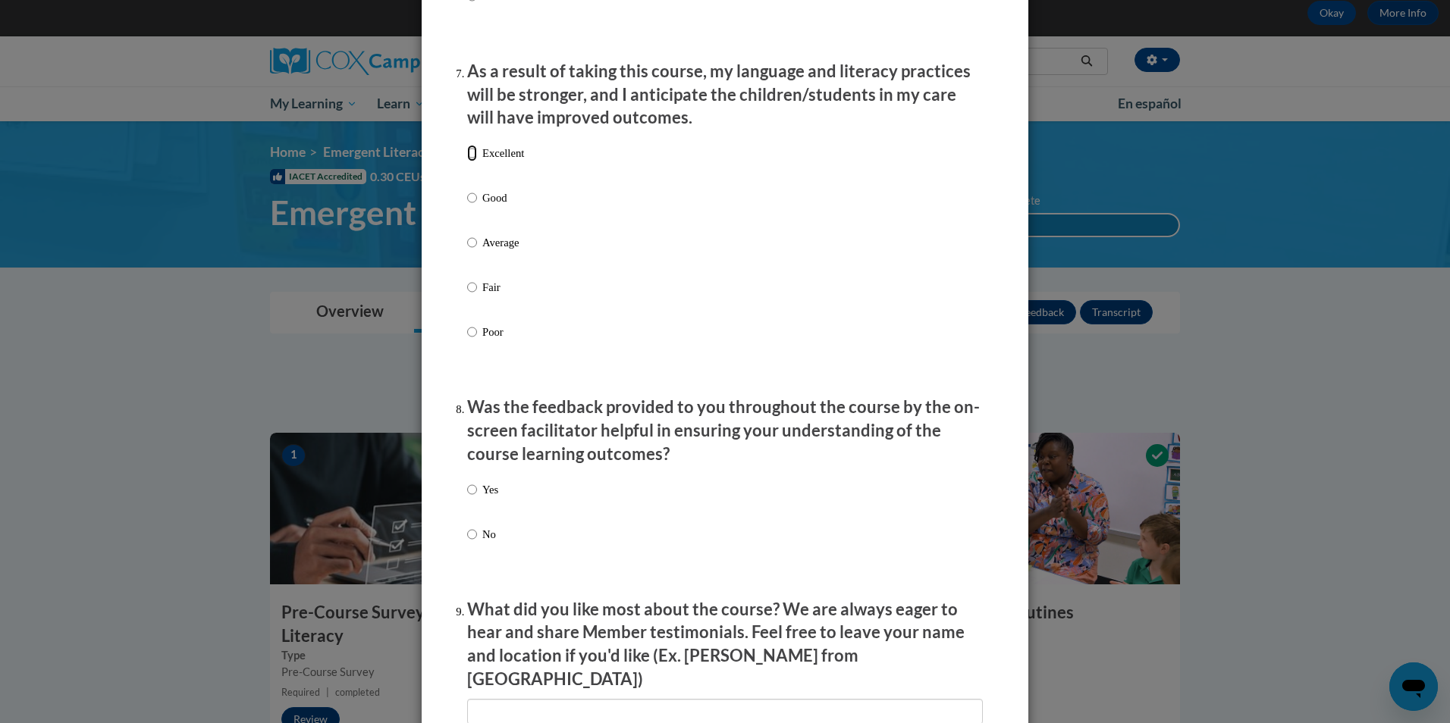
click at [467, 162] on input "Excellent" at bounding box center [472, 153] width 10 height 17
radio input "true"
click at [468, 498] on input "Yes" at bounding box center [472, 490] width 10 height 17
radio input "true"
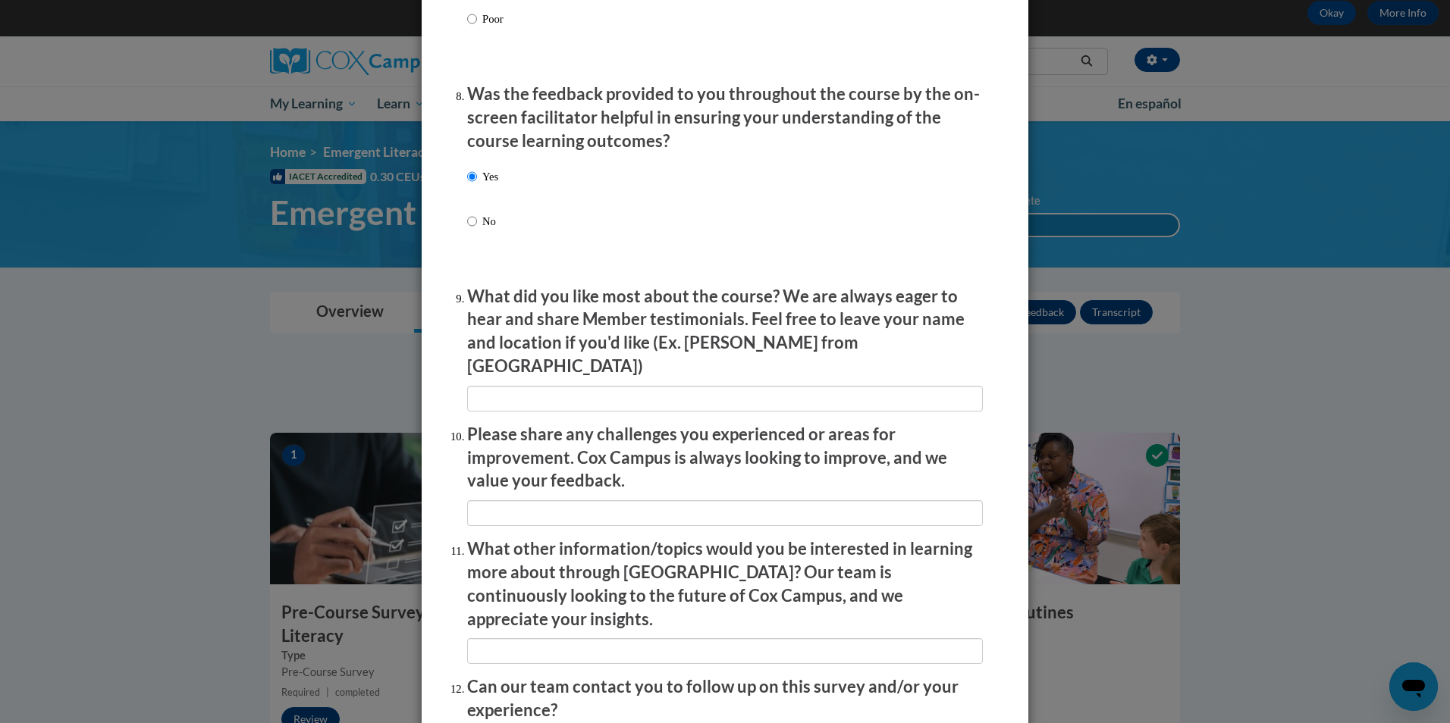
scroll to position [2367, 0]
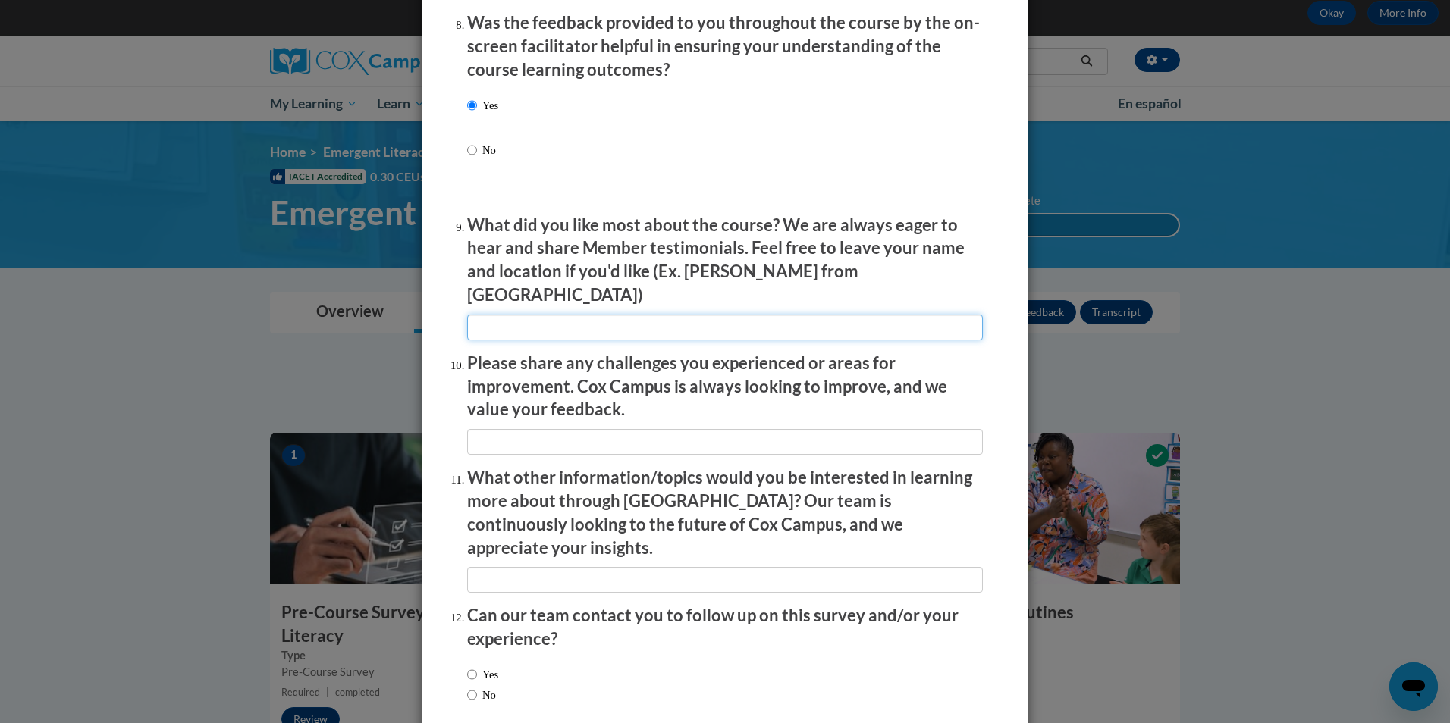
click at [578, 315] on input "textbox" at bounding box center [725, 328] width 516 height 26
click at [562, 316] on input "textbox" at bounding box center [725, 328] width 516 height 26
type input "explaining of the literacy"
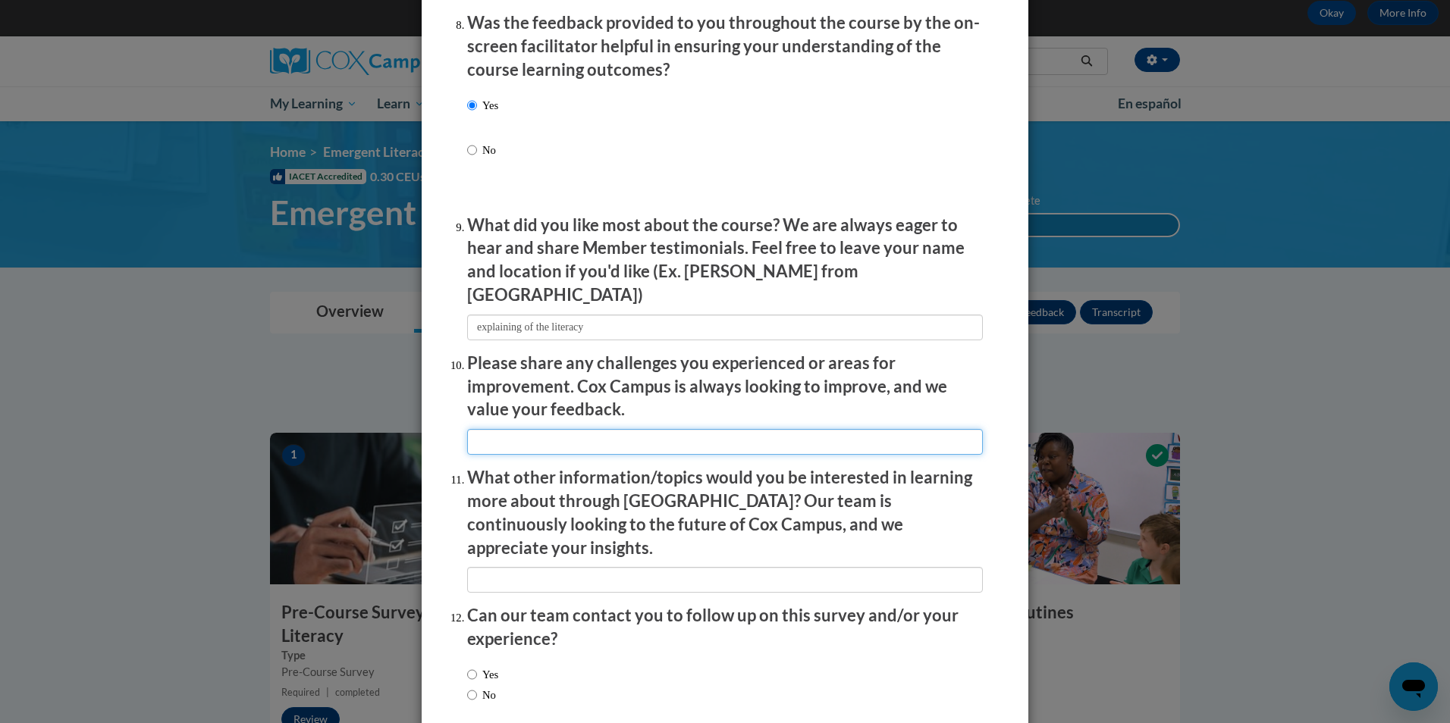
click at [595, 436] on input "textbox" at bounding box center [725, 442] width 516 height 26
type input "none needed"
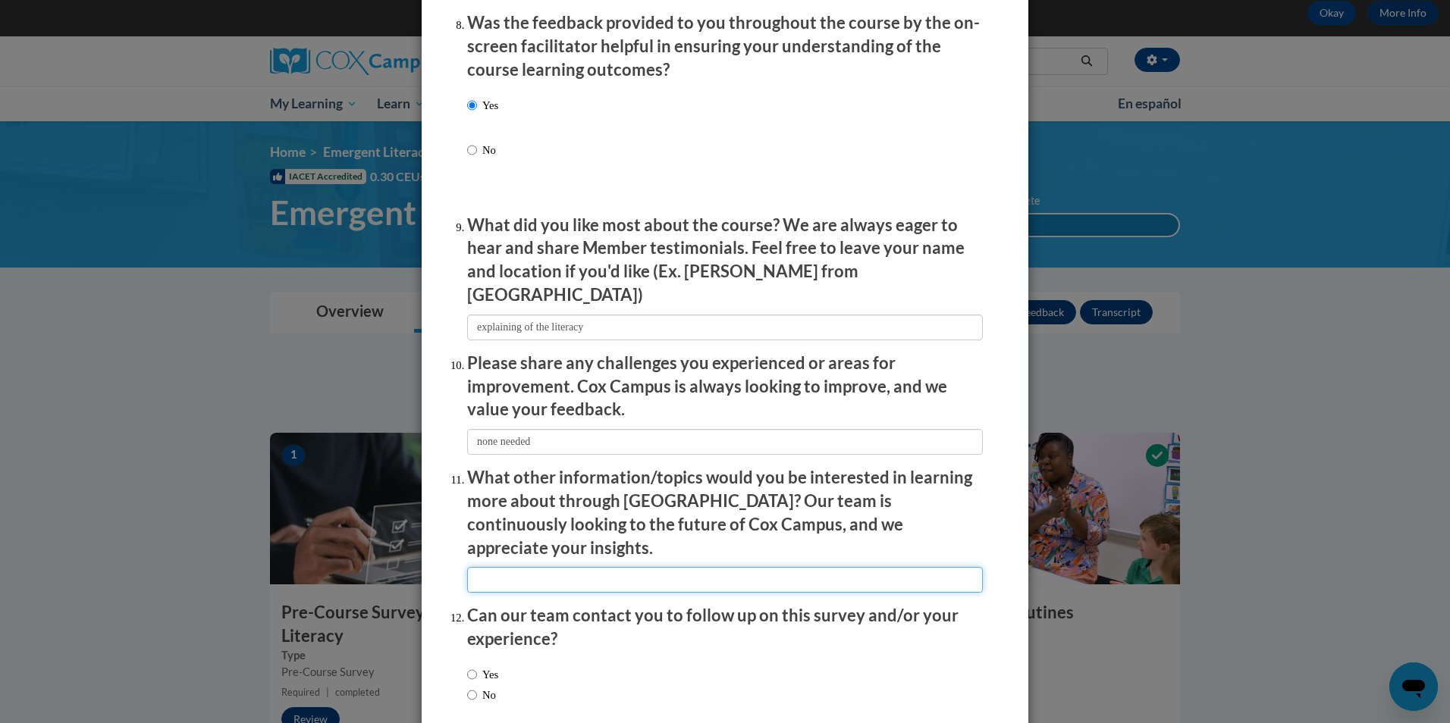
click at [560, 567] on input "textbox" at bounding box center [725, 580] width 516 height 26
type input "none"
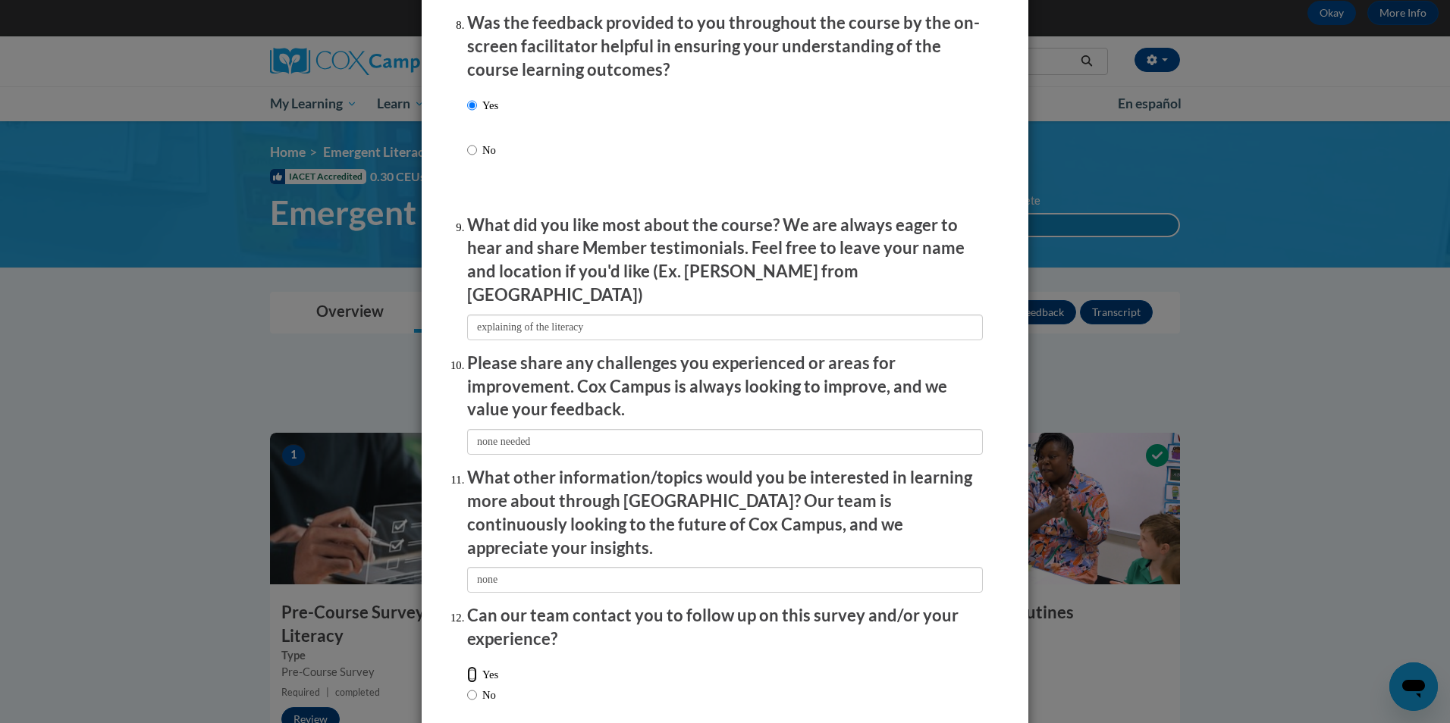
click at [467, 667] on input "Yes" at bounding box center [472, 675] width 10 height 17
radio input "true"
